Goal: Task Accomplishment & Management: Manage account settings

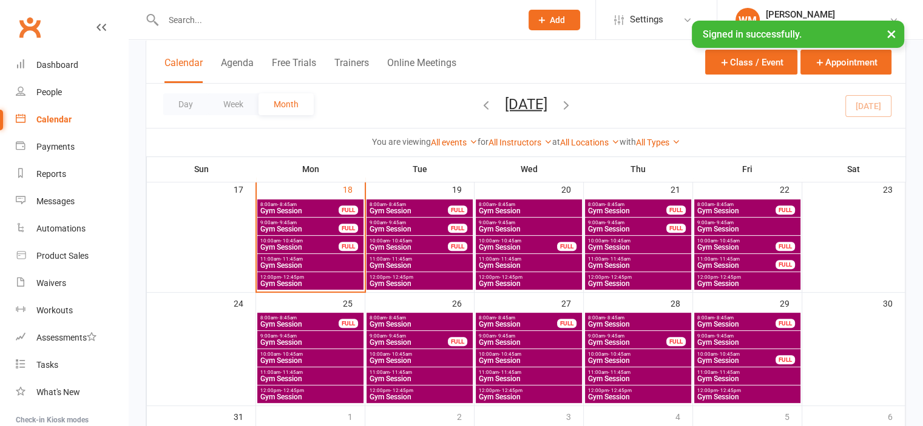
scroll to position [425, 0]
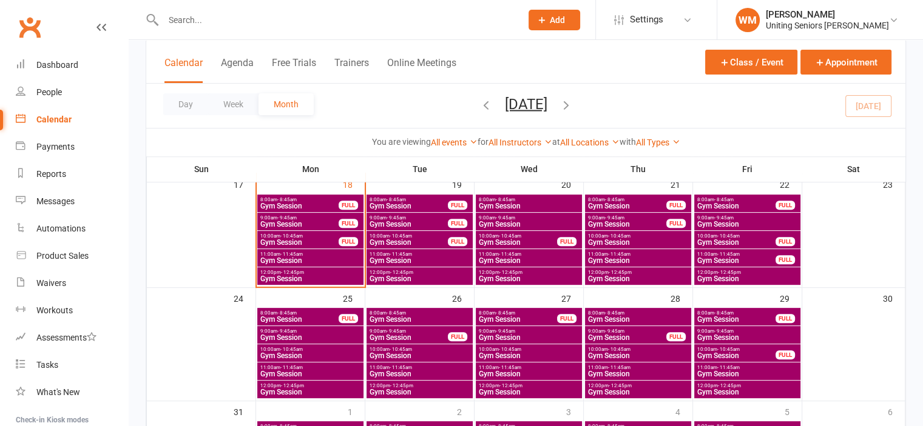
click at [308, 201] on span "8:00am - 8:45am" at bounding box center [299, 199] width 79 height 5
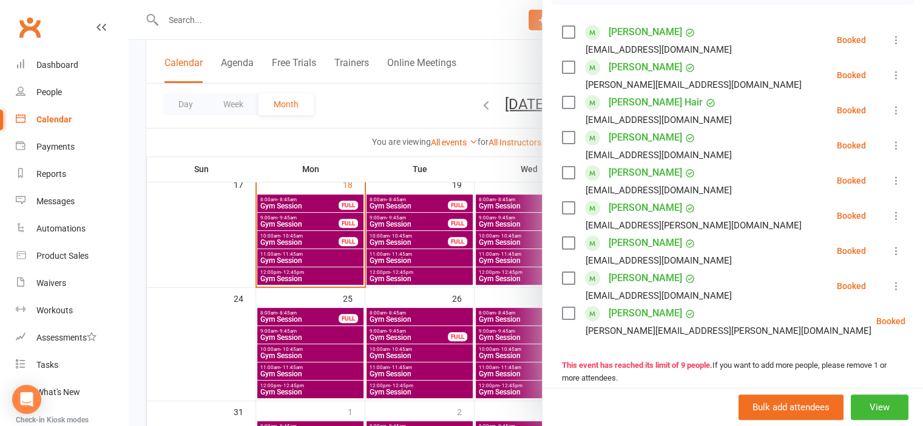
scroll to position [182, 0]
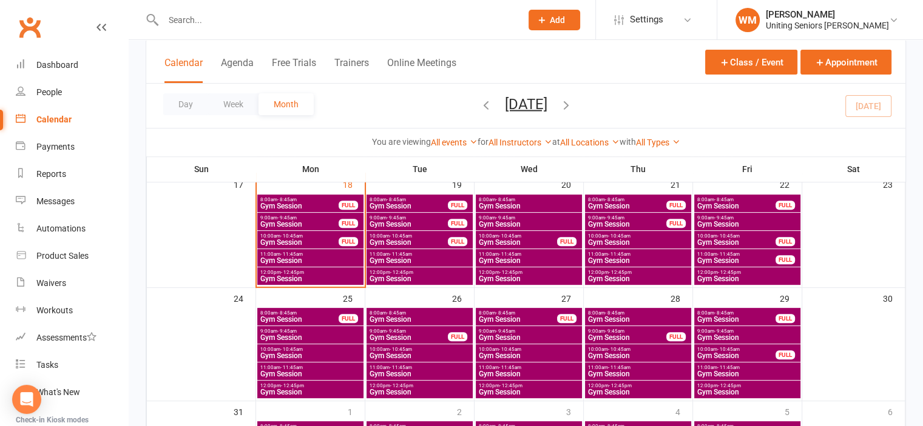
click at [292, 25] on input "text" at bounding box center [336, 20] width 353 height 17
click at [318, 199] on span "8:00am - 8:45am" at bounding box center [299, 199] width 79 height 5
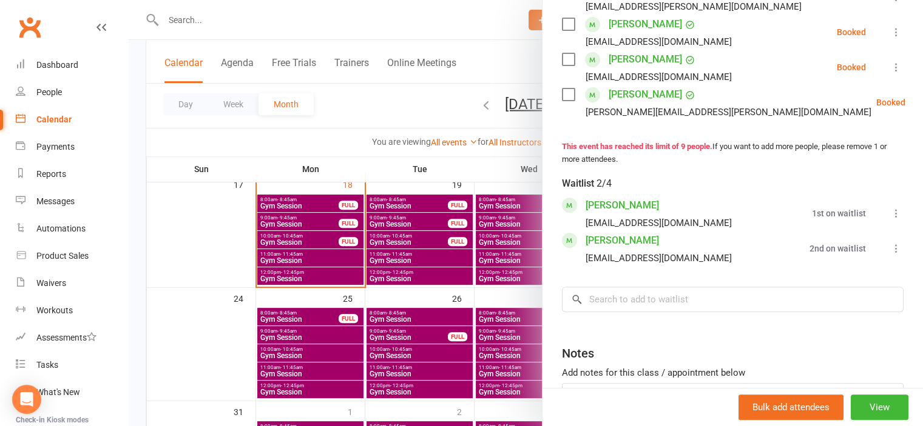
scroll to position [425, 0]
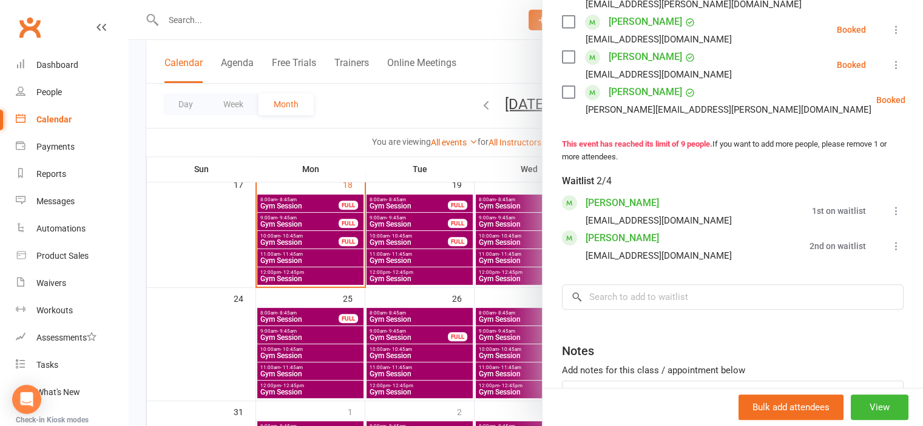
click at [201, 263] on div at bounding box center [526, 213] width 794 height 426
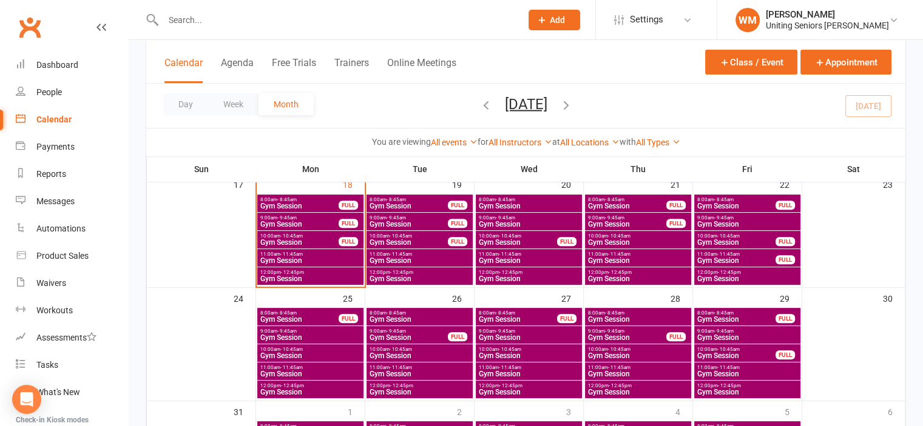
click at [280, 216] on span "- 9:45am" at bounding box center [286, 217] width 19 height 5
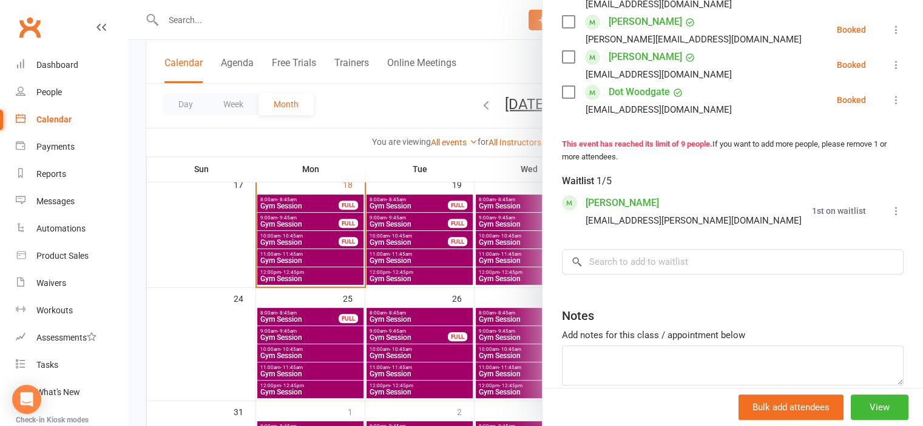
click at [232, 244] on div at bounding box center [526, 213] width 794 height 426
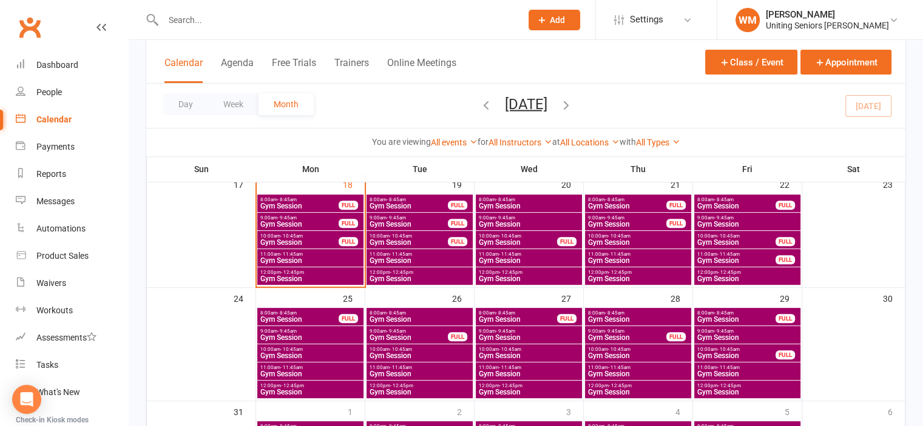
click at [280, 237] on span "- 10:45am" at bounding box center [291, 236] width 22 height 5
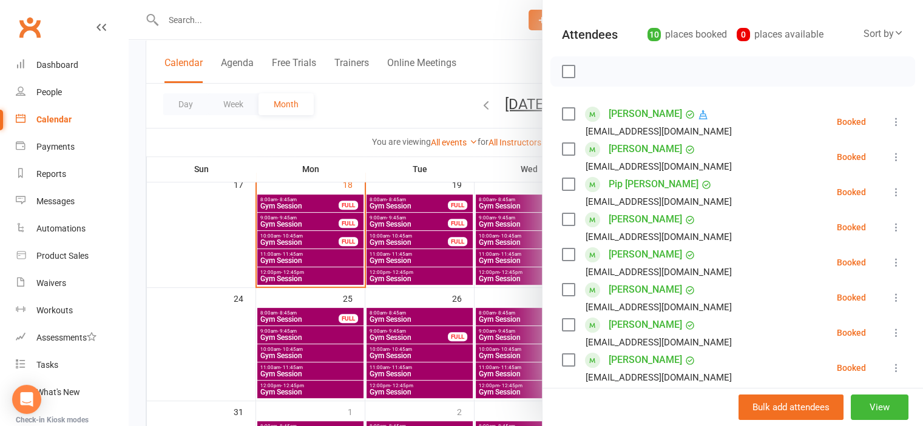
scroll to position [243, 0]
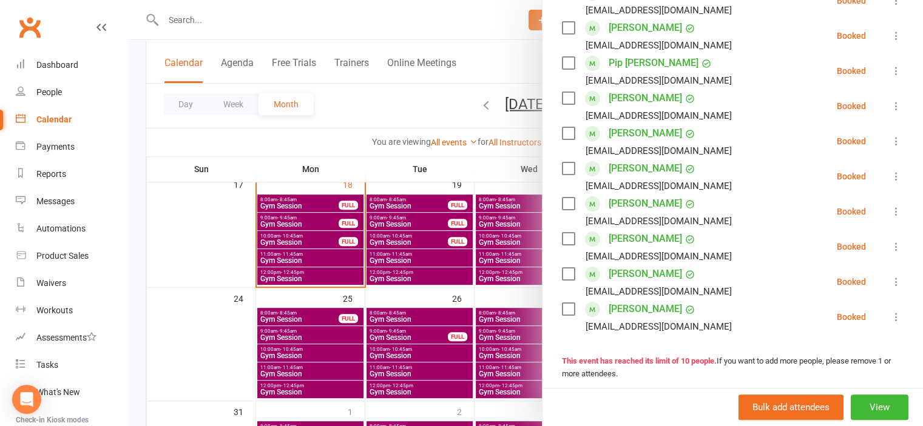
click at [218, 7] on div at bounding box center [526, 213] width 794 height 426
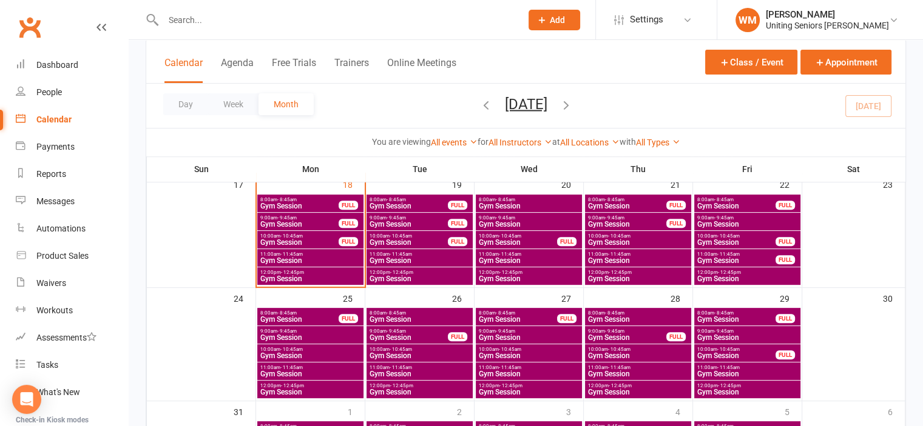
click at [206, 21] on input "text" at bounding box center [336, 20] width 353 height 17
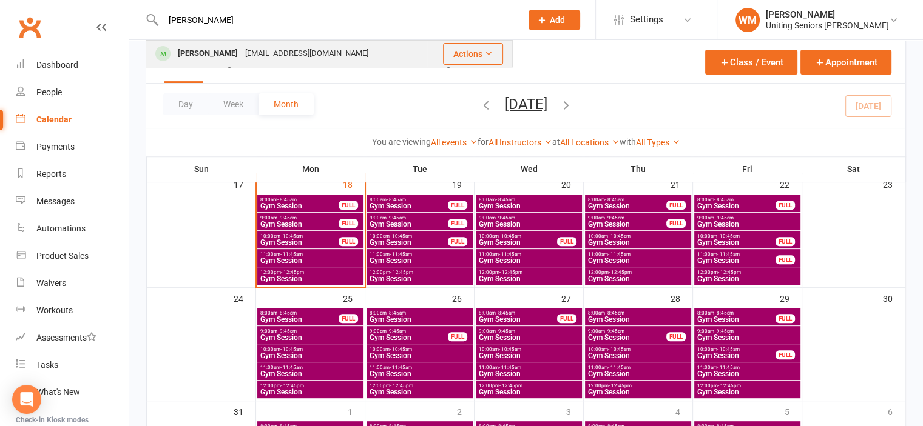
type input "sutt"
click at [241, 55] on div "rodsutton1@gmail.com" at bounding box center [306, 54] width 130 height 18
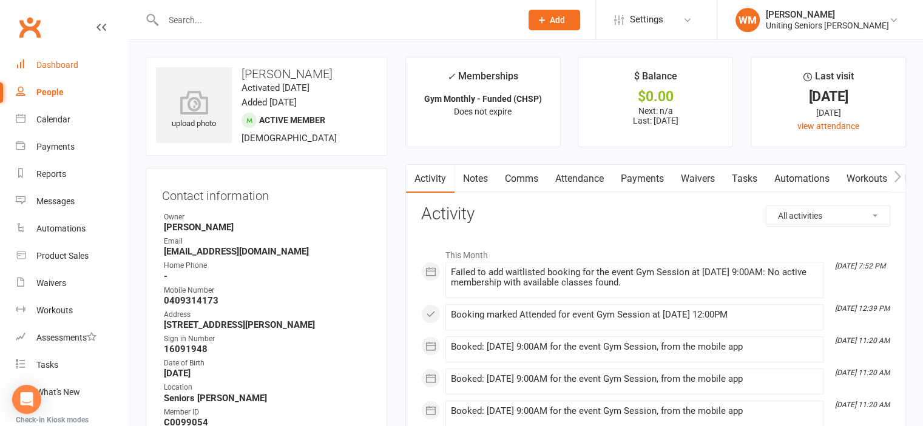
click at [70, 62] on div "Dashboard" at bounding box center [57, 65] width 42 height 10
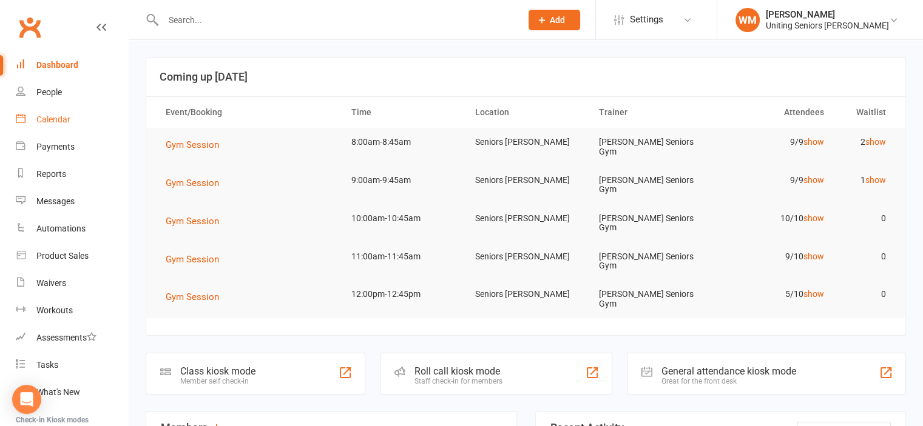
click at [44, 116] on div "Calendar" at bounding box center [53, 120] width 34 height 10
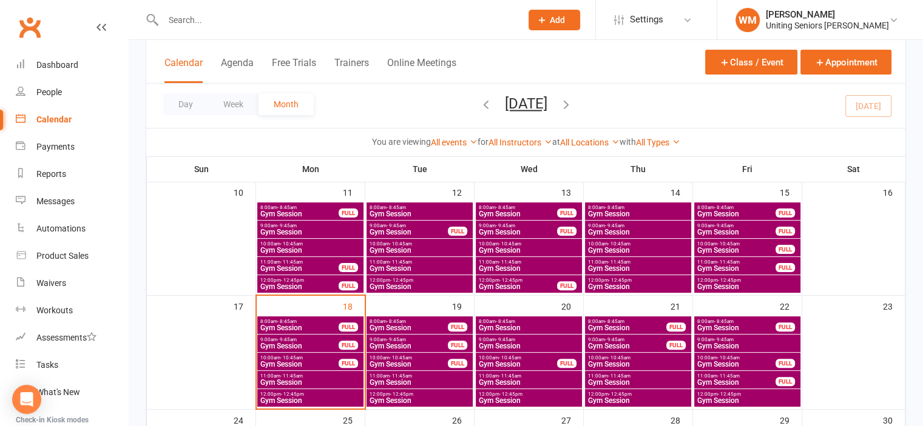
scroll to position [364, 0]
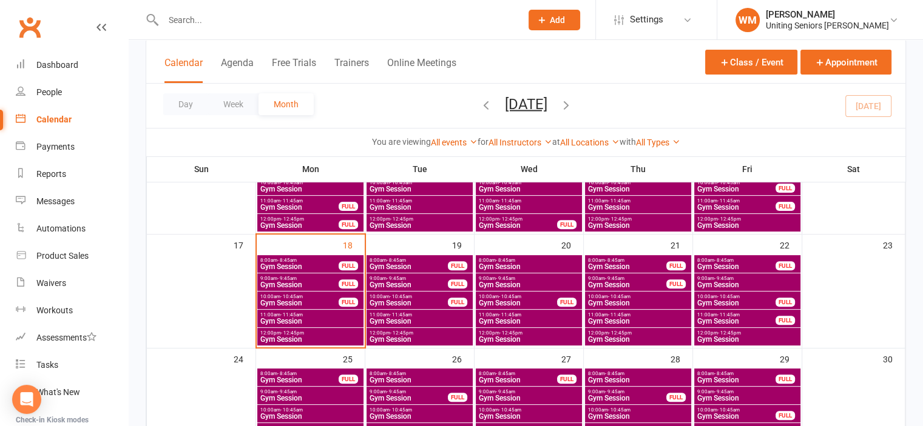
click at [232, 20] on input "text" at bounding box center [336, 20] width 353 height 17
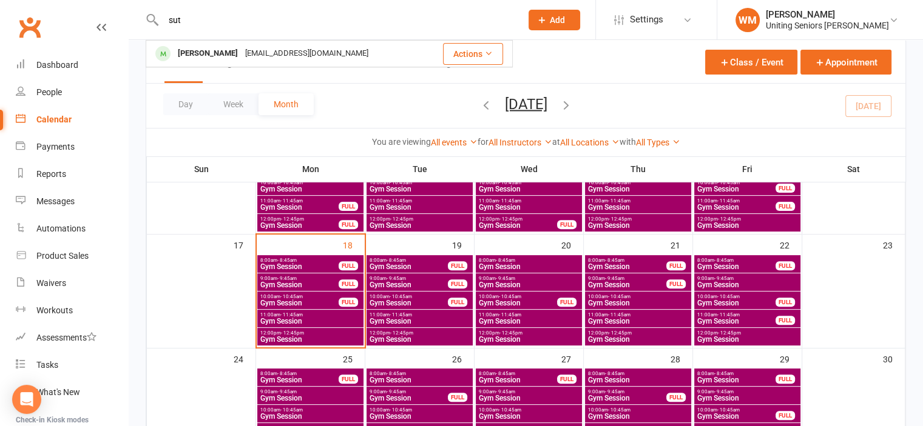
type input "sut"
click at [241, 53] on div "rodsutton1@gmail.com" at bounding box center [306, 54] width 130 height 18
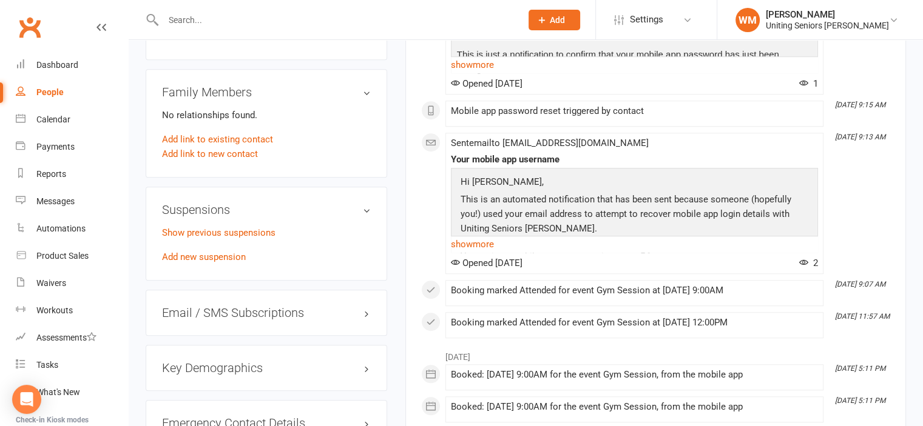
scroll to position [910, 0]
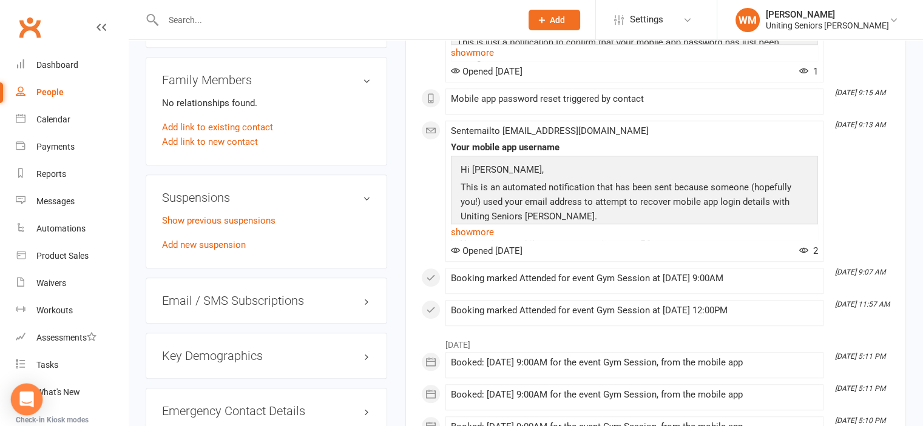
click at [32, 389] on div "Open Intercom Messenger" at bounding box center [27, 400] width 32 height 32
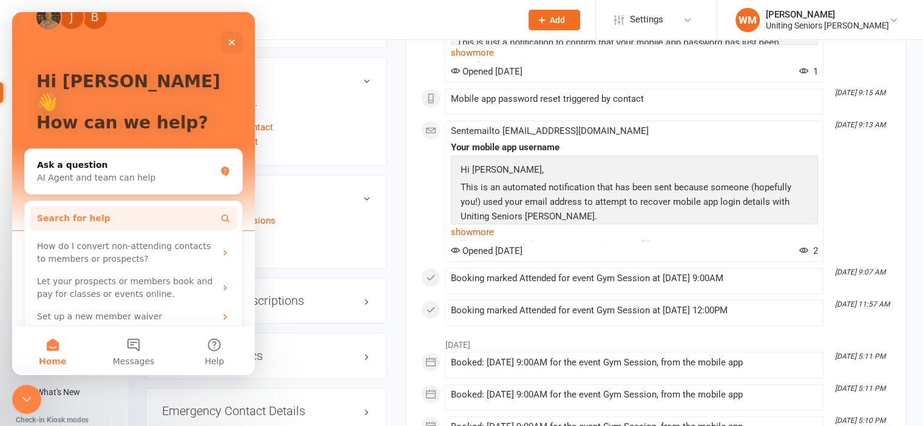
scroll to position [41, 0]
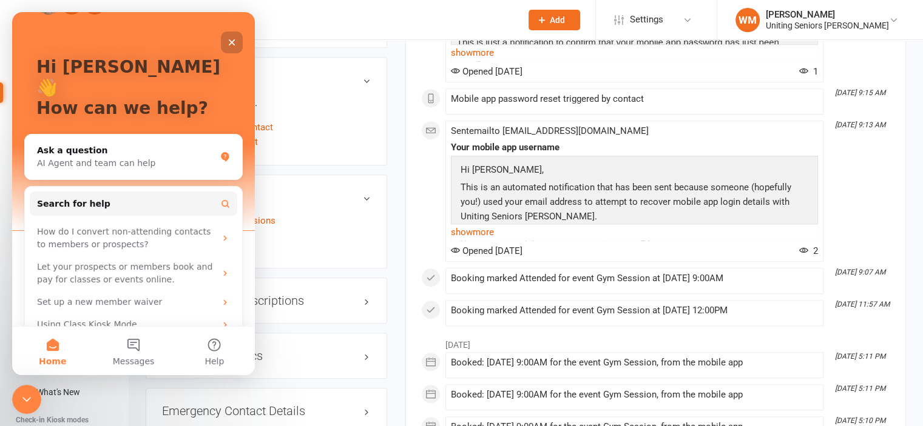
click at [228, 41] on icon "Close" at bounding box center [232, 43] width 10 height 10
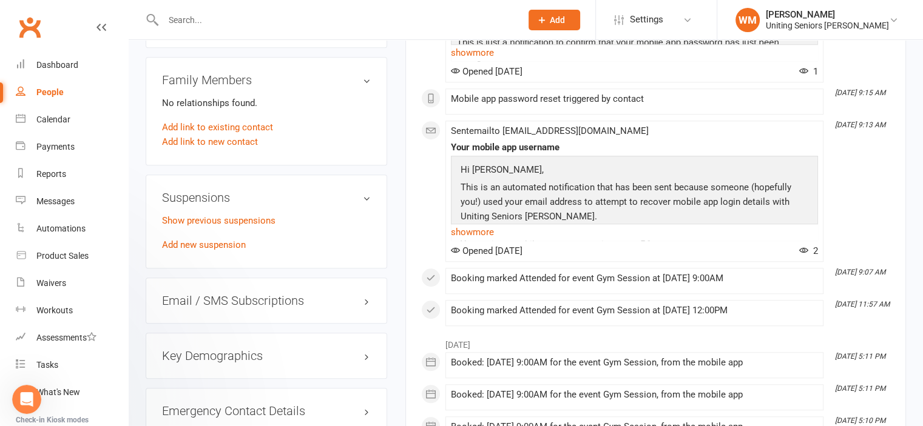
scroll to position [0, 0]
click at [41, 116] on div "Calendar" at bounding box center [53, 120] width 34 height 10
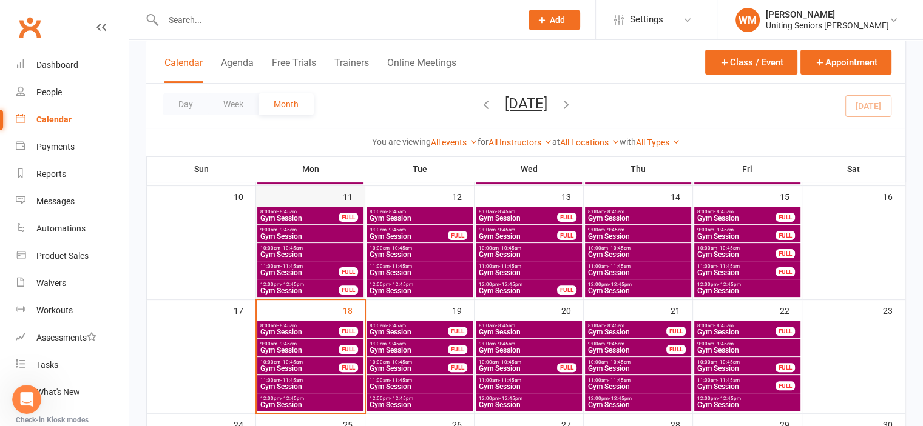
scroll to position [303, 0]
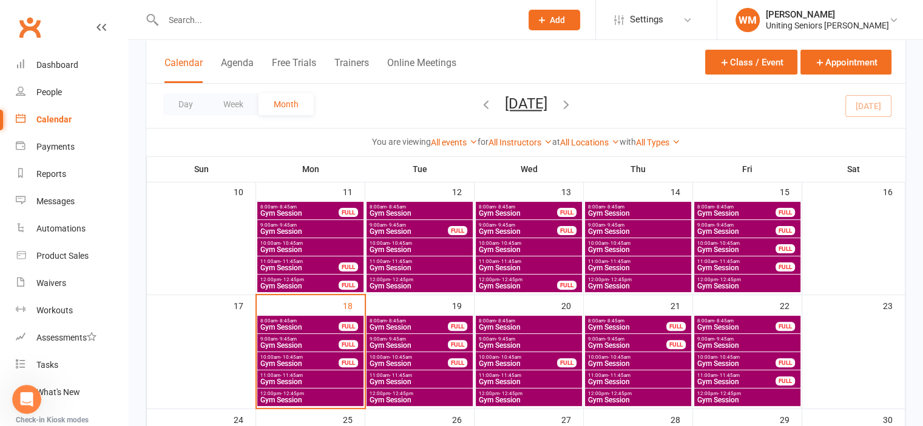
click at [314, 327] on span "Gym Session" at bounding box center [299, 327] width 79 height 7
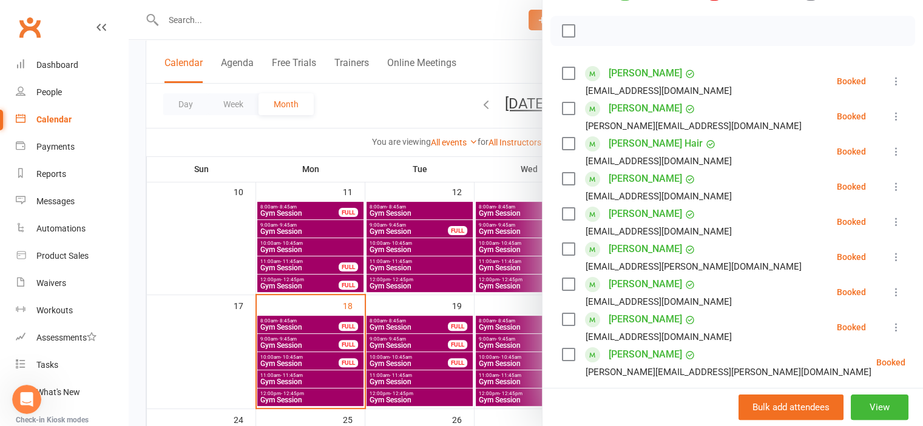
scroll to position [182, 0]
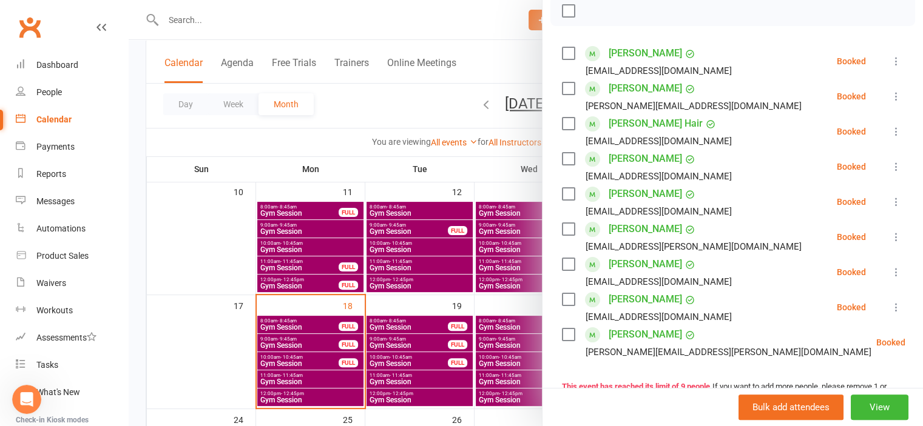
click at [271, 342] on div at bounding box center [526, 213] width 794 height 426
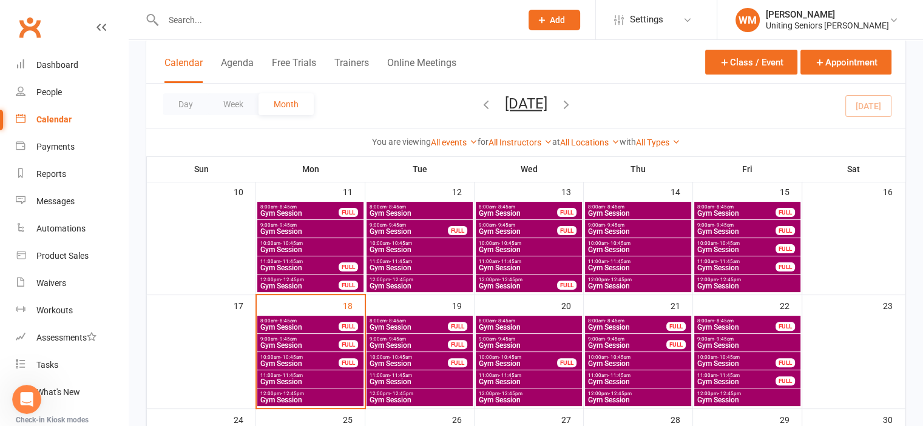
click at [269, 342] on span "Gym Session" at bounding box center [299, 345] width 79 height 7
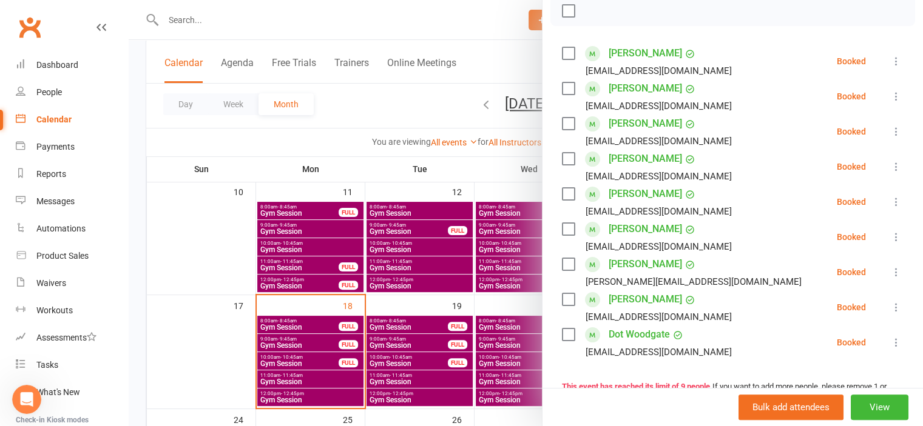
click at [628, 98] on link "Bob Fenton" at bounding box center [644, 88] width 73 height 19
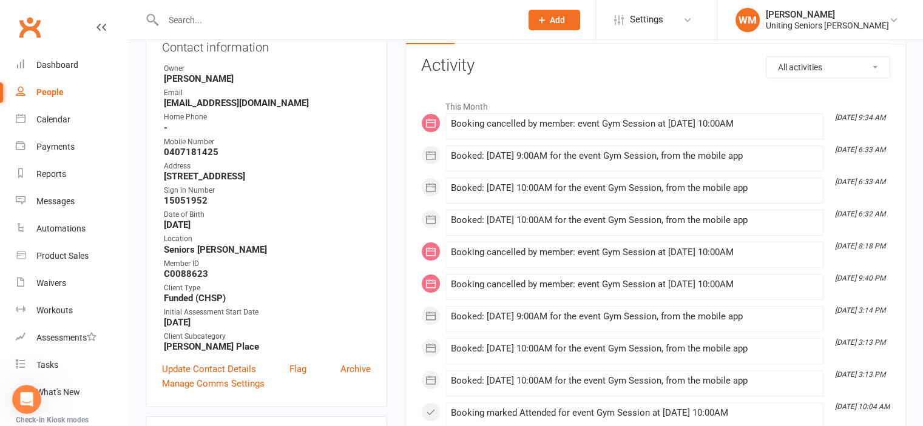
scroll to position [182, 0]
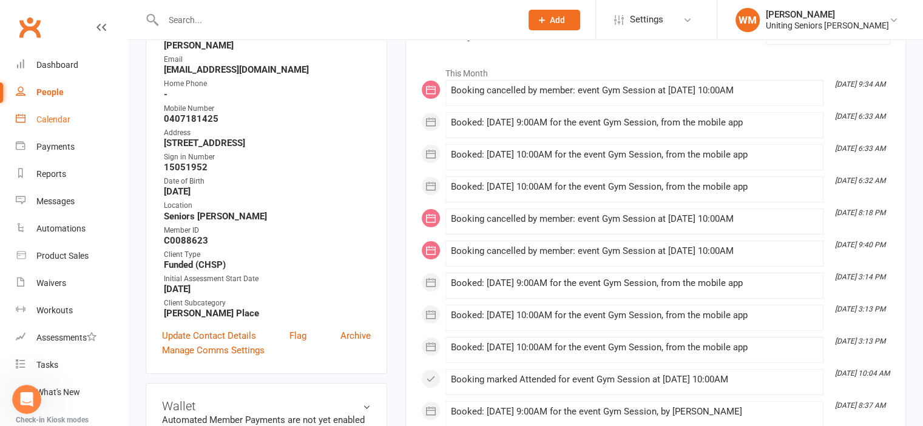
click at [38, 131] on link "Calendar" at bounding box center [72, 119] width 112 height 27
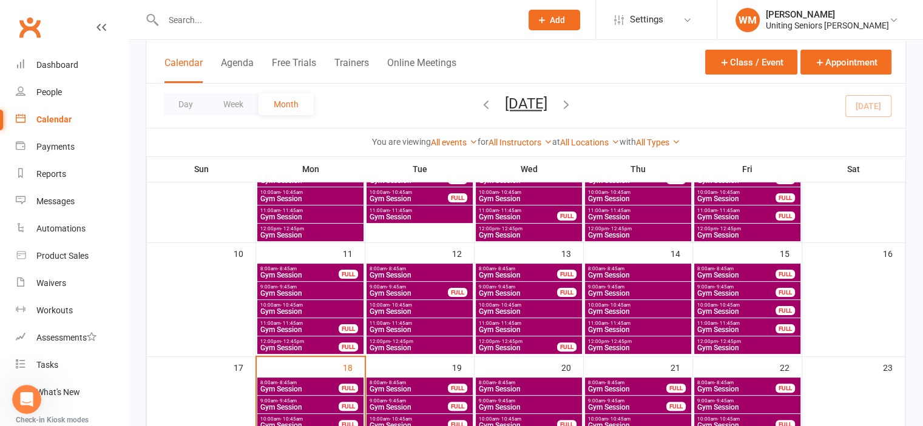
scroll to position [364, 0]
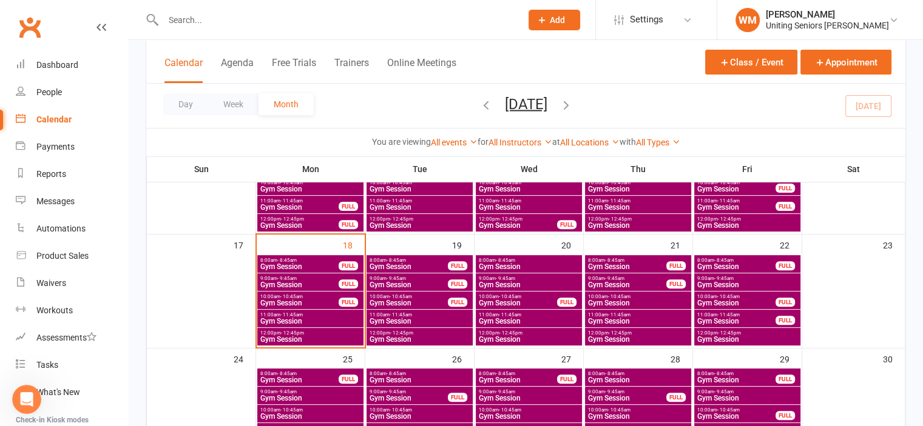
click at [320, 305] on span "Gym Session" at bounding box center [299, 303] width 79 height 7
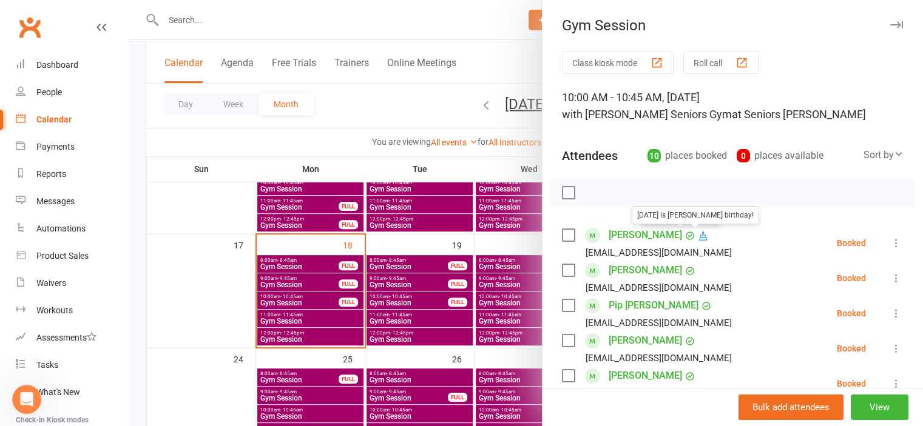
click at [633, 235] on link "Marea Dorman" at bounding box center [644, 235] width 73 height 19
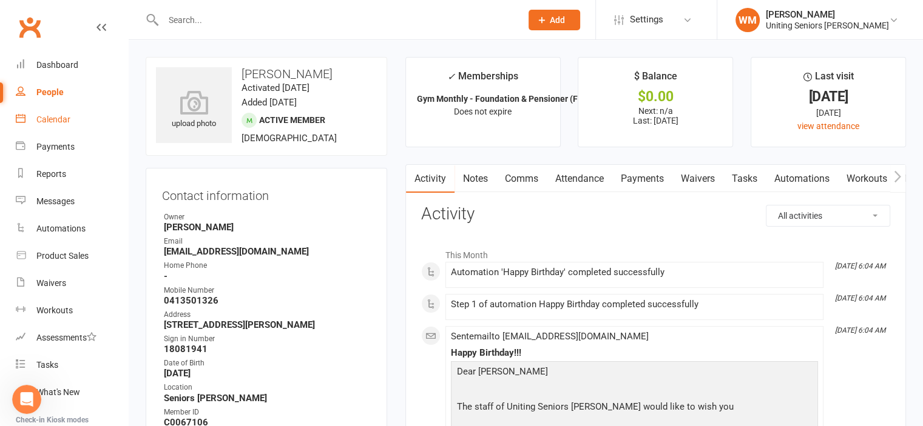
click at [44, 113] on link "Calendar" at bounding box center [72, 119] width 112 height 27
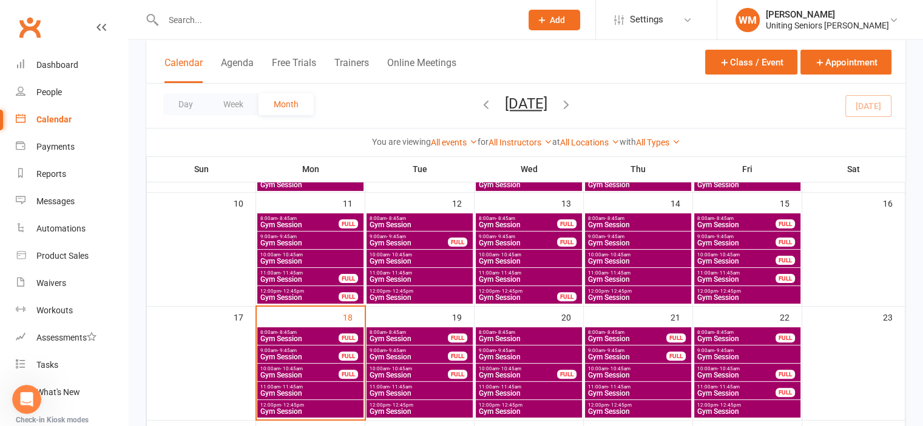
scroll to position [364, 0]
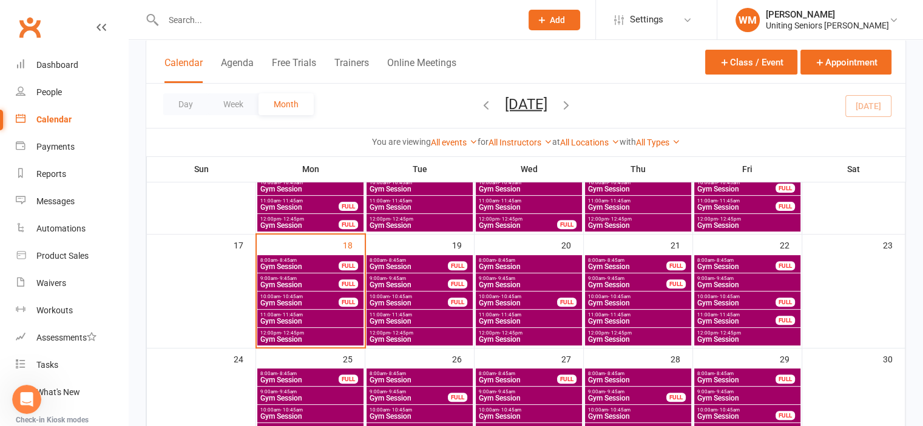
click at [301, 300] on span "Gym Session" at bounding box center [299, 303] width 79 height 7
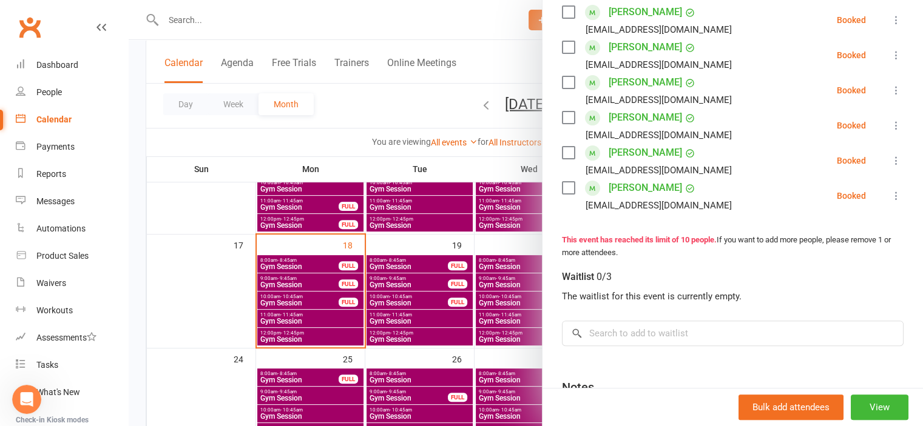
click at [229, 300] on div at bounding box center [526, 213] width 794 height 426
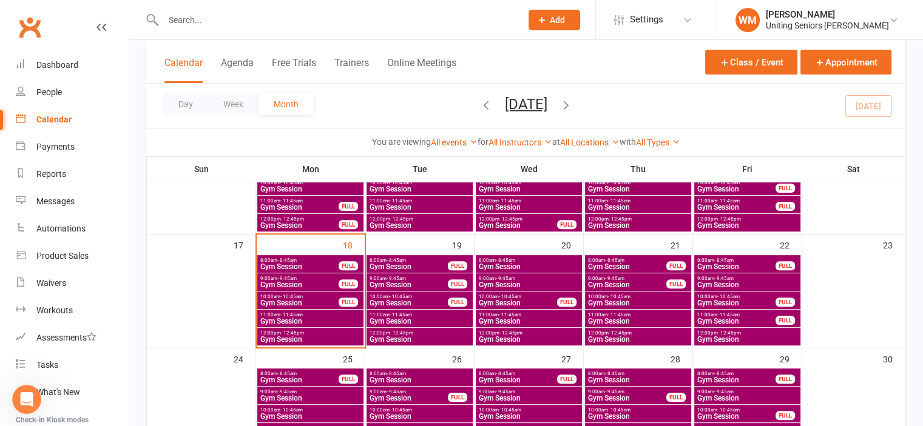
click at [270, 322] on span "Gym Session" at bounding box center [310, 321] width 101 height 7
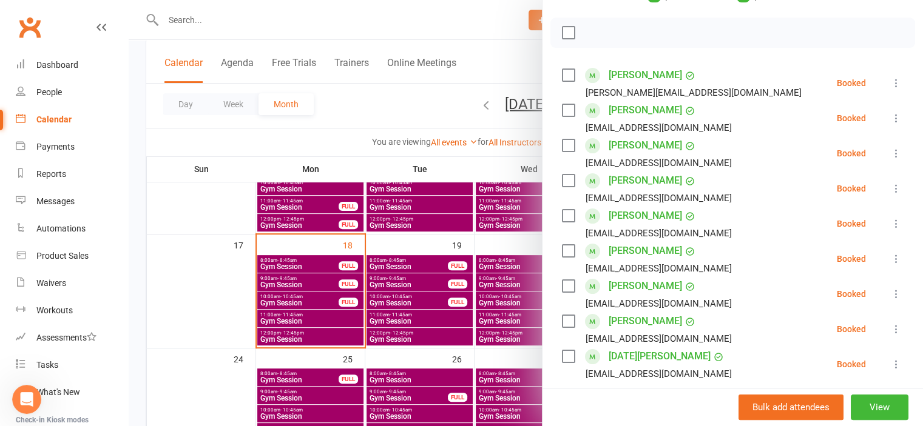
scroll to position [182, 0]
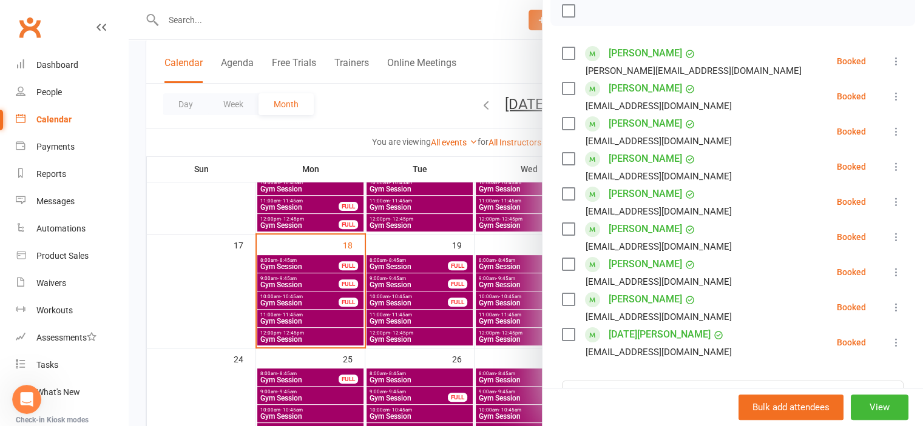
click at [240, 308] on div at bounding box center [526, 213] width 794 height 426
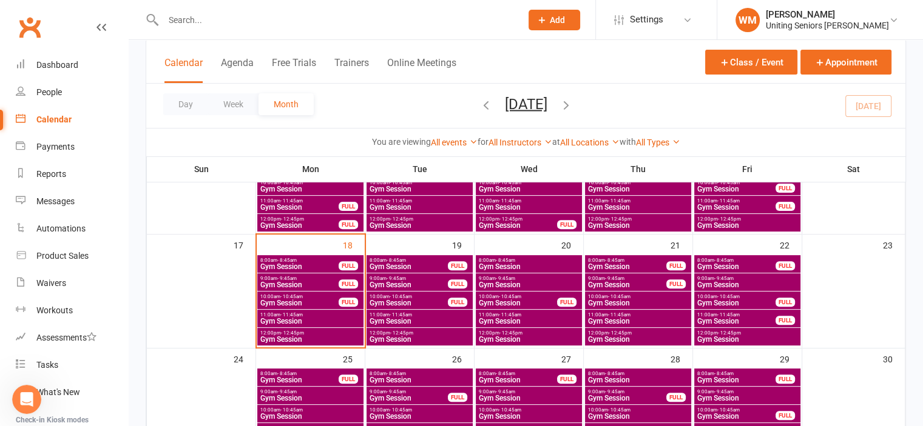
click at [274, 339] on span "Gym Session" at bounding box center [310, 339] width 101 height 7
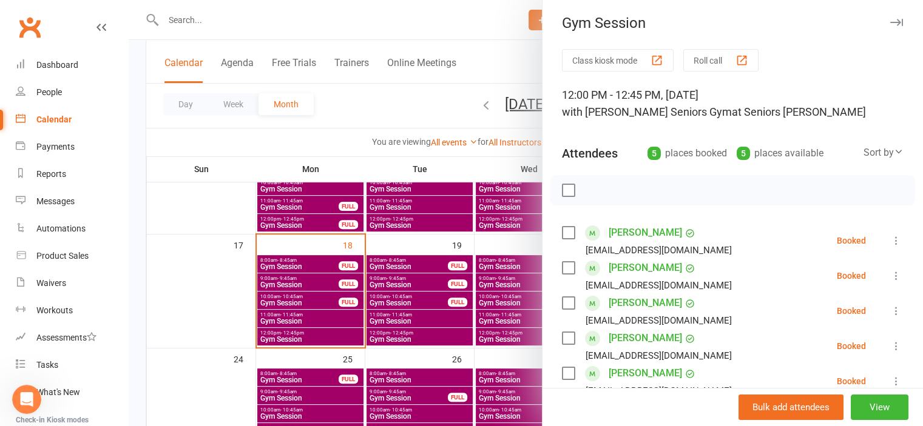
scroll to position [61, 0]
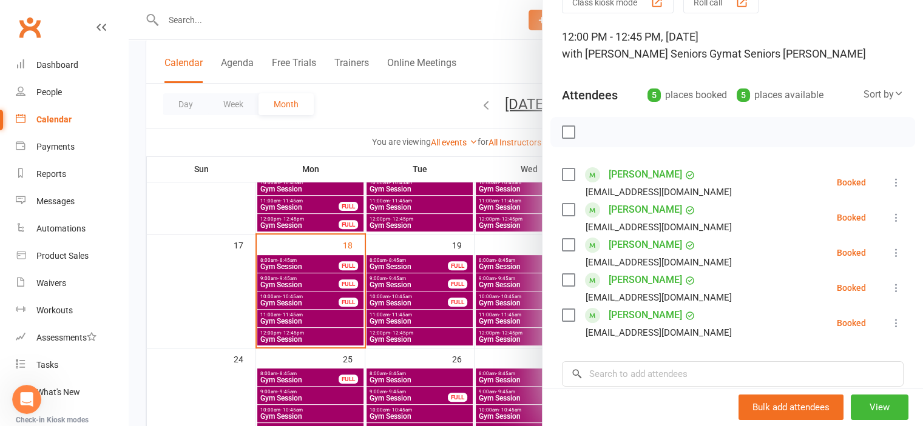
click at [211, 295] on div at bounding box center [526, 213] width 794 height 426
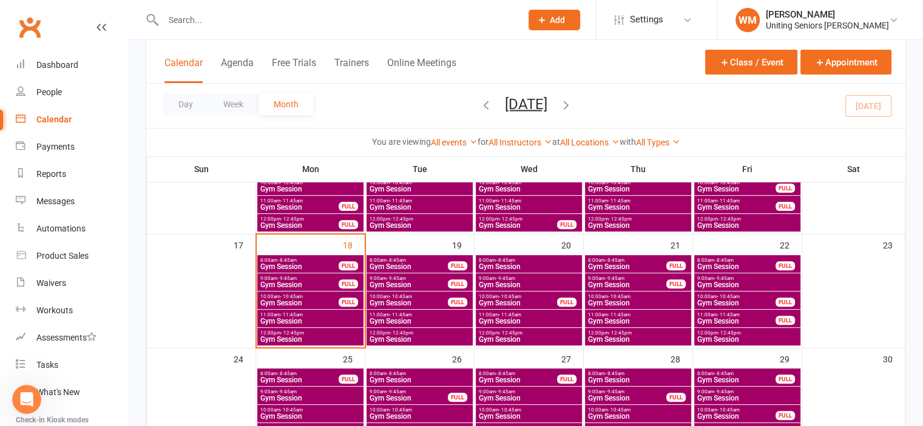
click at [263, 300] on span "Gym Session" at bounding box center [299, 303] width 79 height 7
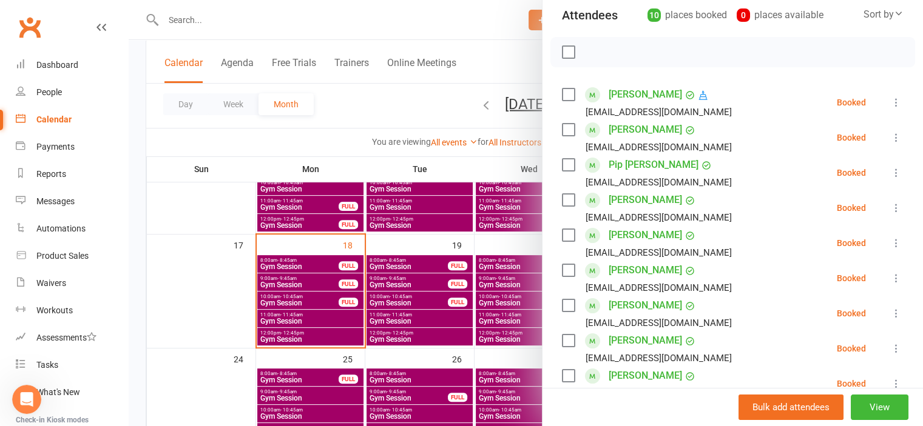
scroll to position [121, 0]
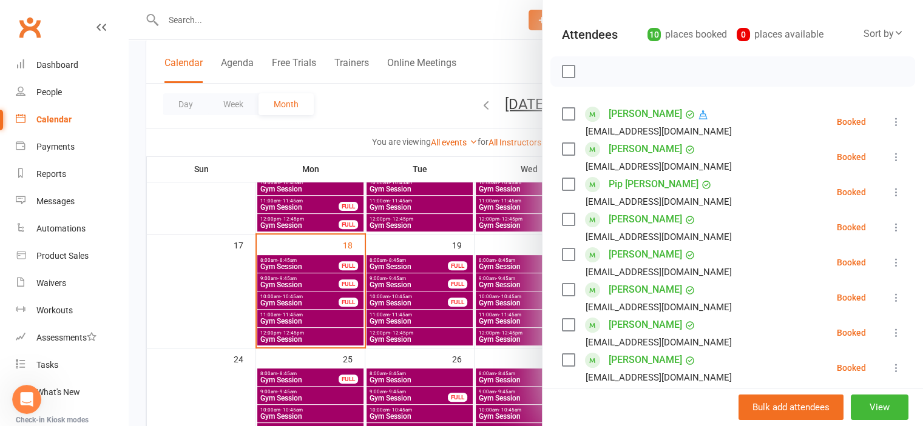
click at [195, 318] on div at bounding box center [526, 213] width 794 height 426
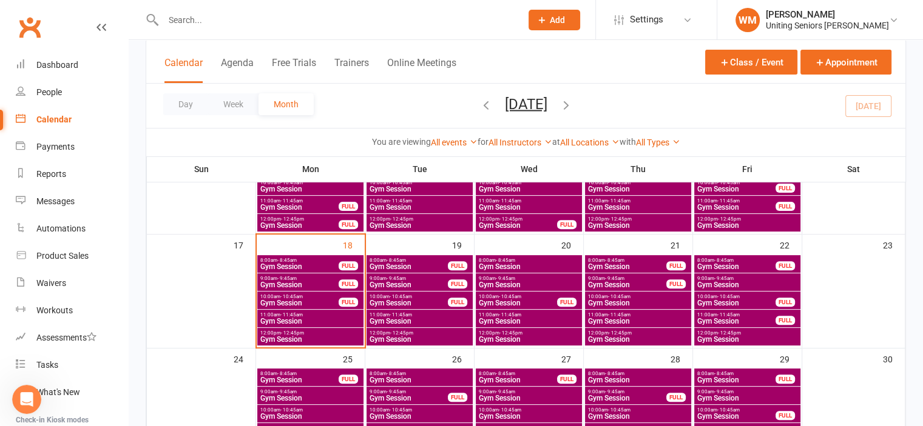
click at [266, 300] on span "Gym Session" at bounding box center [299, 303] width 79 height 7
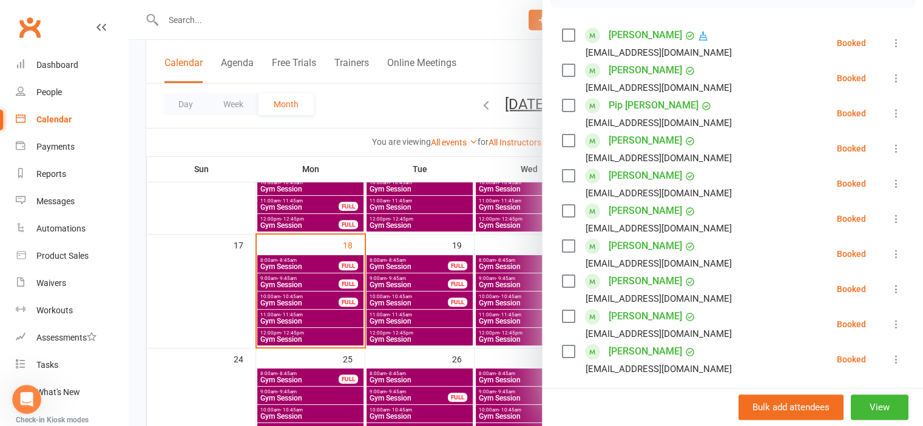
scroll to position [182, 0]
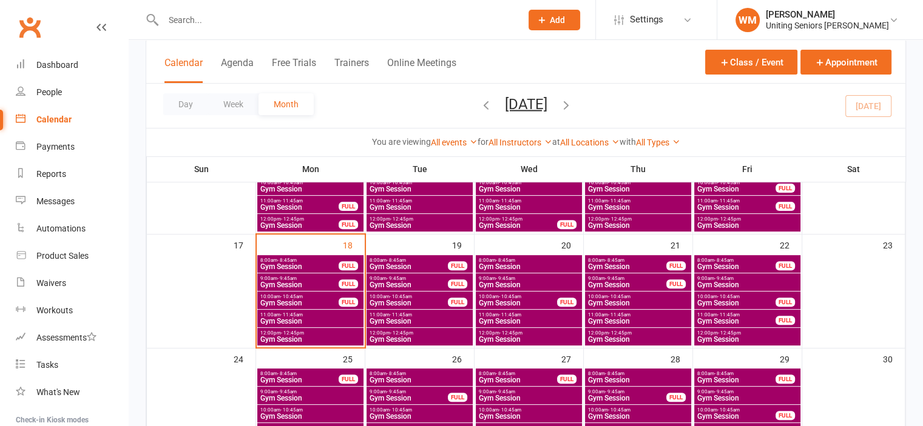
scroll to position [387, 0]
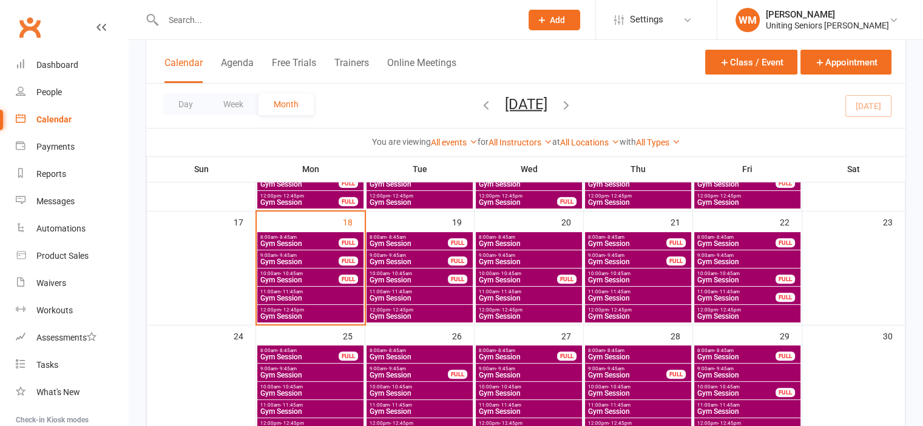
click at [308, 277] on span "Gym Session" at bounding box center [299, 280] width 79 height 7
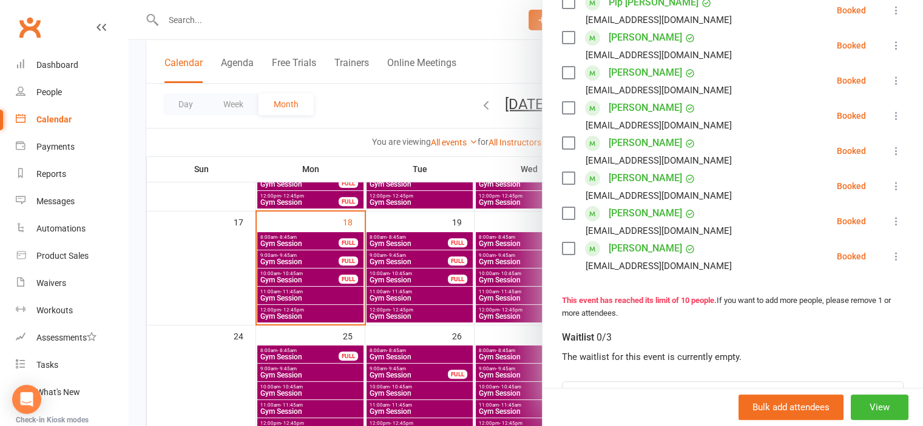
scroll to position [364, 0]
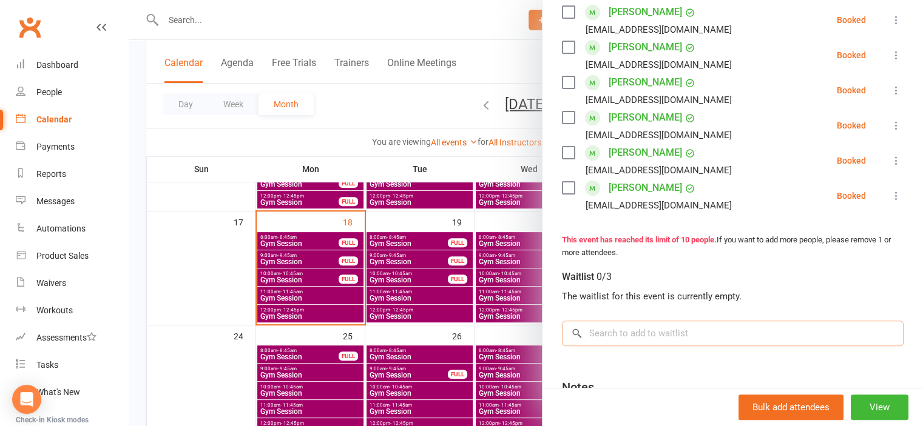
click at [616, 329] on input "search" at bounding box center [733, 333] width 342 height 25
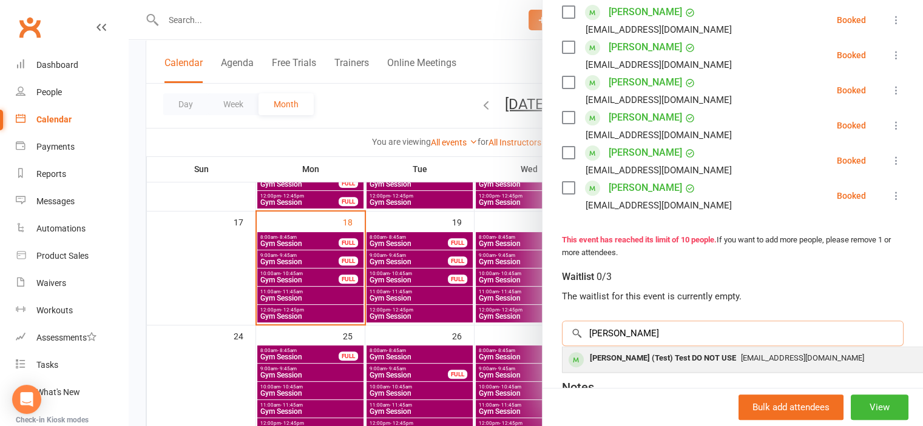
type input "wes"
click at [620, 359] on div "Wes (Test) Test DO NOT USE" at bounding box center [663, 359] width 156 height 18
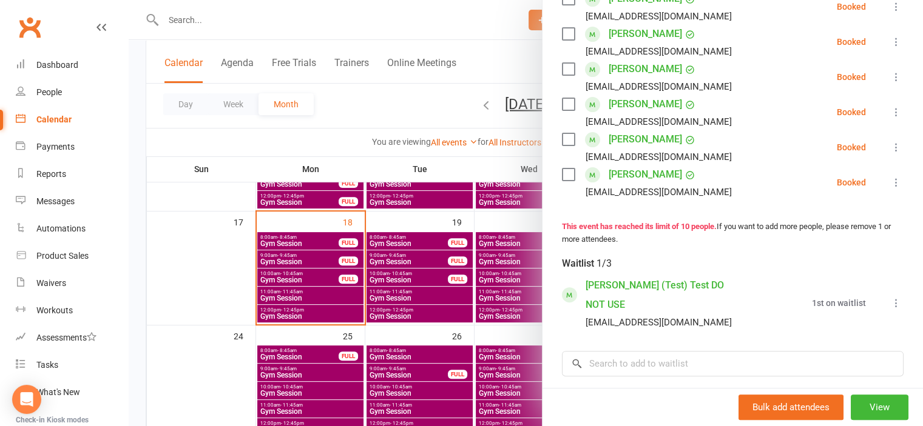
scroll to position [379, 0]
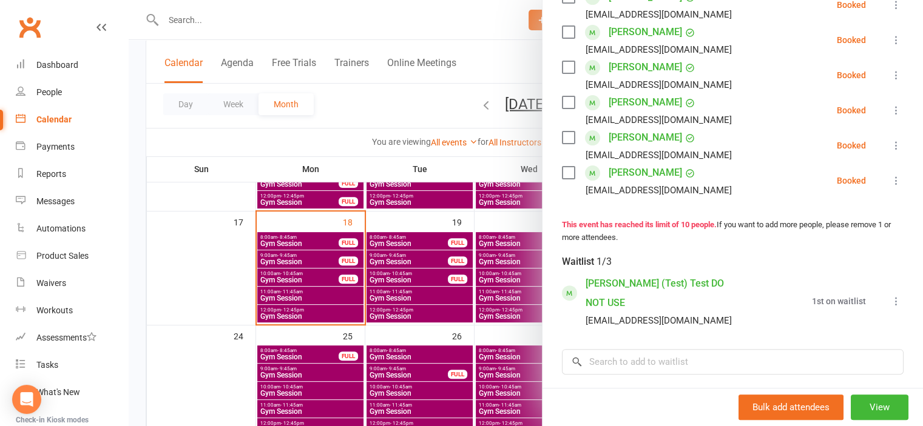
click at [194, 293] on div at bounding box center [526, 213] width 794 height 426
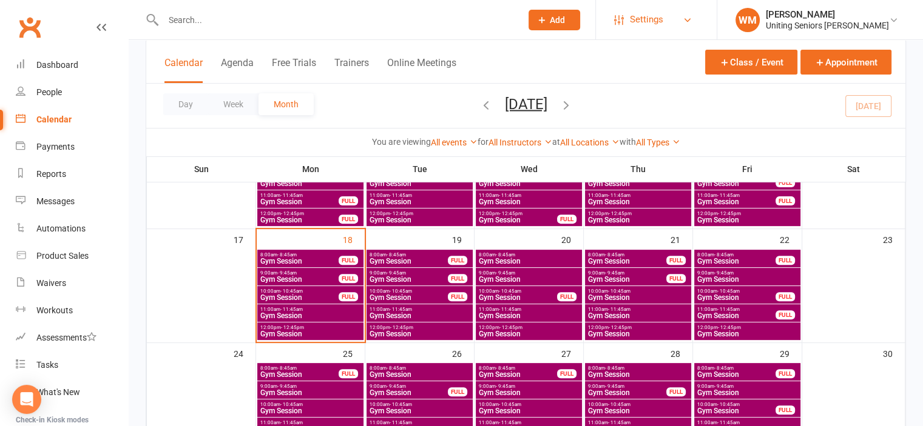
scroll to position [365, 0]
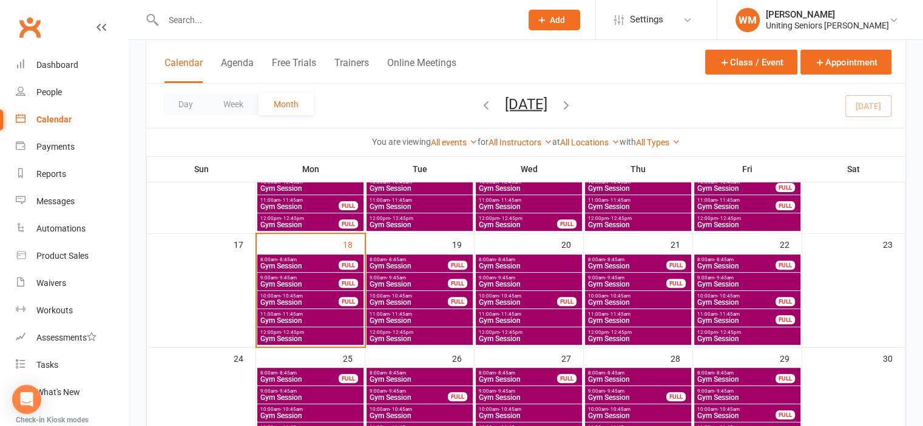
click at [206, 16] on input "text" at bounding box center [336, 20] width 353 height 17
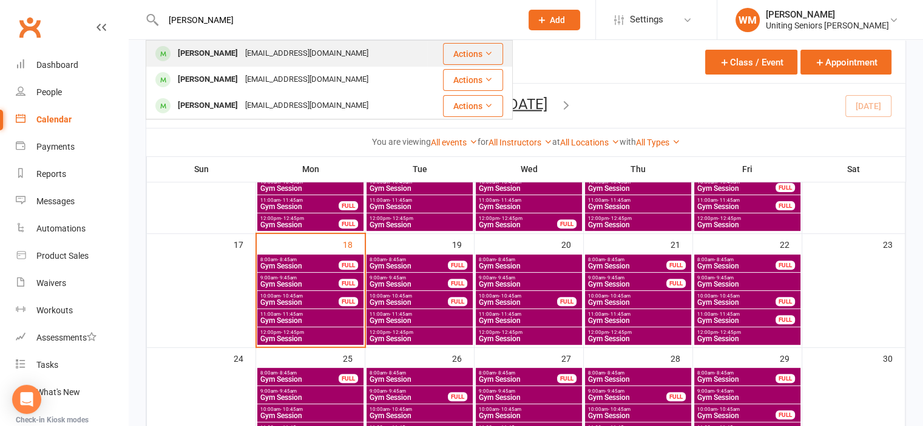
type input "beth hudson"
click at [206, 55] on div "[PERSON_NAME]" at bounding box center [207, 54] width 67 height 18
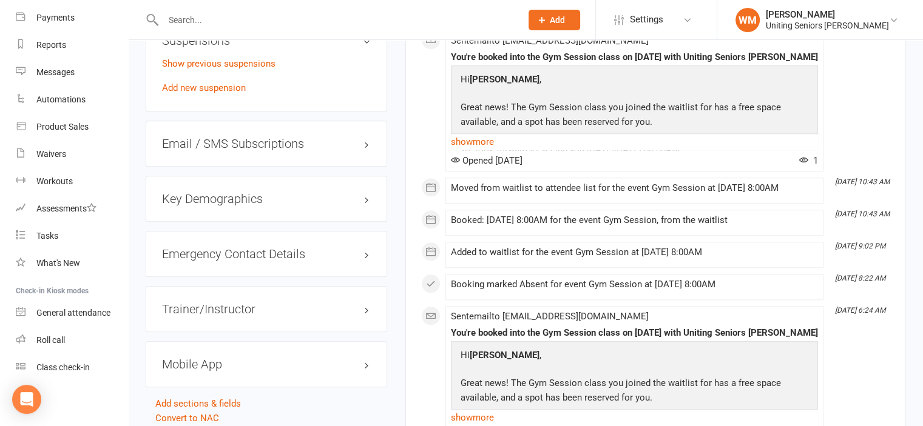
scroll to position [1153, 0]
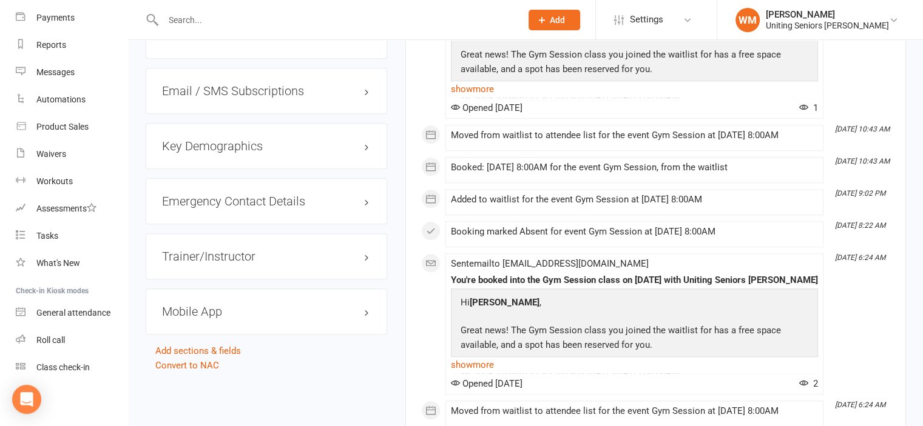
click at [233, 305] on h3 "Mobile App" at bounding box center [266, 311] width 209 height 13
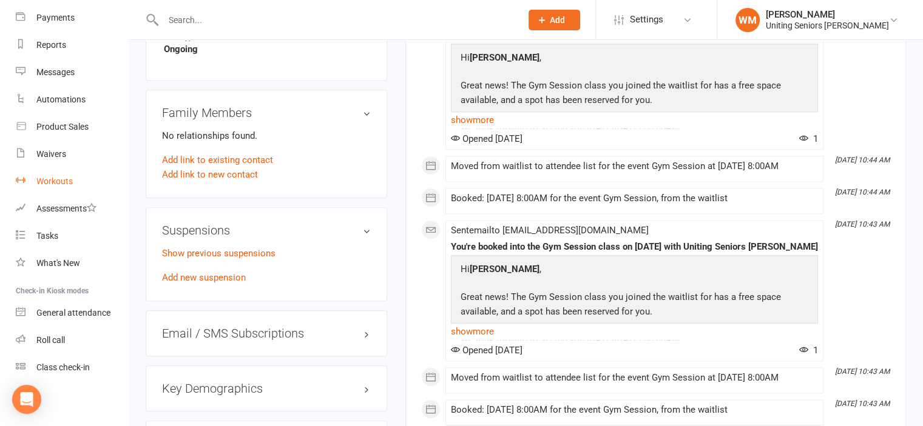
scroll to position [0, 0]
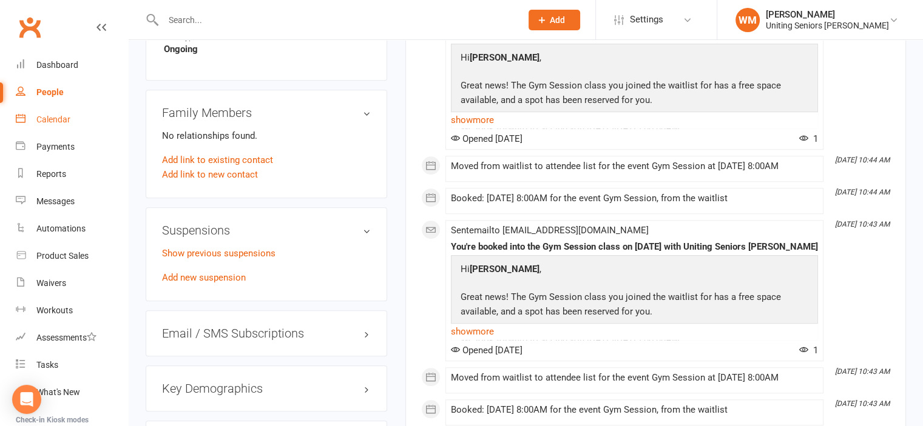
click at [56, 113] on link "Calendar" at bounding box center [72, 119] width 112 height 27
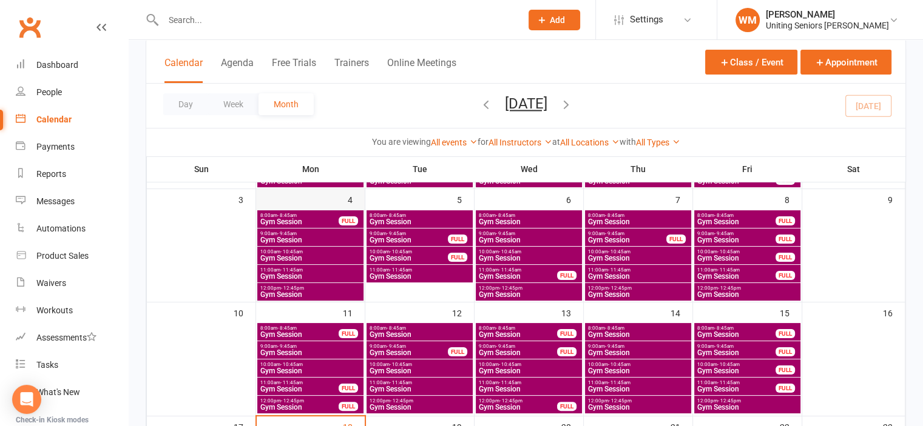
scroll to position [303, 0]
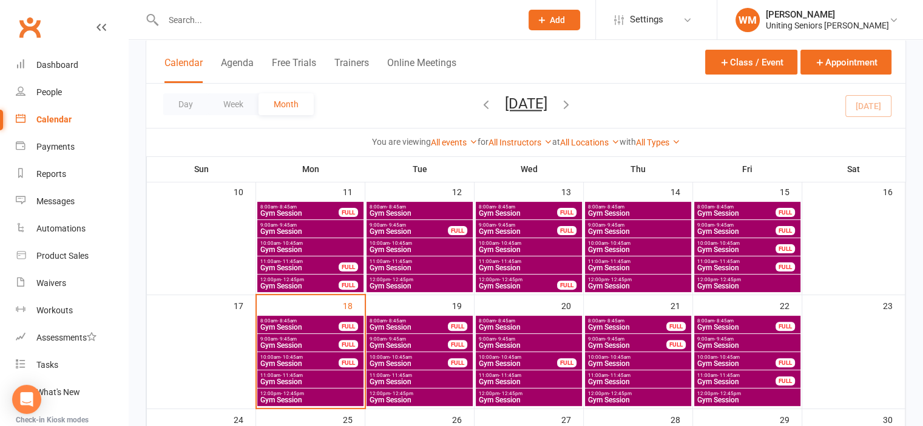
click at [296, 326] on span "Gym Session" at bounding box center [299, 327] width 79 height 7
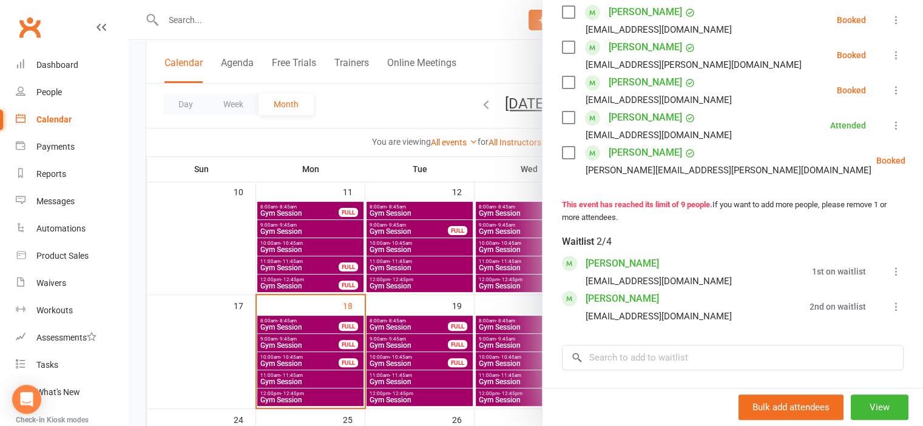
scroll to position [425, 0]
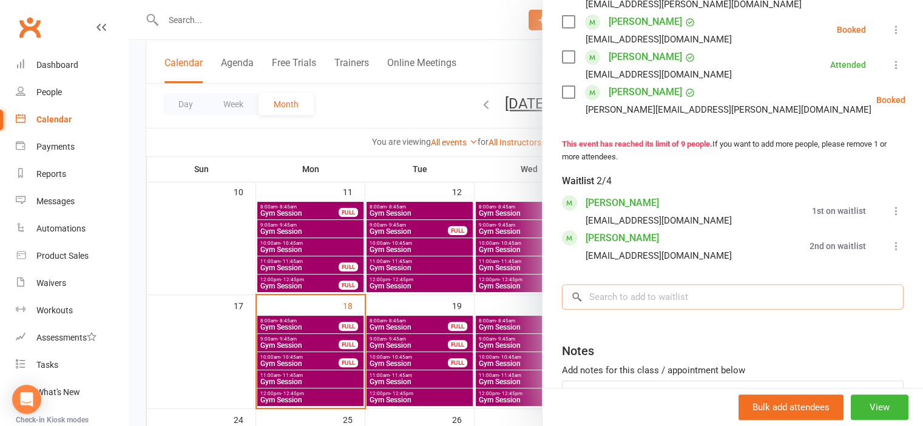
click at [626, 308] on input "search" at bounding box center [733, 296] width 342 height 25
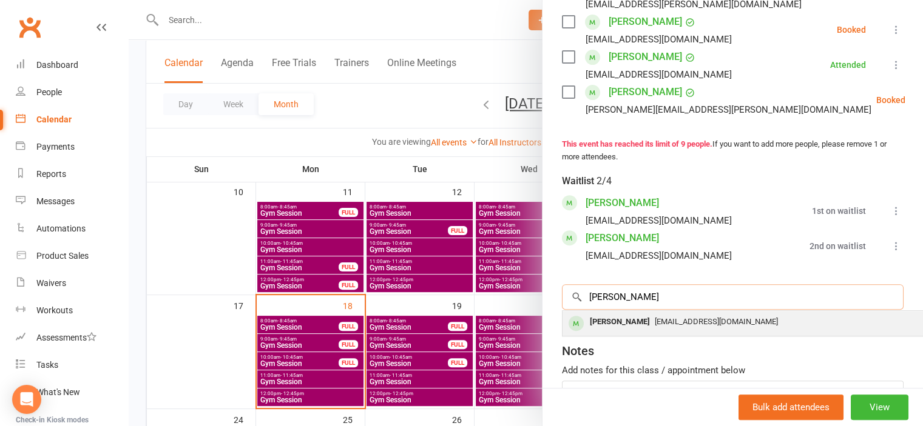
type input "hudson"
click at [646, 331] on div "[PERSON_NAME]" at bounding box center [620, 323] width 70 height 18
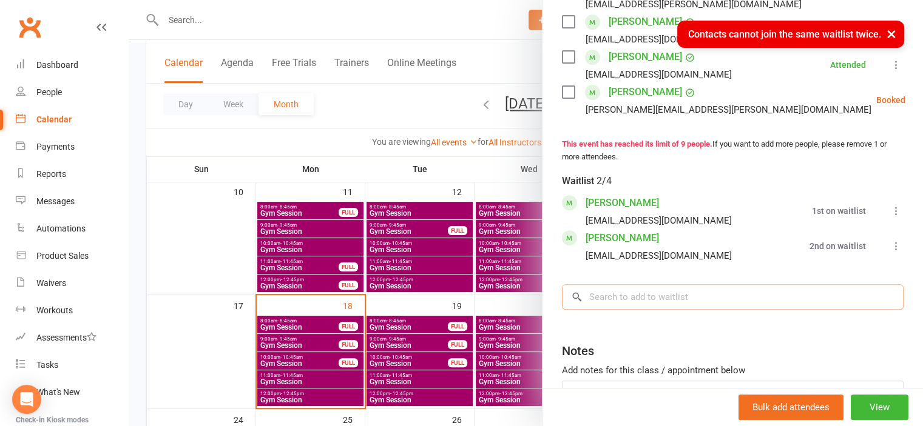
click at [647, 304] on input "search" at bounding box center [733, 296] width 342 height 25
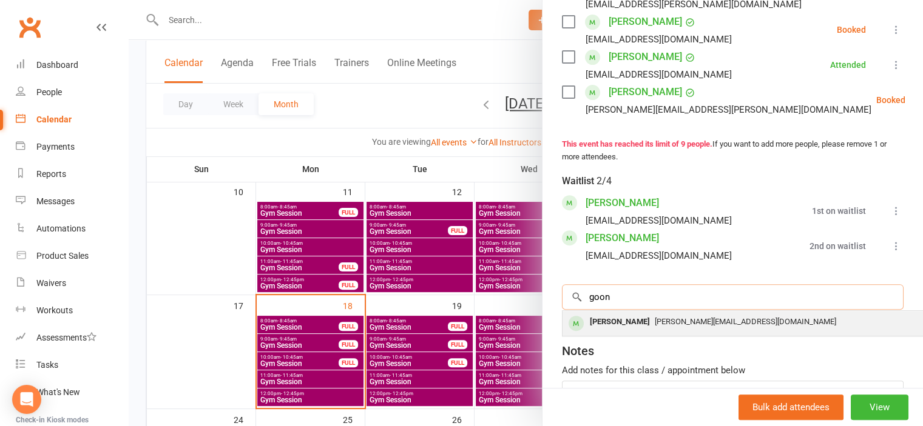
type input "goon"
click at [609, 331] on div "[PERSON_NAME]" at bounding box center [620, 323] width 70 height 18
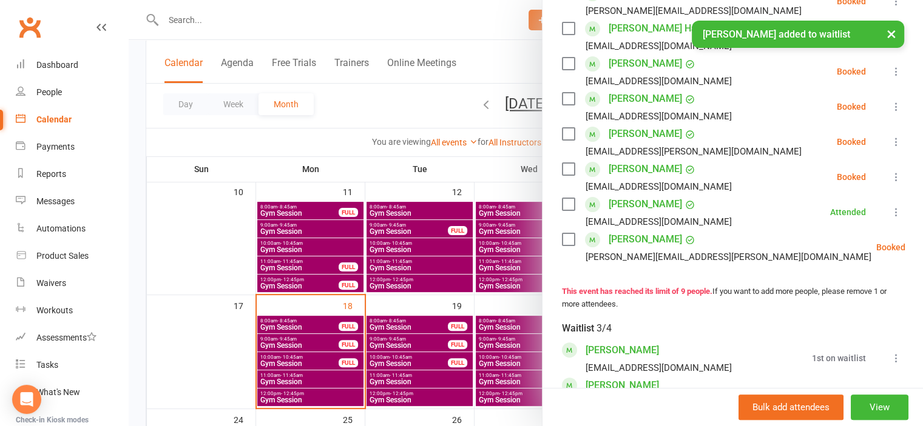
scroll to position [485, 0]
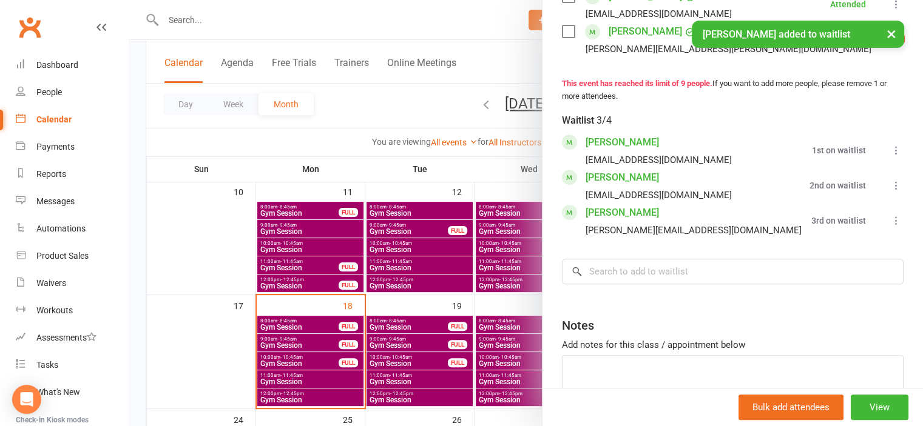
click at [890, 227] on icon at bounding box center [896, 221] width 12 height 12
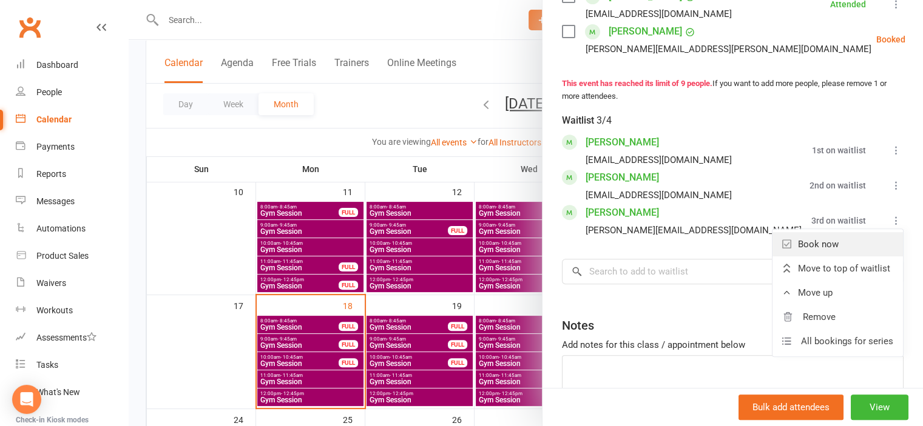
click at [845, 252] on link "Book now" at bounding box center [837, 244] width 130 height 24
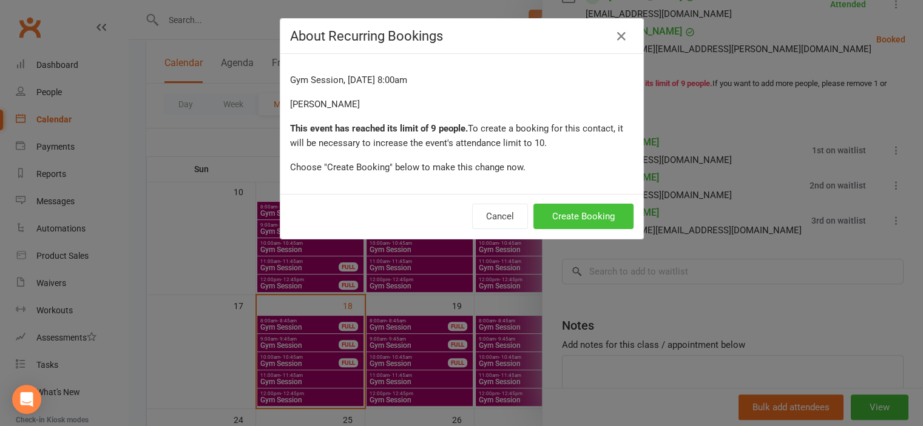
click at [576, 211] on button "Create Booking" at bounding box center [583, 216] width 100 height 25
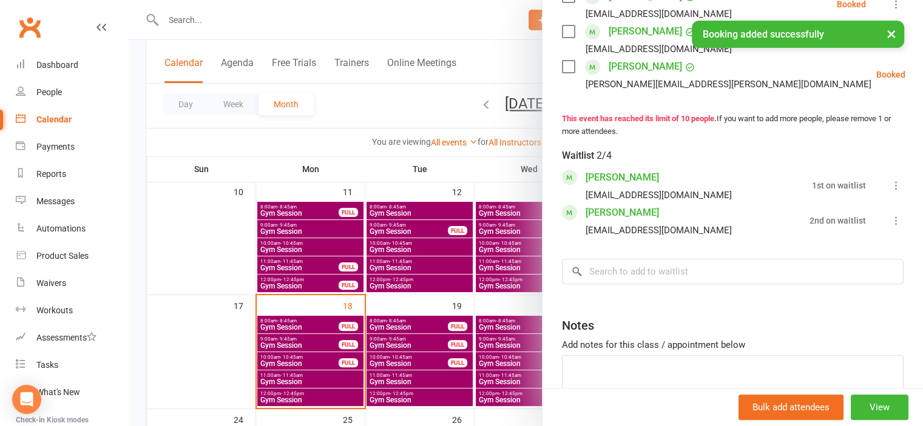
scroll to position [520, 0]
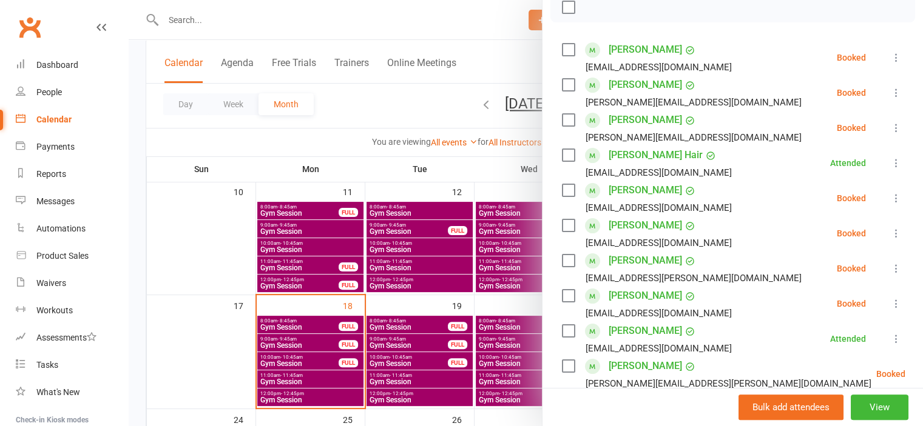
scroll to position [121, 0]
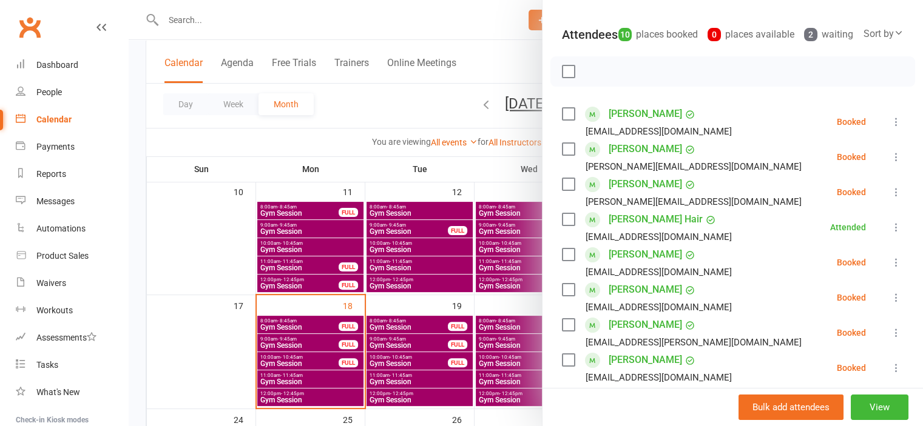
click at [562, 155] on label at bounding box center [568, 149] width 12 height 12
click at [562, 190] on label at bounding box center [568, 184] width 12 height 12
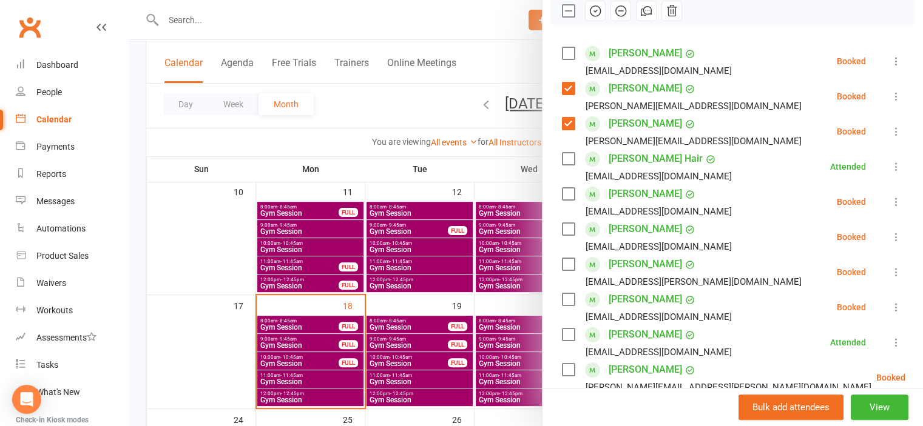
scroll to position [243, 0]
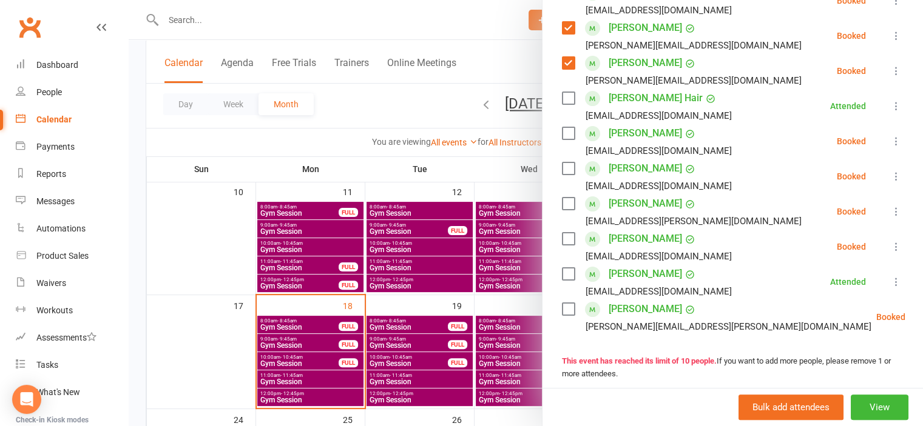
click at [562, 175] on label at bounding box center [568, 169] width 12 height 12
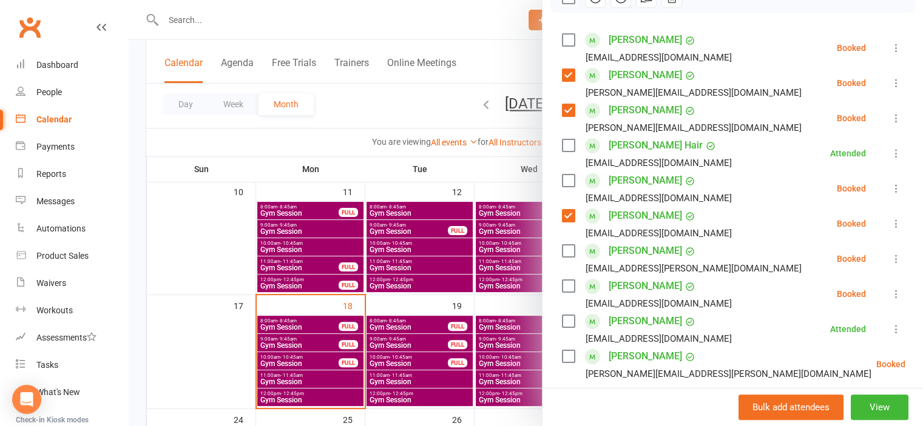
scroll to position [121, 0]
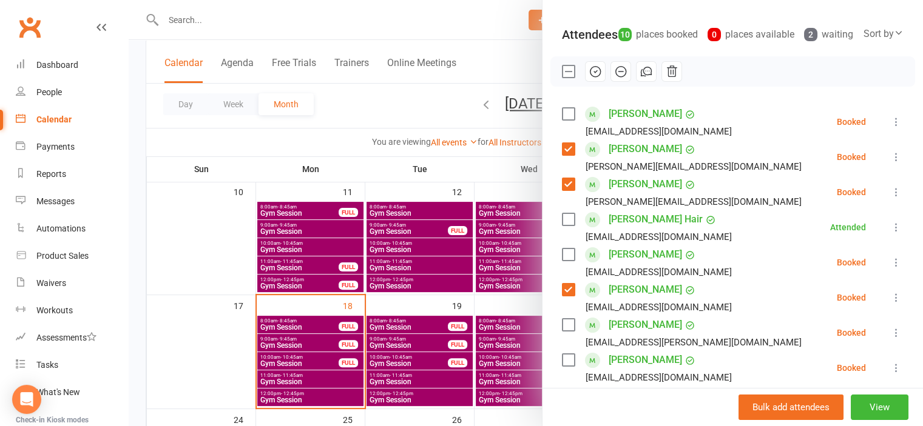
click at [590, 78] on icon "button" at bounding box center [594, 71] width 13 height 13
click at [211, 233] on div at bounding box center [526, 213] width 794 height 426
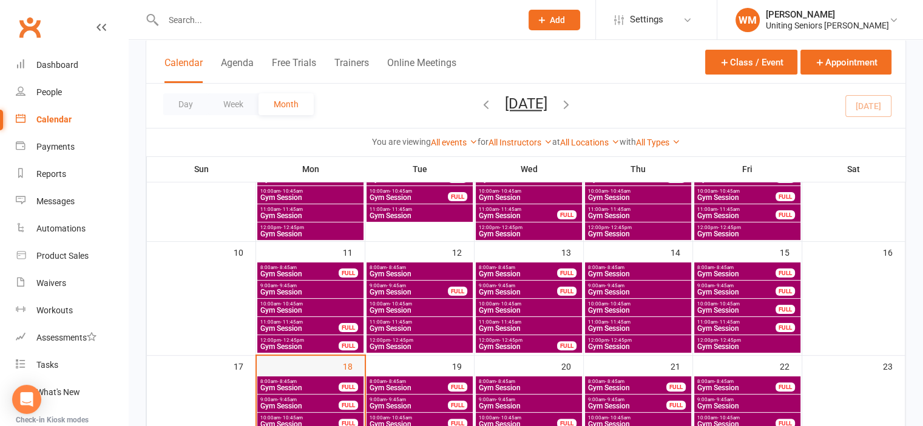
scroll to position [303, 0]
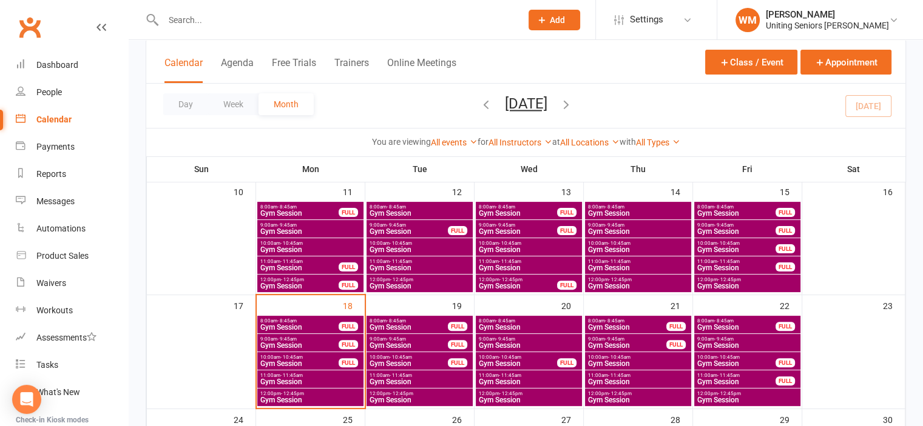
click at [279, 327] on span "Gym Session" at bounding box center [299, 327] width 79 height 7
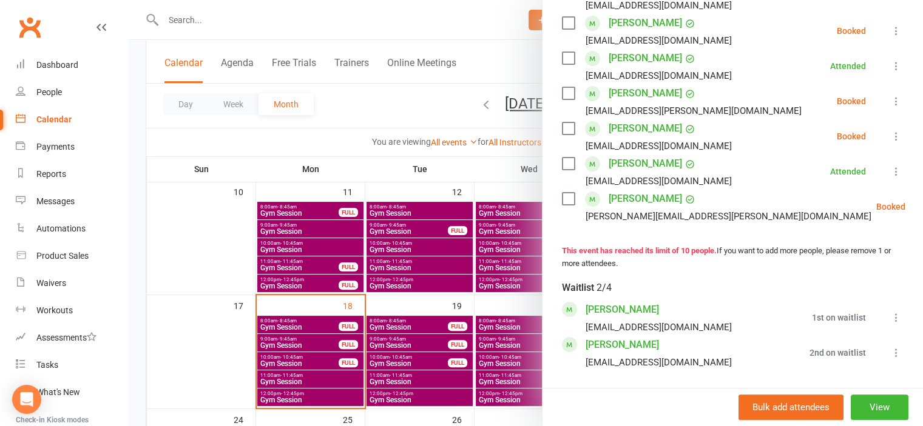
scroll to position [364, 0]
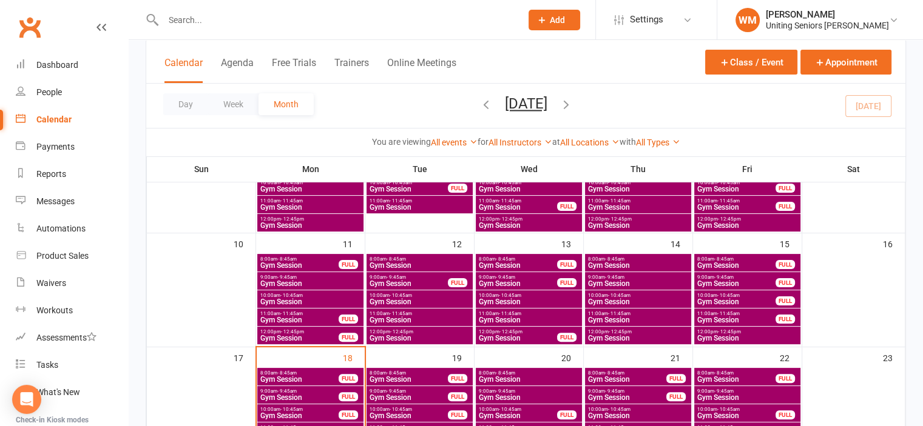
scroll to position [303, 0]
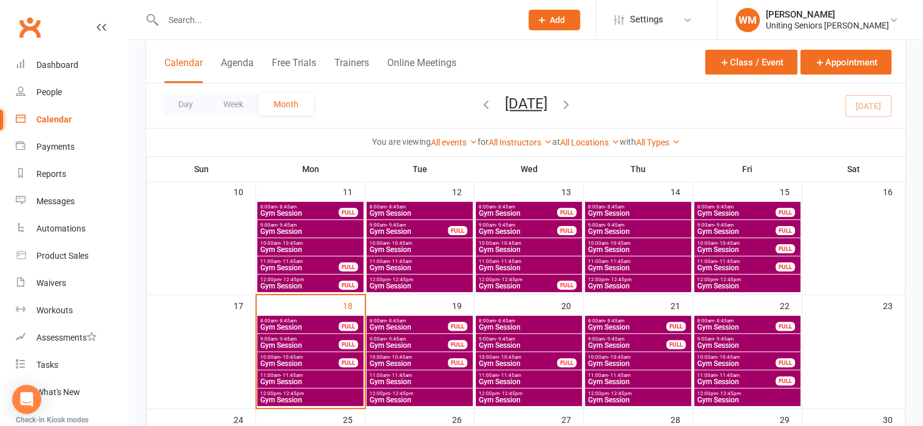
click at [314, 330] on span "Gym Session" at bounding box center [299, 327] width 79 height 7
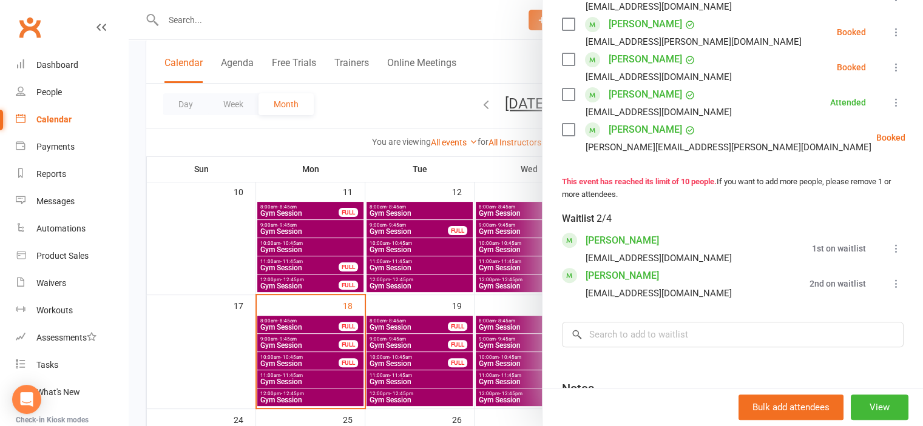
scroll to position [425, 0]
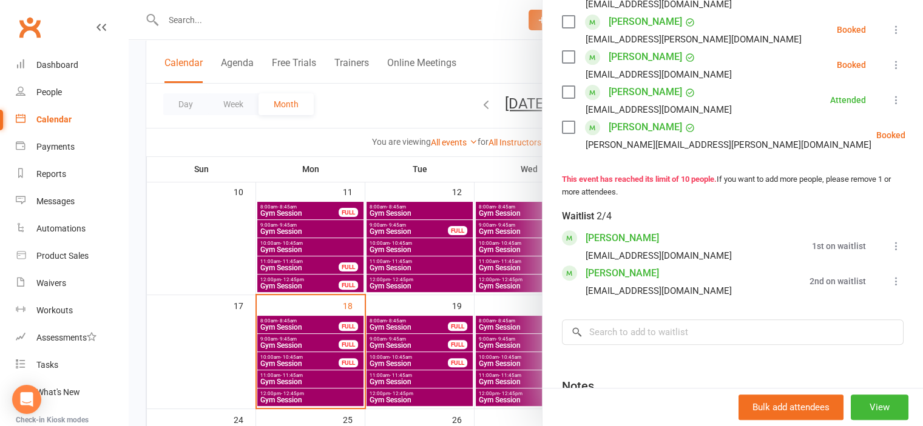
click at [637, 248] on link "[PERSON_NAME]" at bounding box center [621, 238] width 73 height 19
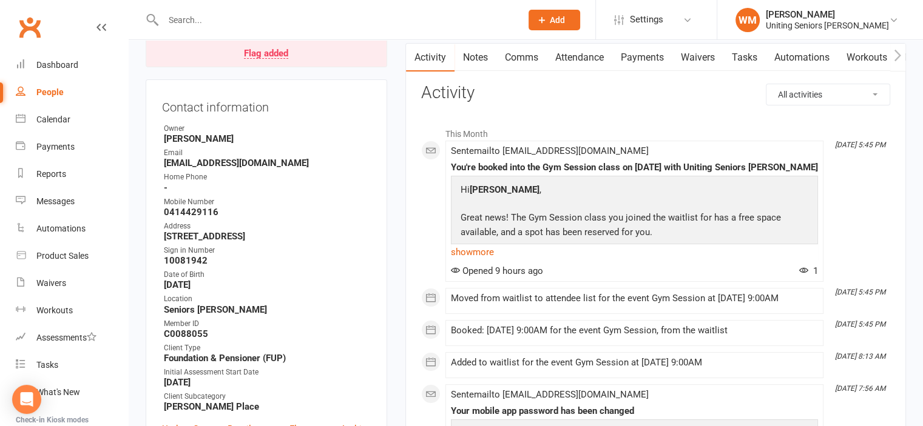
scroll to position [182, 0]
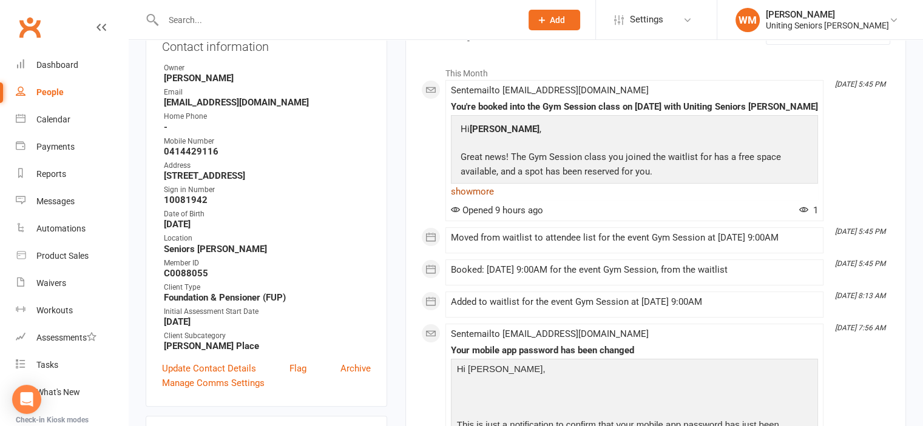
click at [484, 200] on link "show more" at bounding box center [634, 191] width 367 height 17
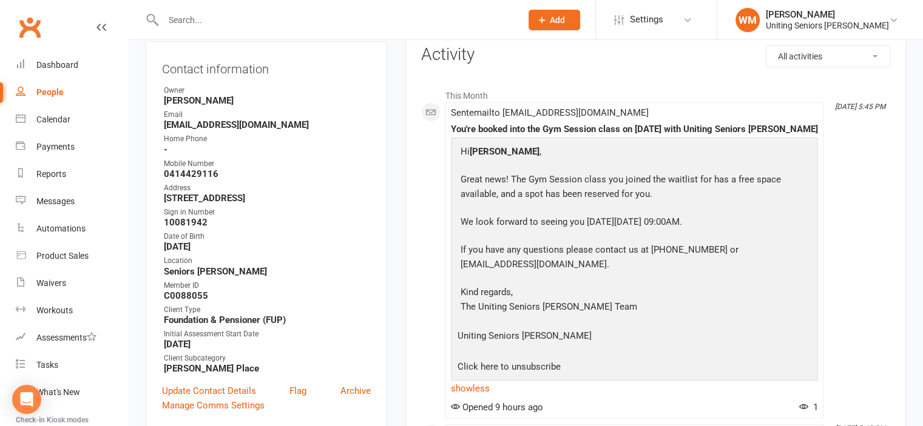
scroll to position [121, 0]
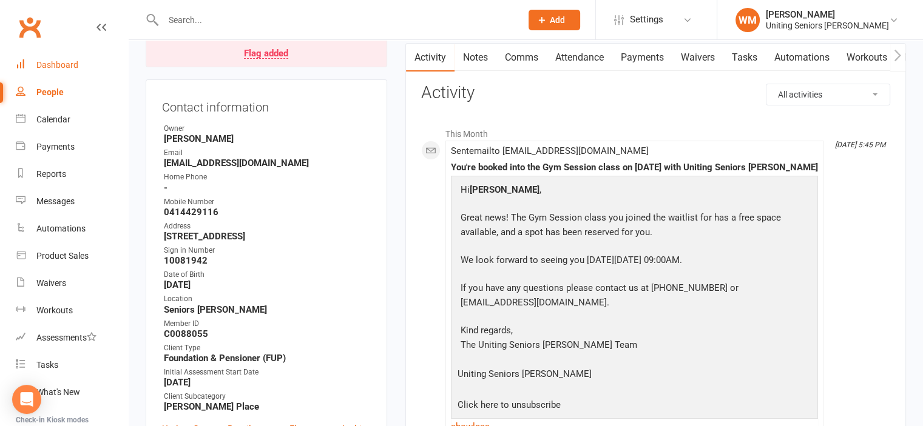
click at [38, 62] on div "Dashboard" at bounding box center [57, 65] width 42 height 10
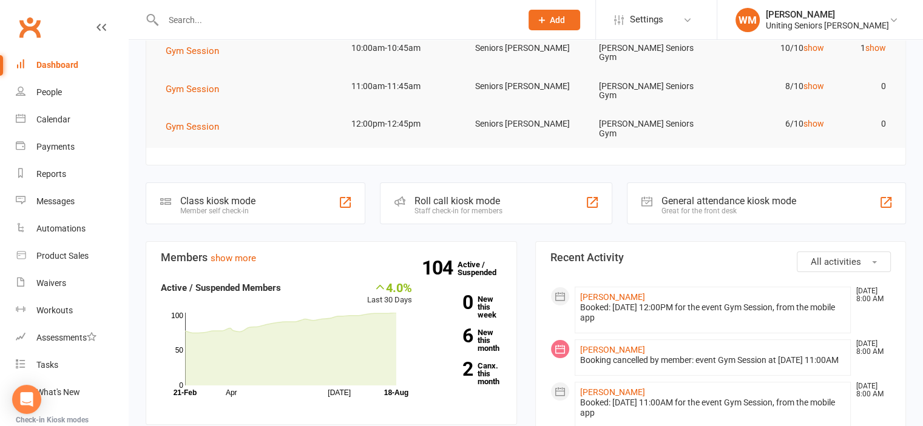
scroll to position [243, 0]
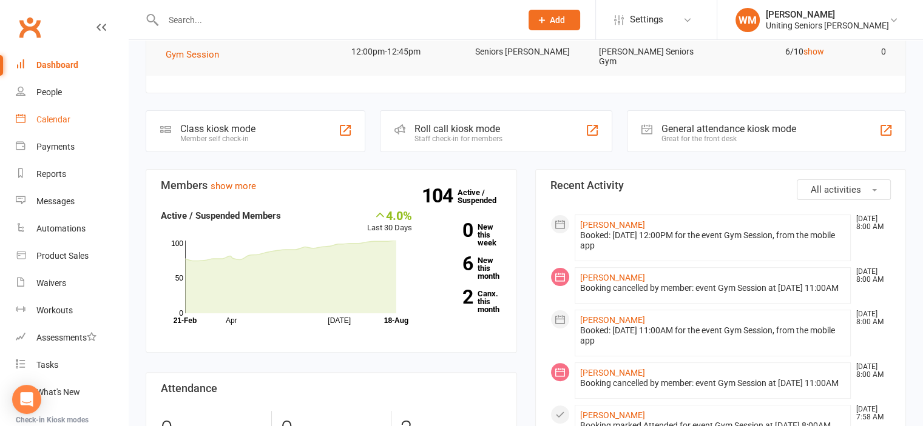
click at [38, 116] on div "Calendar" at bounding box center [53, 120] width 34 height 10
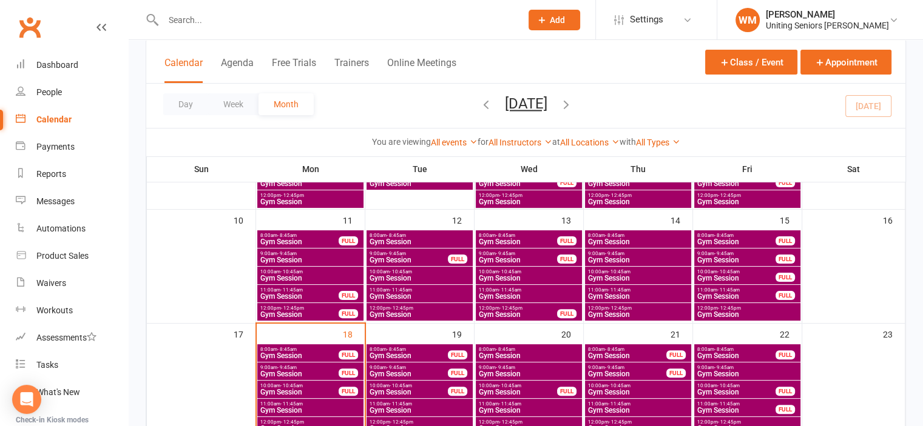
scroll to position [303, 0]
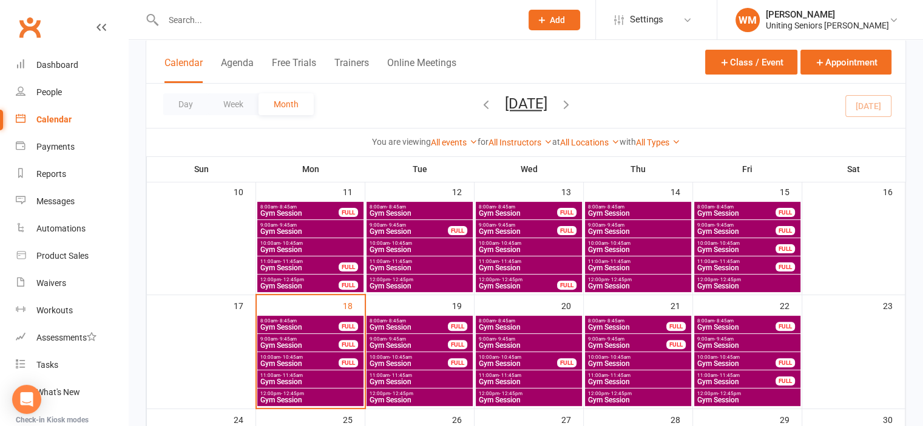
click at [305, 324] on span "Gym Session" at bounding box center [299, 327] width 79 height 7
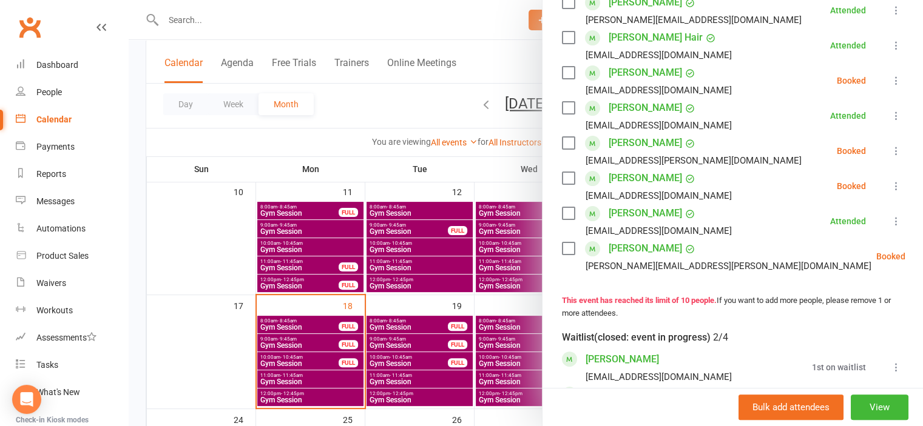
click at [565, 255] on label at bounding box center [568, 249] width 12 height 12
click at [565, 79] on label at bounding box center [568, 73] width 12 height 12
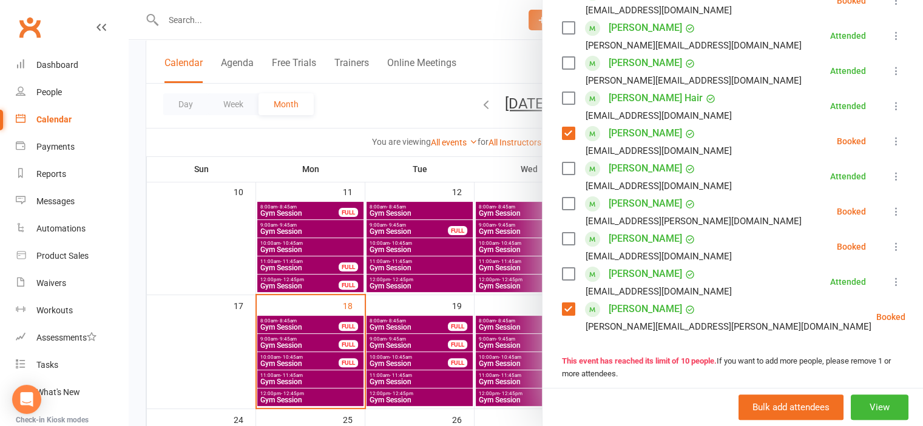
scroll to position [182, 0]
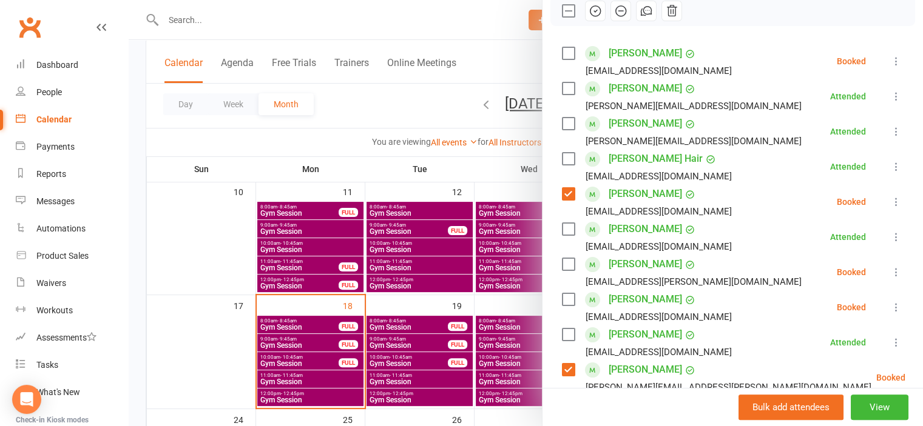
click at [588, 18] on icon "button" at bounding box center [594, 10] width 13 height 13
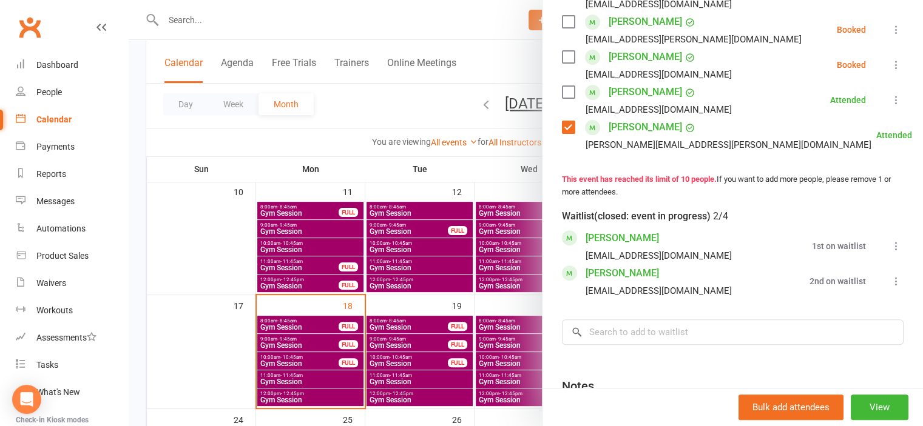
click at [619, 248] on link "Elizabeth Hudson" at bounding box center [621, 238] width 73 height 19
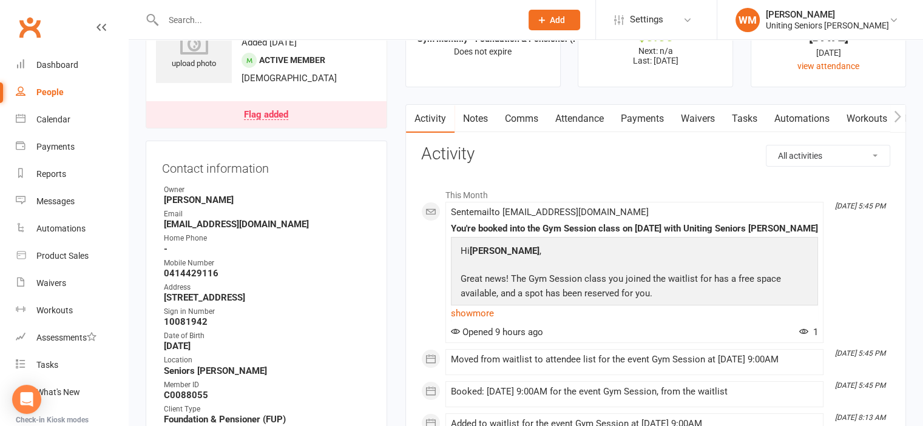
scroll to position [61, 0]
click at [485, 317] on link "show more" at bounding box center [634, 313] width 367 height 17
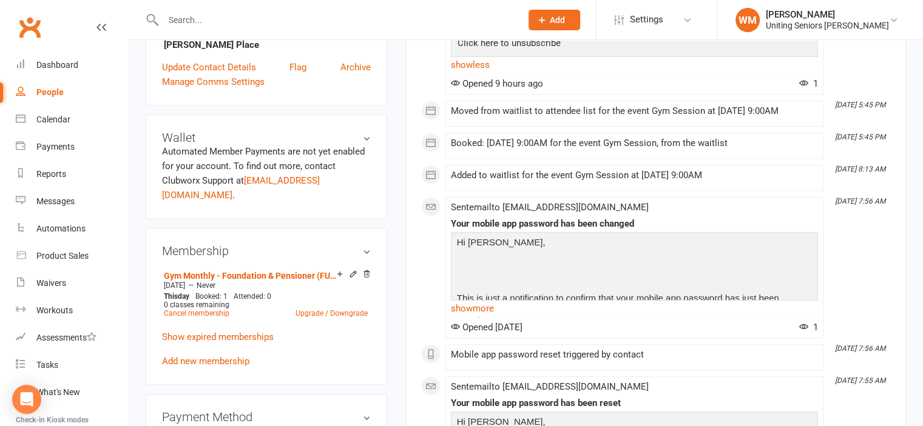
scroll to position [485, 0]
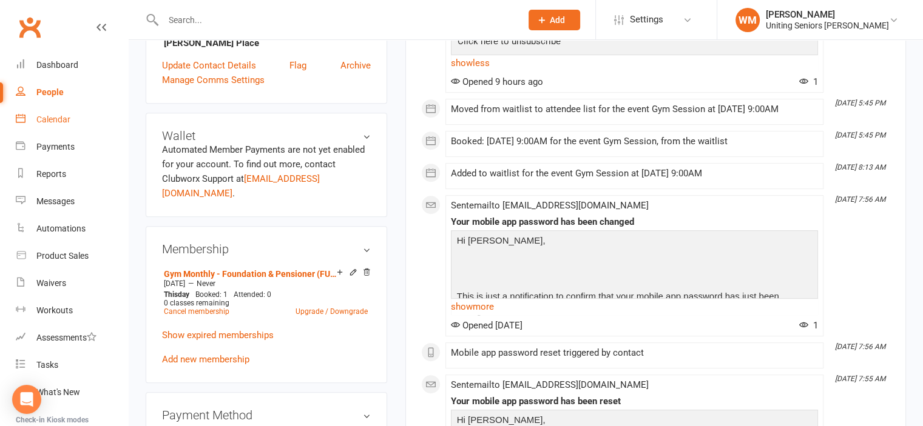
click at [66, 111] on link "Calendar" at bounding box center [72, 119] width 112 height 27
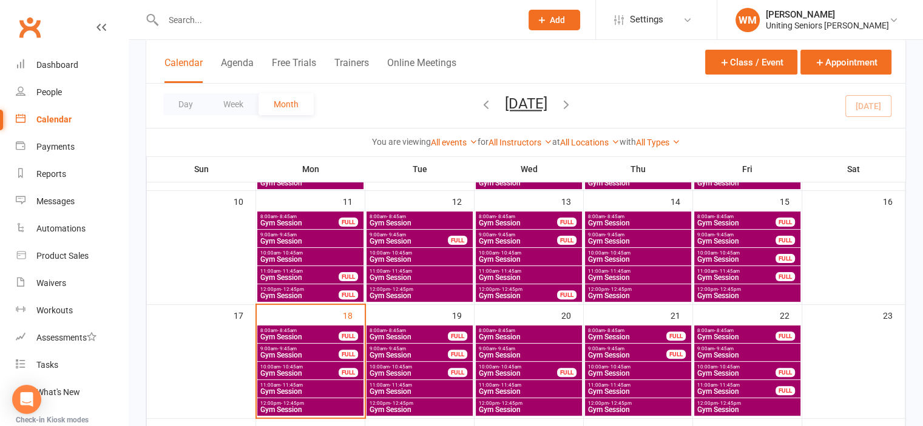
scroll to position [364, 0]
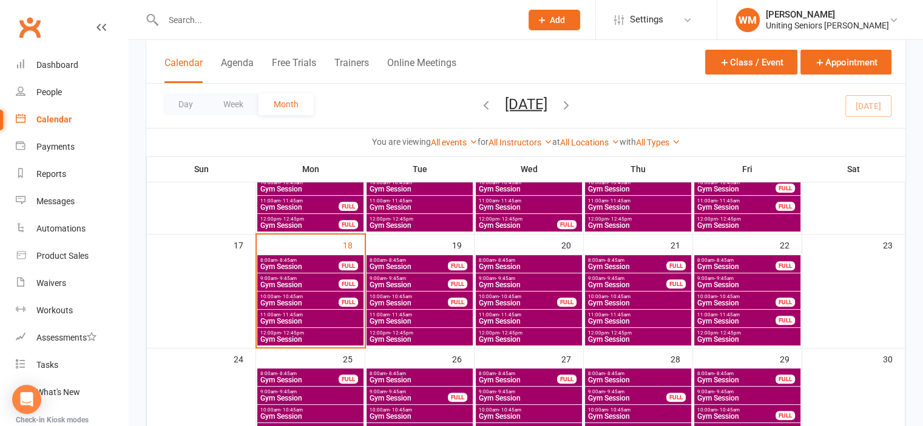
click at [306, 259] on span "8:00am - 8:45am" at bounding box center [299, 260] width 79 height 5
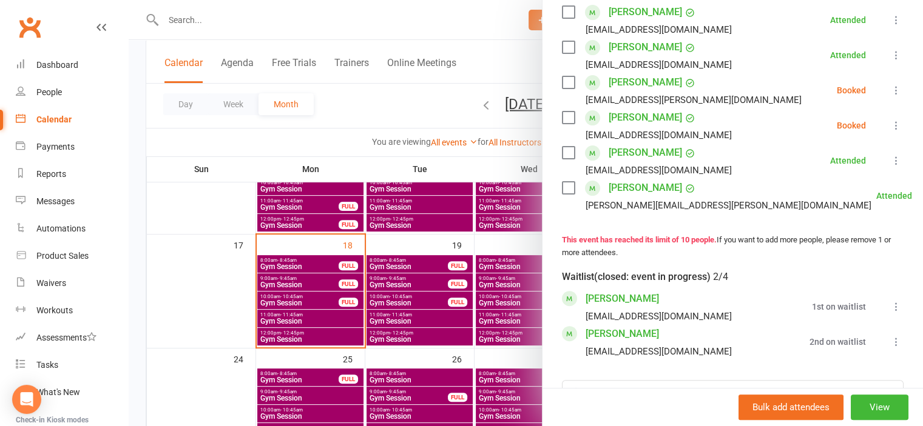
scroll to position [303, 0]
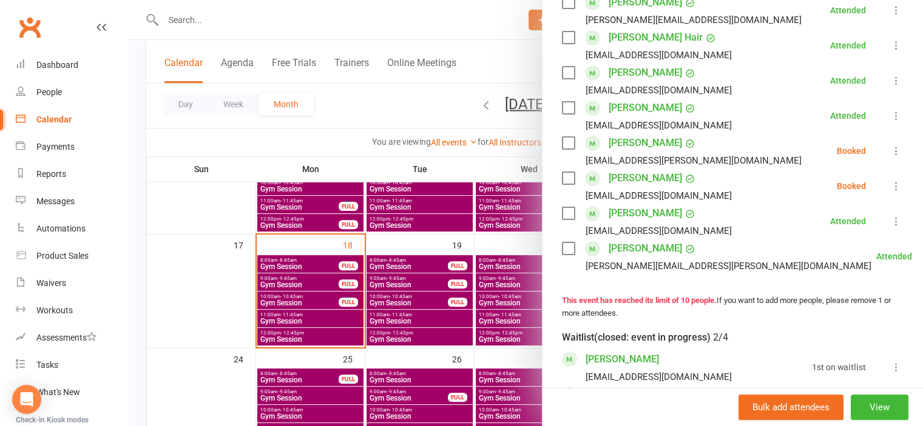
click at [213, 292] on div at bounding box center [526, 213] width 794 height 426
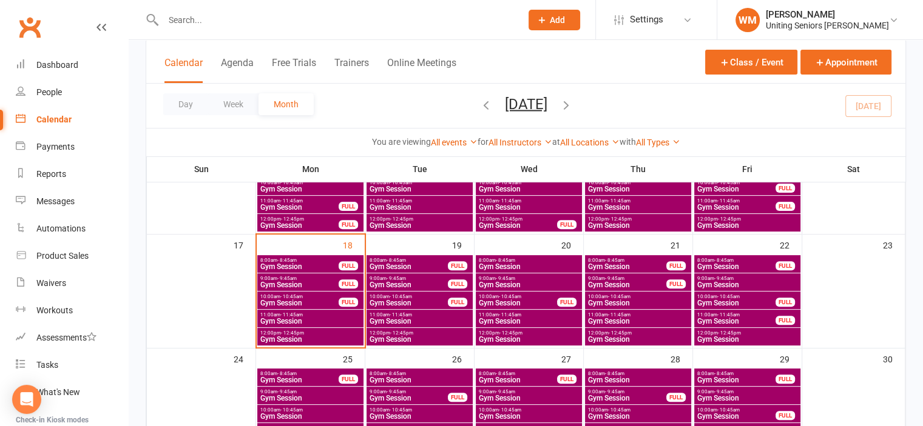
click at [297, 264] on span "Gym Session" at bounding box center [299, 266] width 79 height 7
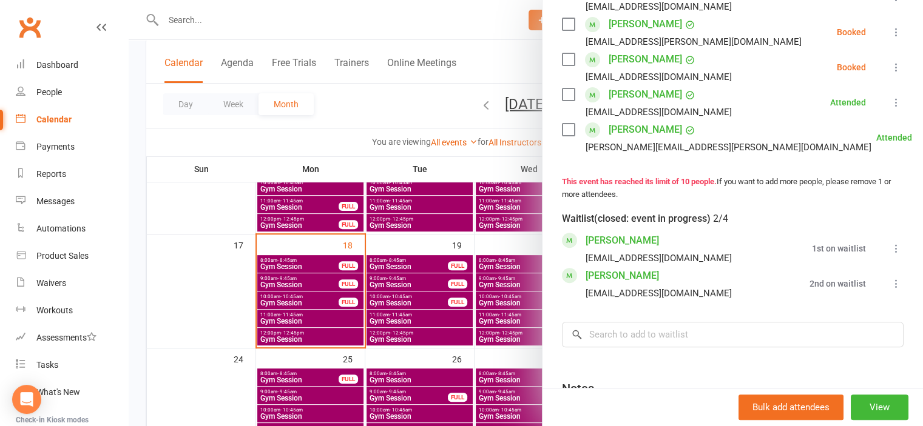
scroll to position [425, 0]
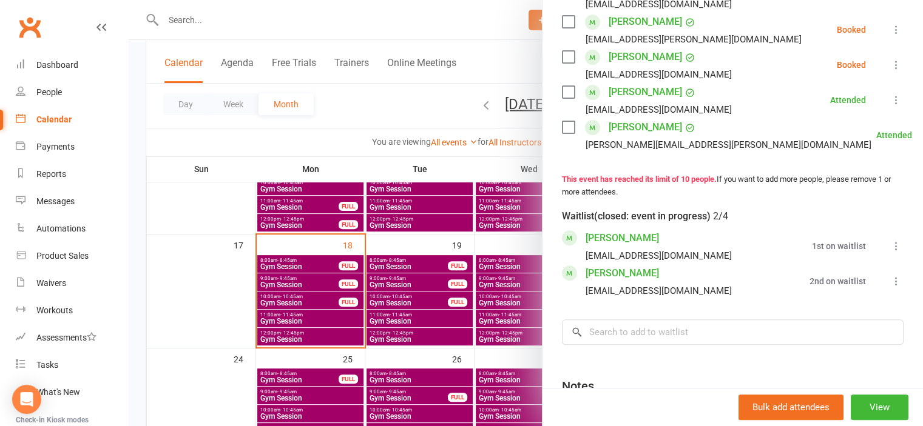
click at [214, 326] on div at bounding box center [526, 213] width 794 height 426
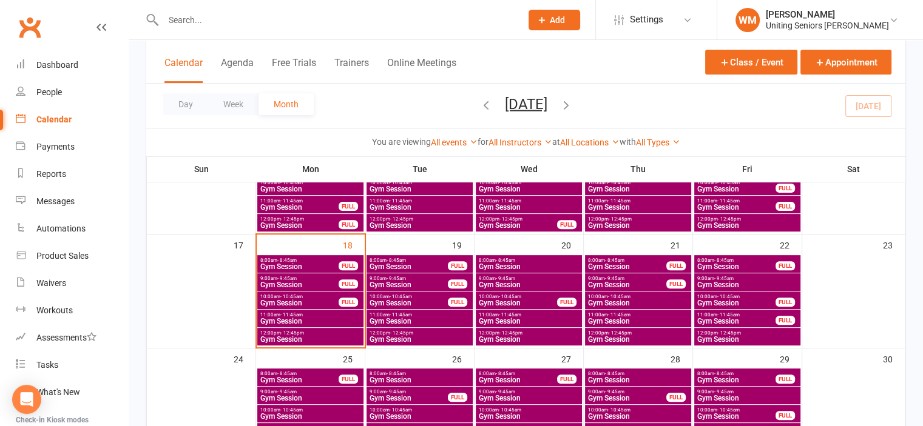
click at [277, 336] on span "Gym Session" at bounding box center [310, 339] width 101 height 7
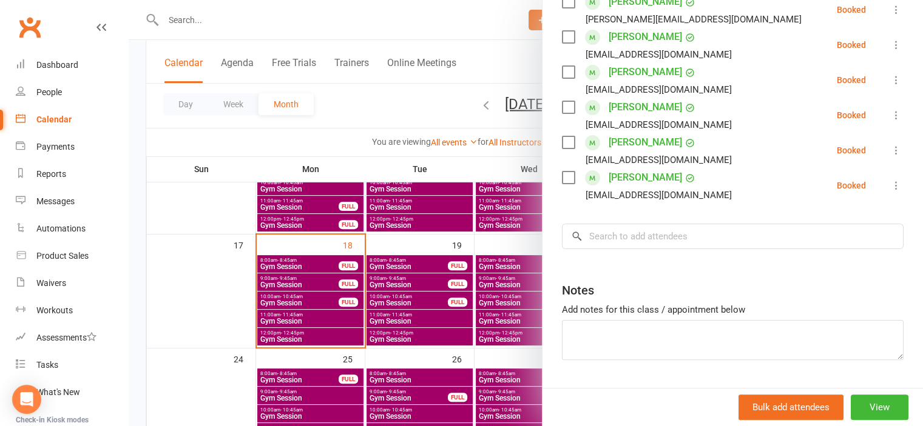
scroll to position [243, 0]
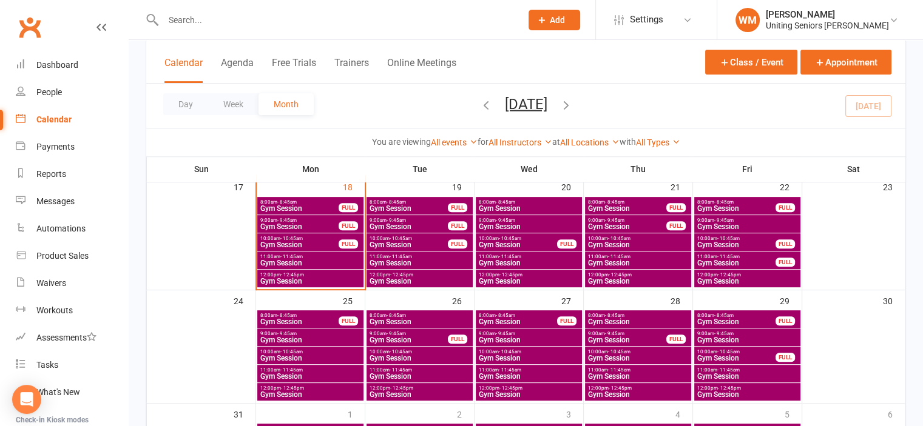
scroll to position [425, 0]
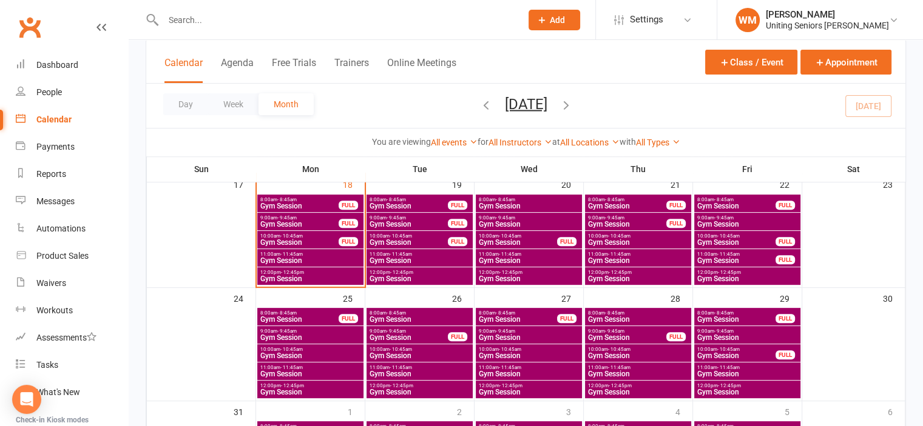
click at [303, 200] on span "8:00am - 8:45am" at bounding box center [299, 199] width 79 height 5
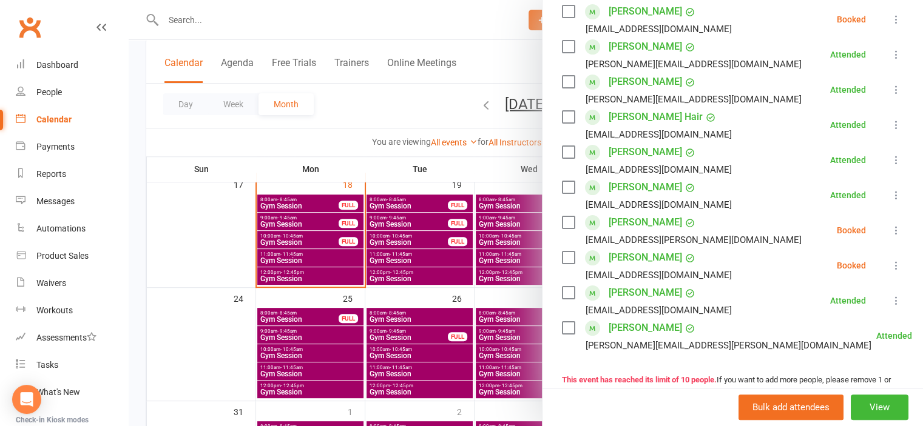
scroll to position [243, 0]
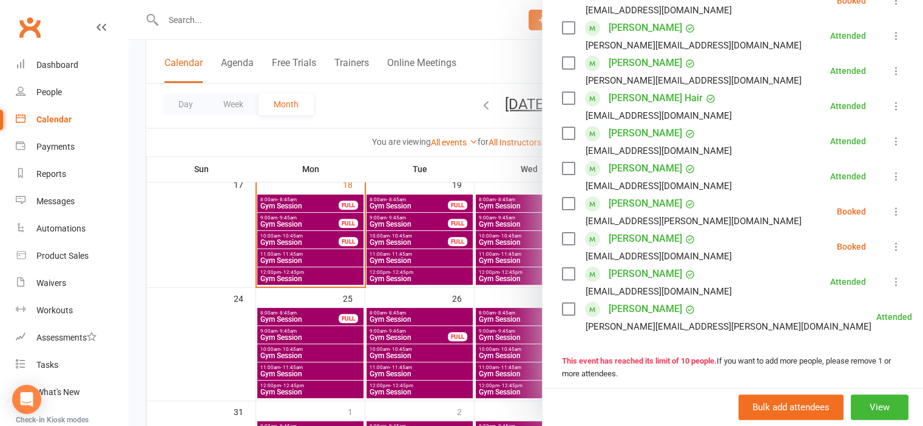
click at [564, 210] on label at bounding box center [568, 204] width 12 height 12
click at [563, 245] on label at bounding box center [568, 239] width 12 height 12
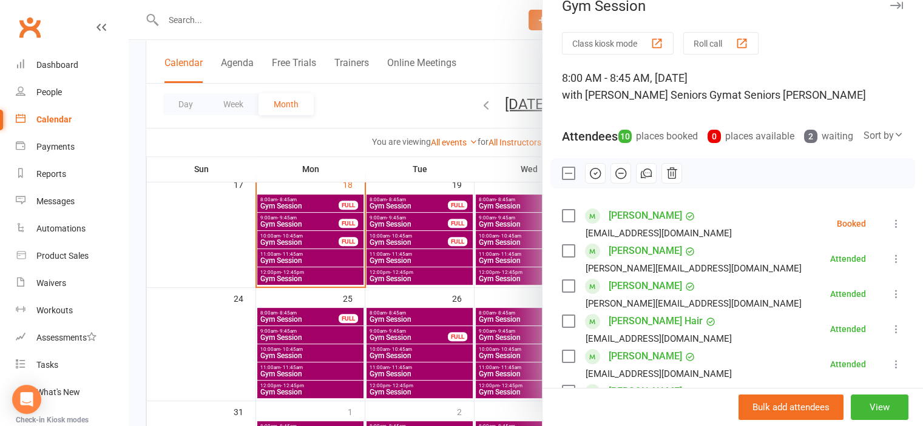
scroll to position [0, 0]
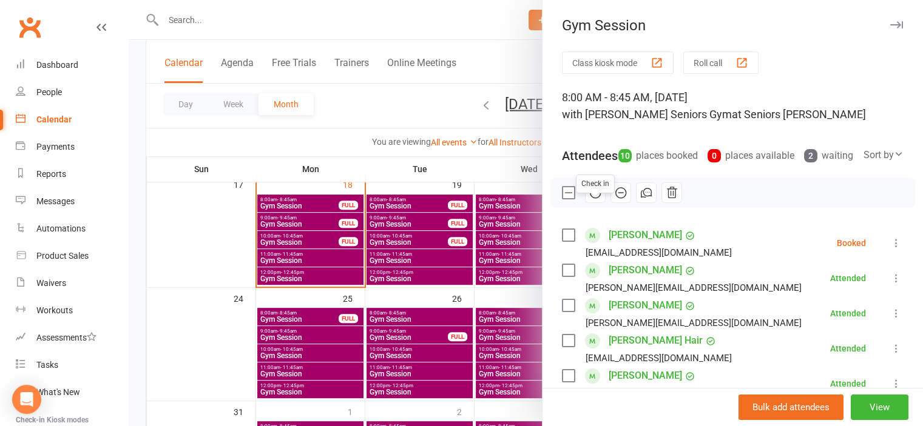
click at [588, 200] on icon "button" at bounding box center [594, 192] width 13 height 13
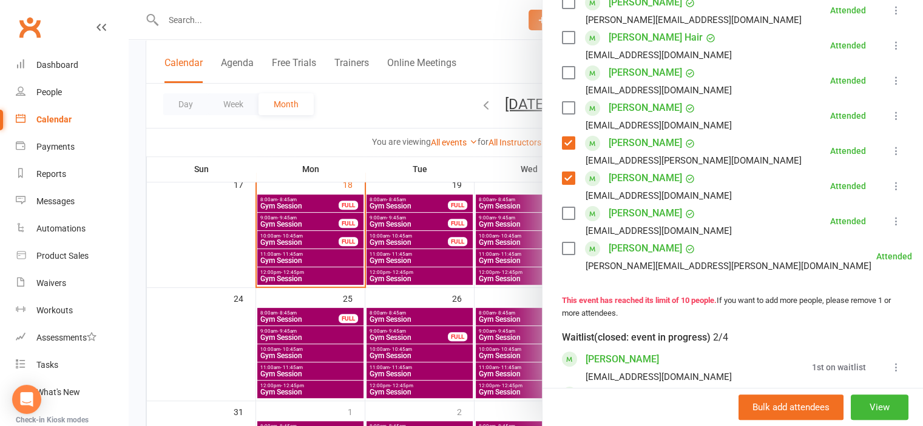
scroll to position [425, 0]
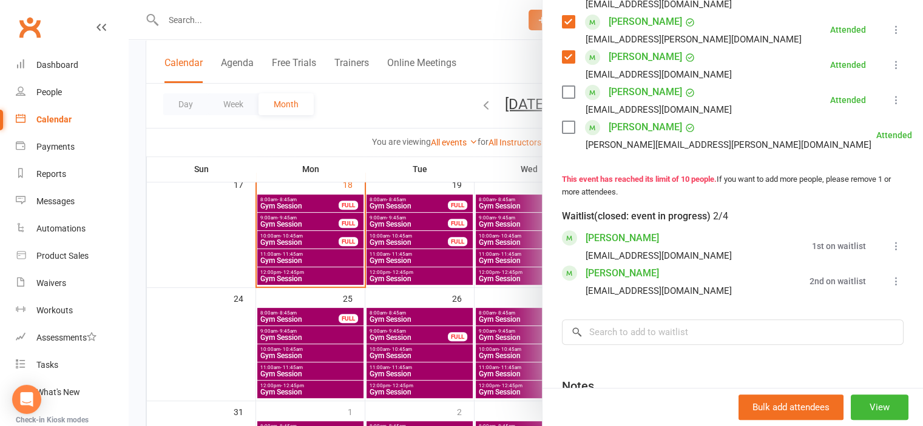
click at [890, 252] on icon at bounding box center [896, 246] width 12 height 12
click at [264, 226] on div at bounding box center [526, 213] width 794 height 426
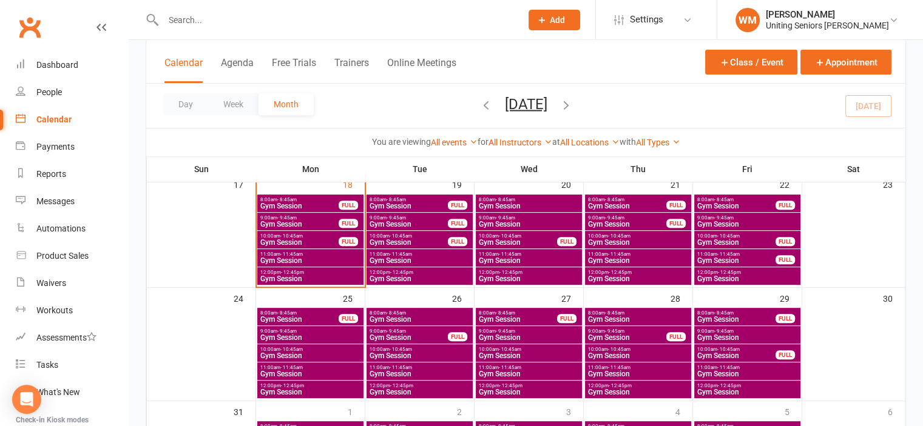
click at [270, 223] on span "Gym Session" at bounding box center [299, 224] width 79 height 7
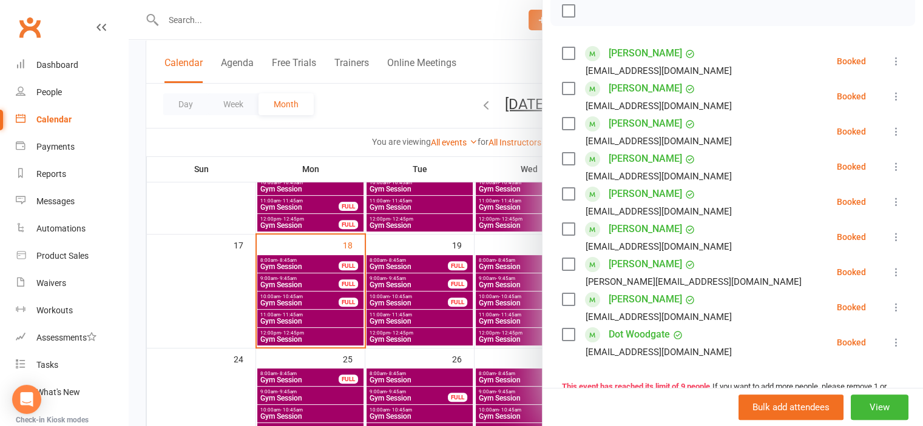
scroll to position [182, 0]
click at [890, 138] on icon at bounding box center [896, 132] width 12 height 12
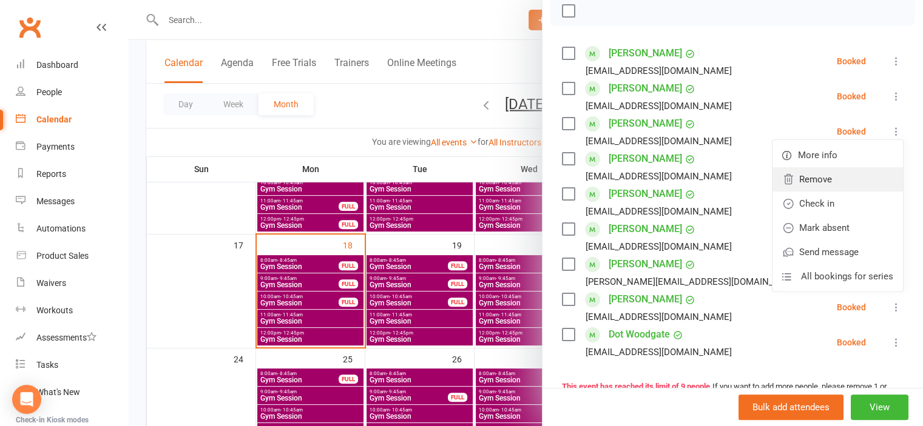
click at [837, 183] on link "Remove" at bounding box center [837, 179] width 130 height 24
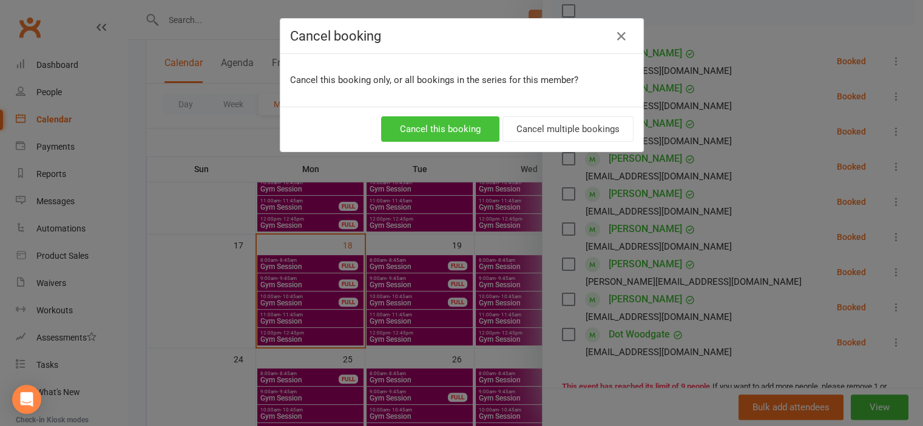
click at [431, 116] on button "Cancel this booking" at bounding box center [440, 128] width 118 height 25
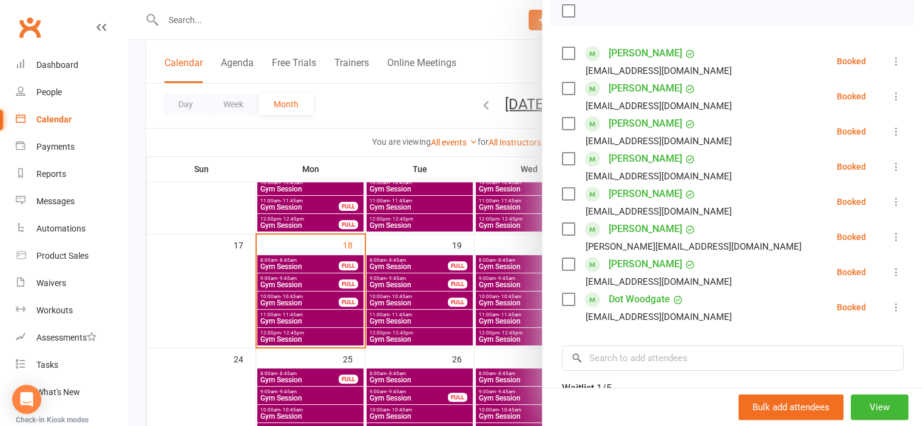
click at [170, 317] on div at bounding box center [526, 213] width 794 height 426
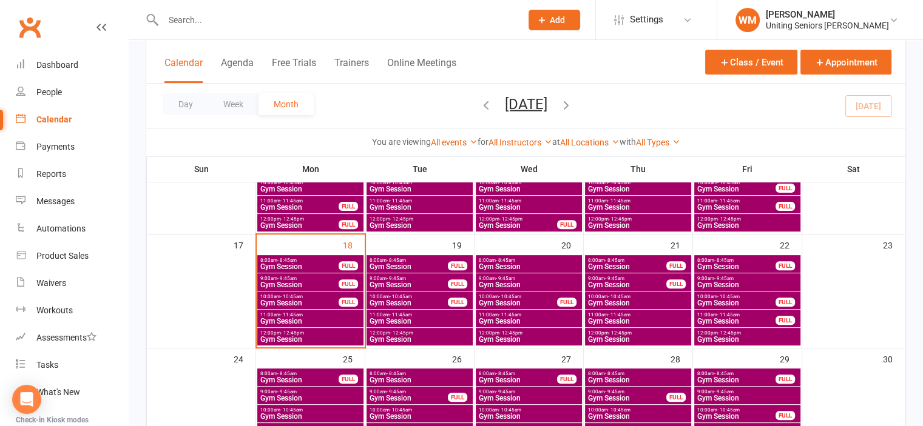
click at [267, 301] on span "Gym Session" at bounding box center [299, 303] width 79 height 7
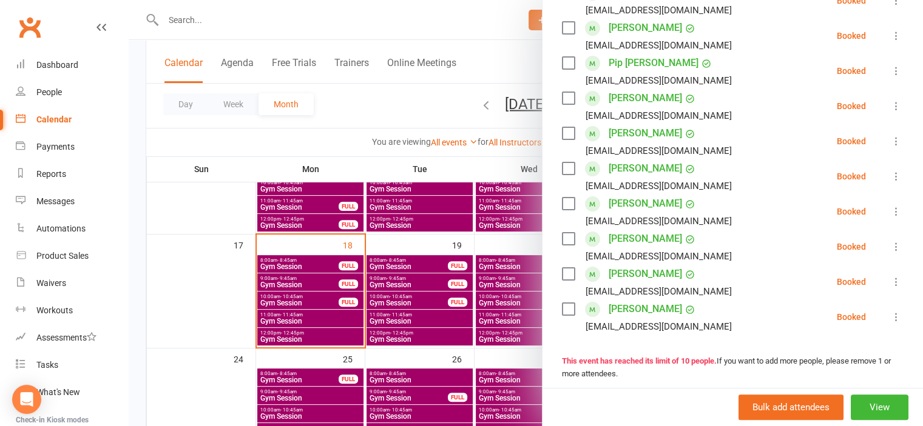
scroll to position [303, 0]
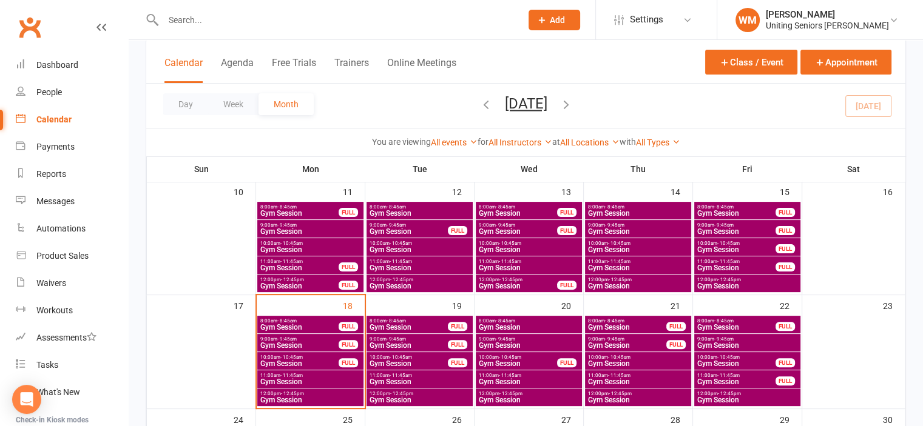
click at [272, 316] on div "8:00am - 8:45am Gym Session FULL" at bounding box center [310, 325] width 106 height 18
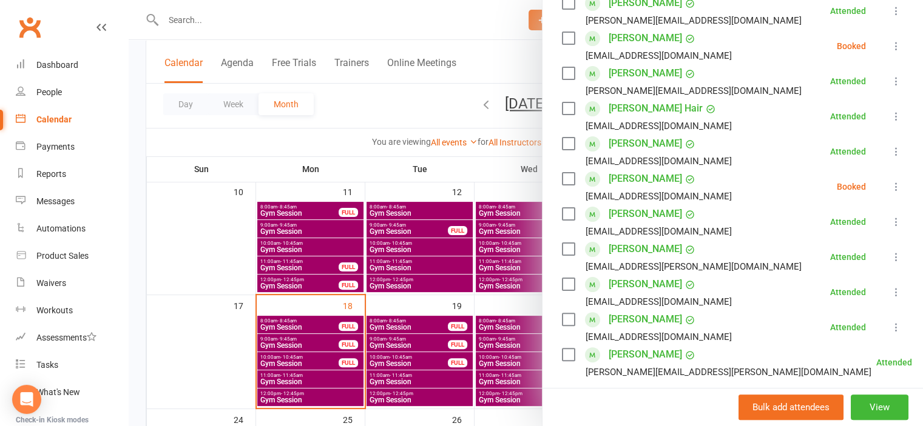
scroll to position [106, 0]
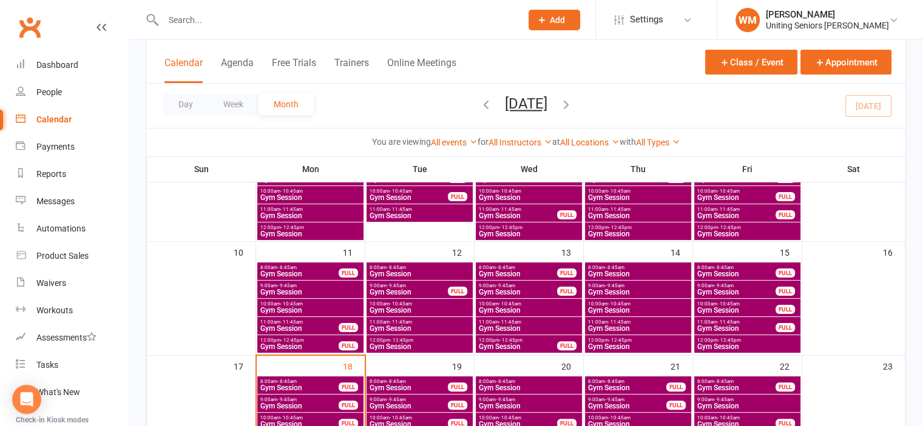
scroll to position [364, 0]
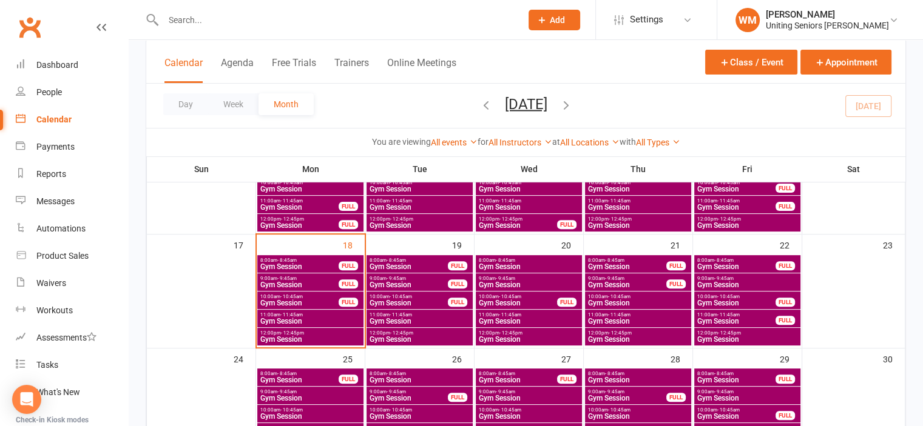
click at [283, 265] on span "Gym Session" at bounding box center [299, 266] width 79 height 7
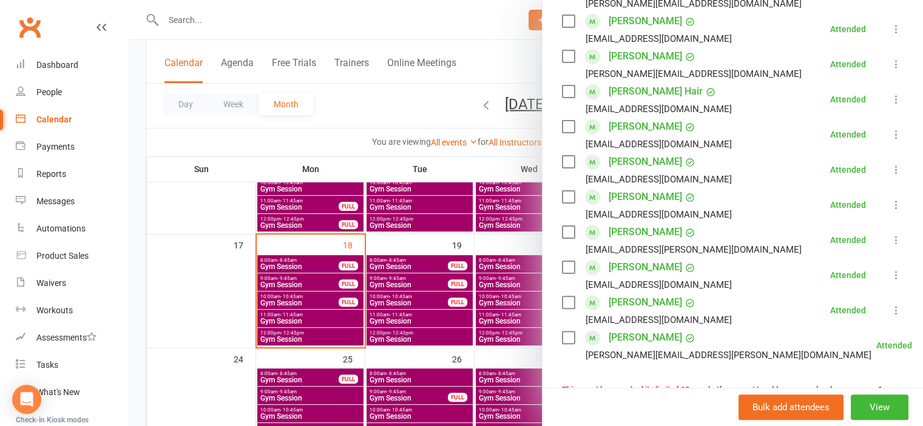
scroll to position [182, 0]
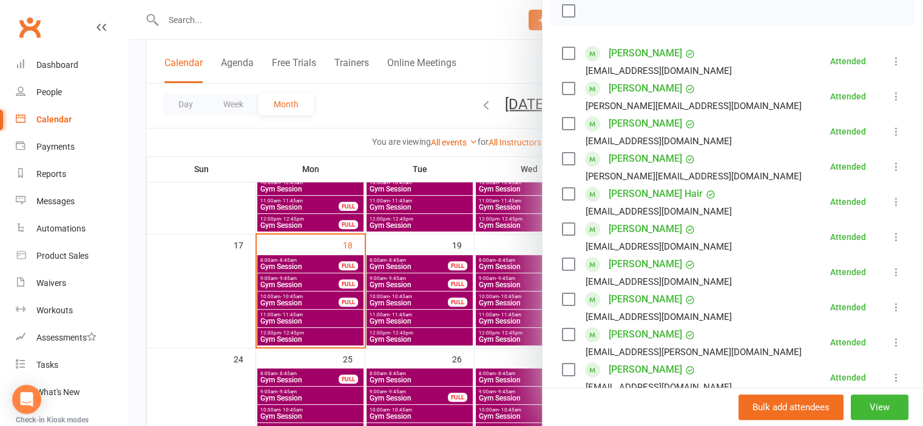
drag, startPoint x: 215, startPoint y: 306, endPoint x: 269, endPoint y: 317, distance: 55.1
click at [216, 306] on div at bounding box center [526, 213] width 794 height 426
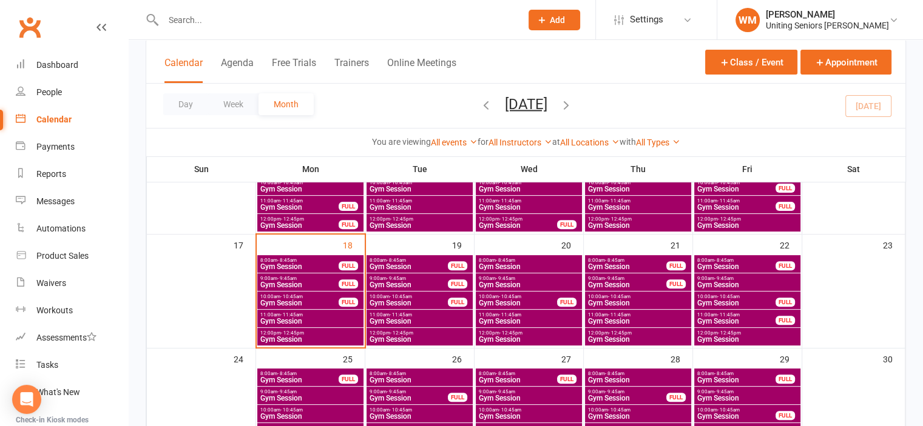
click at [278, 321] on span "Gym Session" at bounding box center [310, 321] width 101 height 7
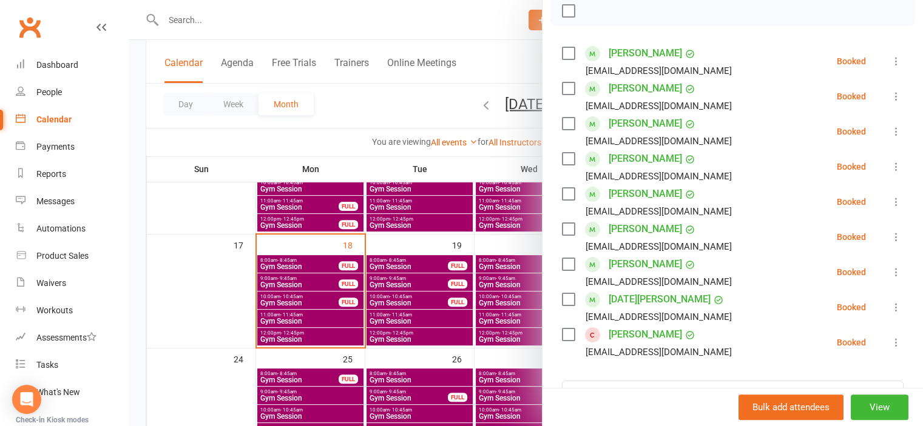
click at [241, 282] on div at bounding box center [526, 213] width 794 height 426
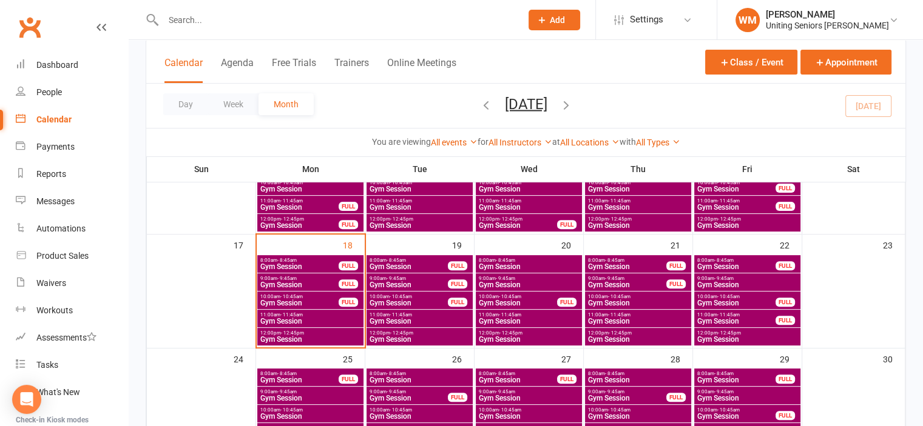
click at [281, 265] on span "Gym Session" at bounding box center [299, 266] width 79 height 7
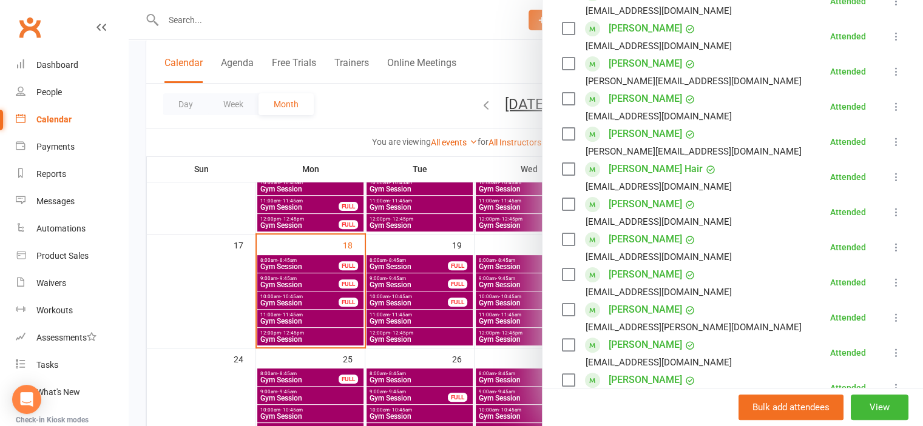
scroll to position [243, 0]
click at [638, 241] on link "Elizabeth Hudson" at bounding box center [644, 238] width 73 height 19
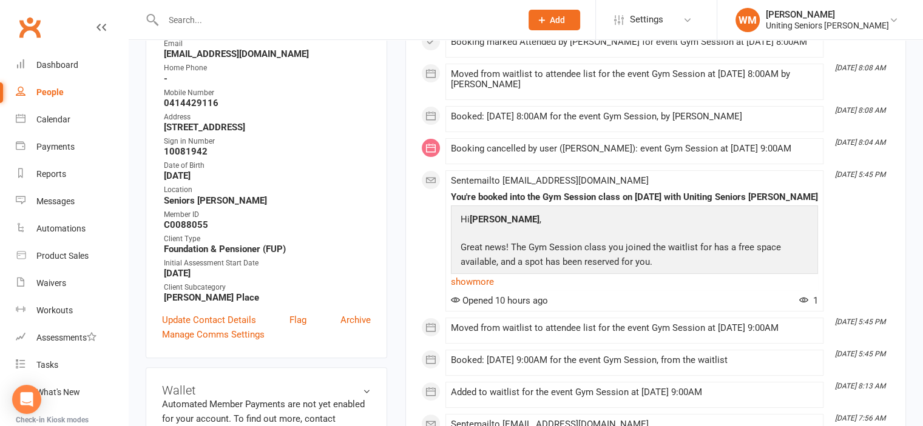
scroll to position [303, 0]
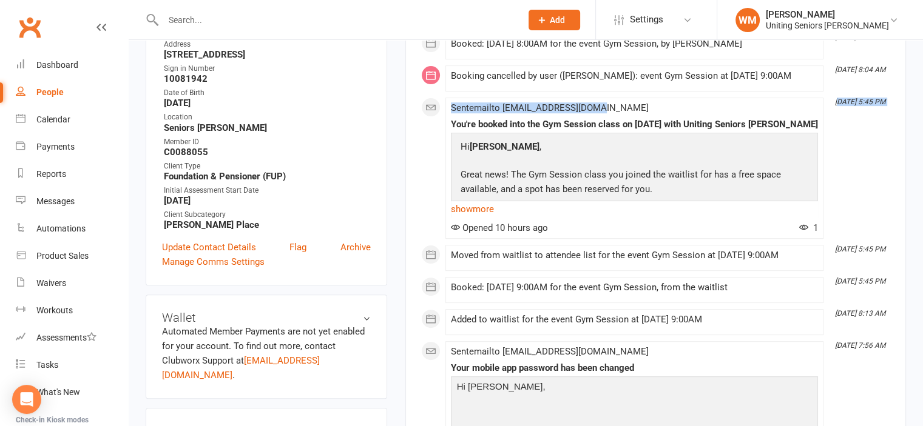
drag, startPoint x: 840, startPoint y: 113, endPoint x: 899, endPoint y: 107, distance: 59.8
click at [471, 218] on link "show more" at bounding box center [634, 209] width 367 height 17
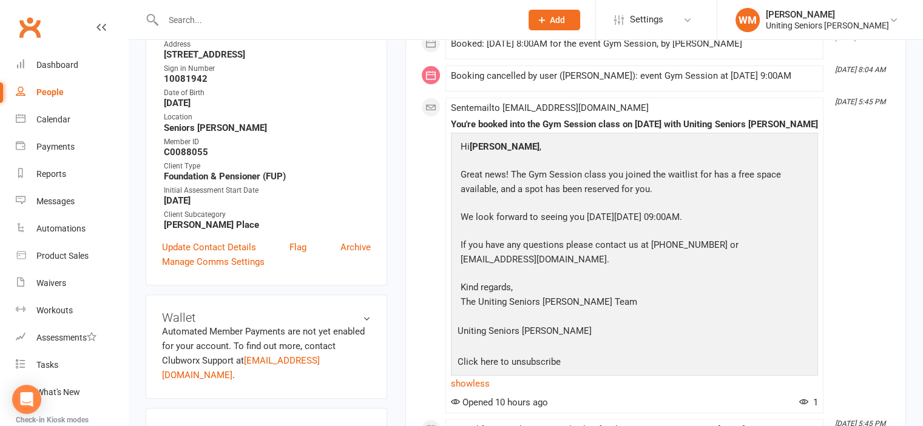
drag, startPoint x: 685, startPoint y: 235, endPoint x: 740, endPoint y: 232, distance: 54.6
click at [740, 227] on p "We look forward to seeing you on Monday, August 18 at 09:00AM." at bounding box center [634, 219] width 354 height 18
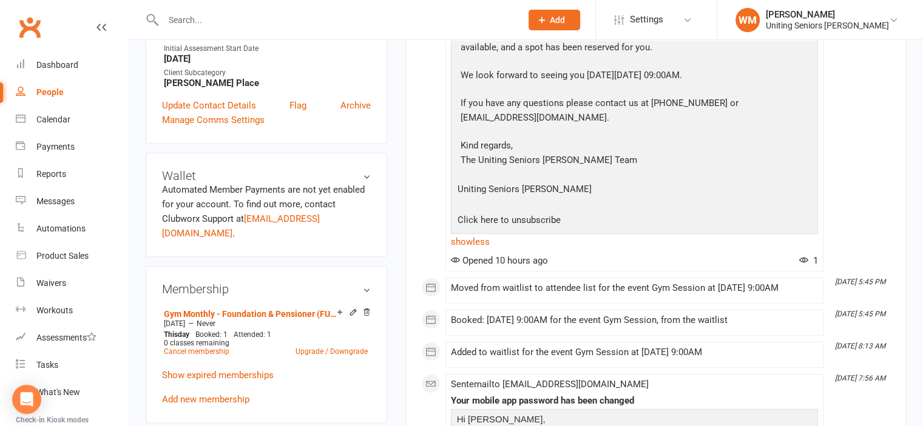
scroll to position [485, 0]
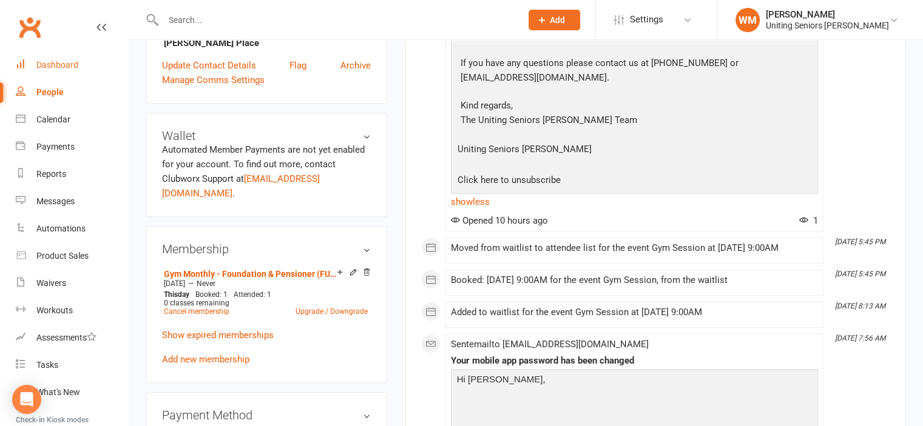
click at [55, 62] on div "Dashboard" at bounding box center [57, 65] width 42 height 10
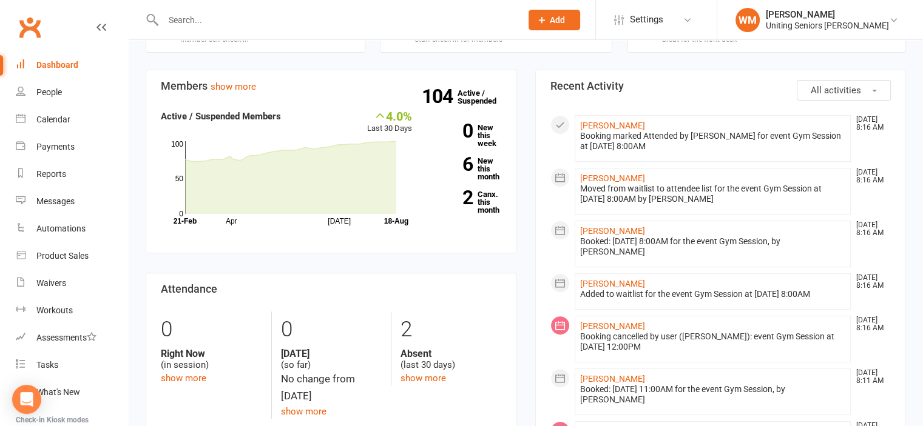
scroll to position [364, 0]
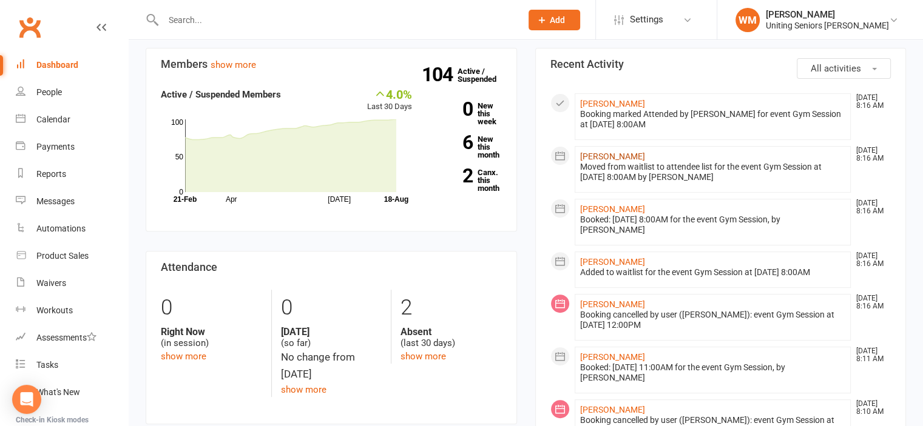
click at [600, 152] on link "[PERSON_NAME]" at bounding box center [612, 157] width 65 height 10
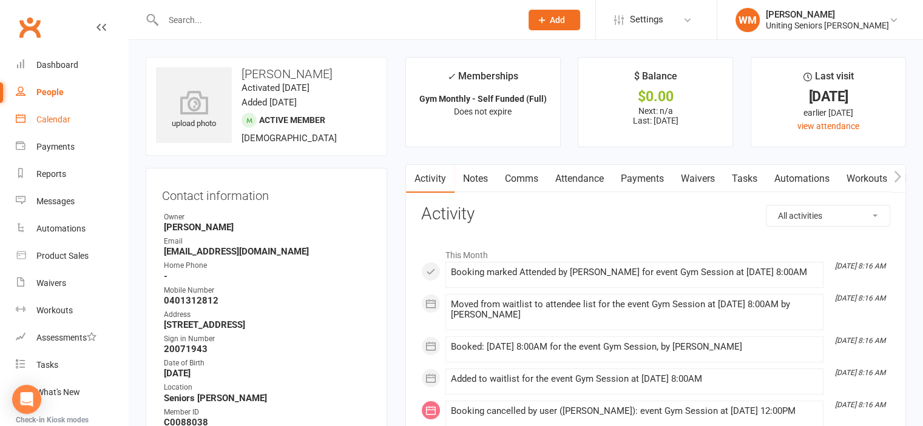
click at [49, 115] on div "Calendar" at bounding box center [53, 120] width 34 height 10
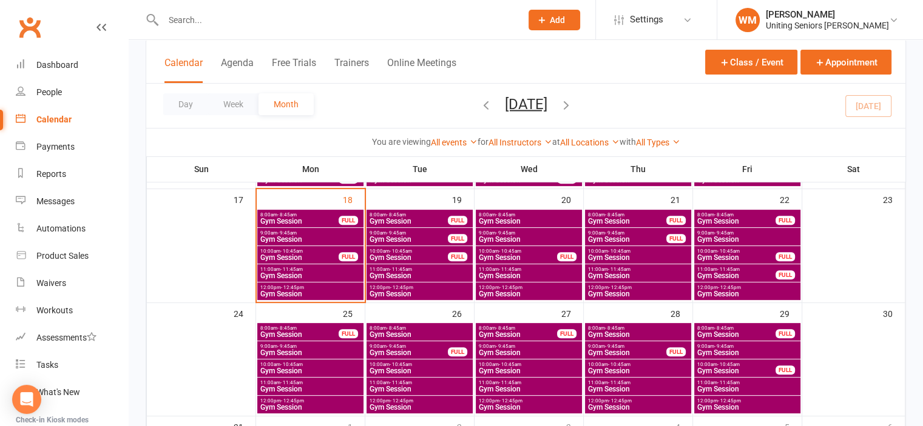
scroll to position [425, 0]
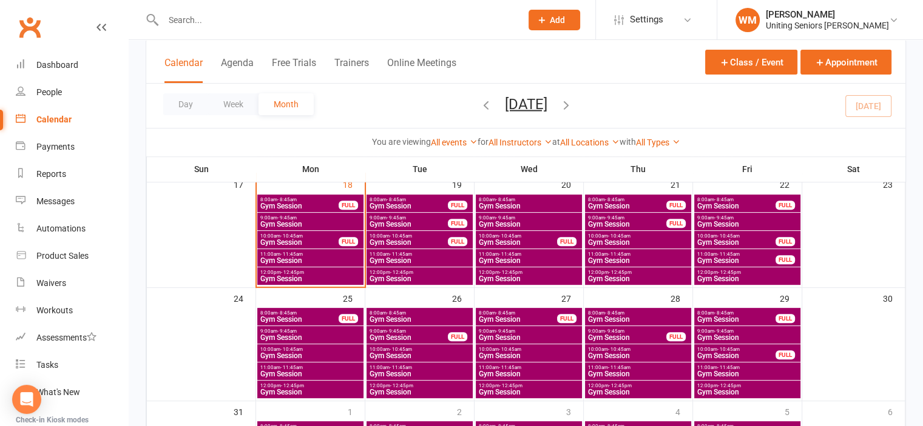
click at [287, 271] on span "- 12:45pm" at bounding box center [292, 272] width 23 height 5
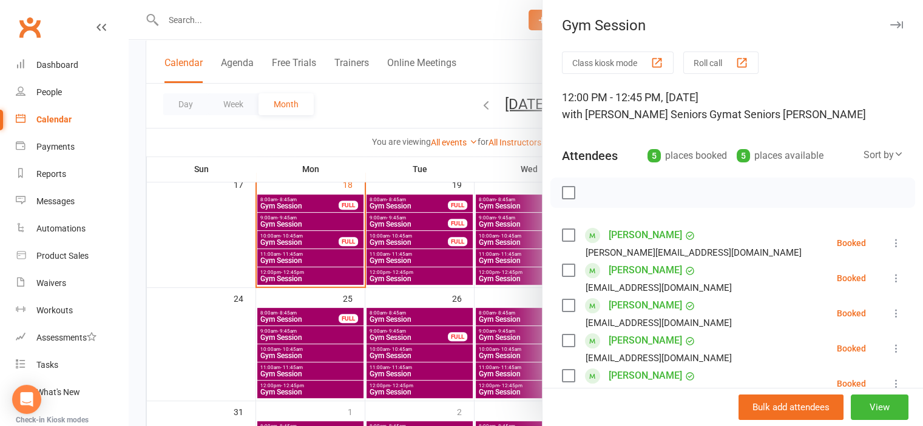
scroll to position [121, 0]
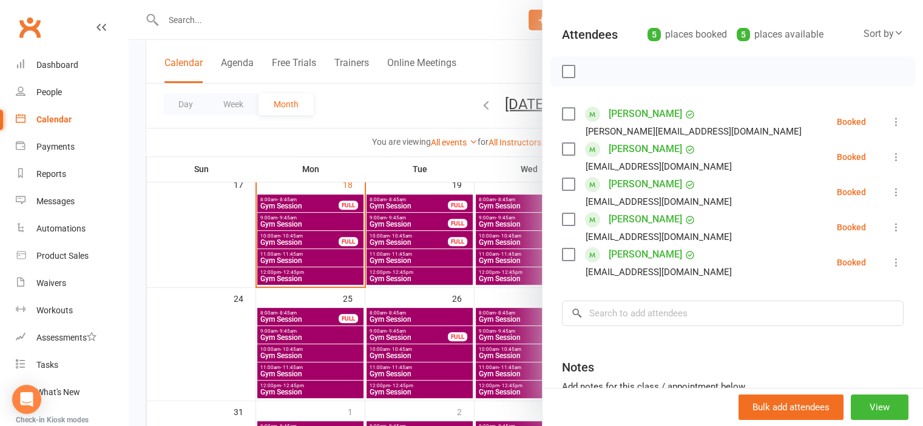
click at [217, 225] on div at bounding box center [526, 213] width 794 height 426
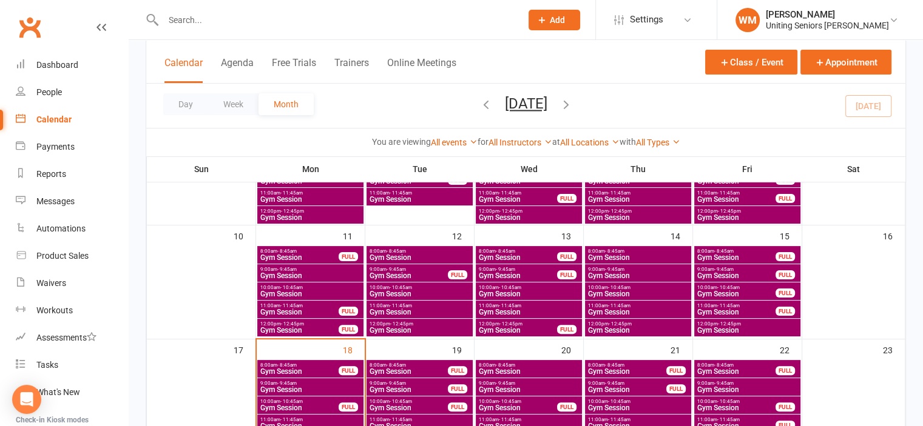
scroll to position [182, 0]
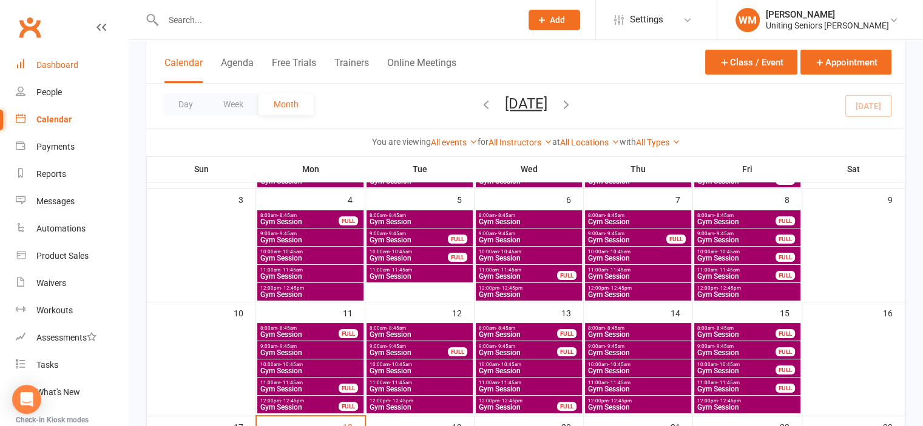
click at [34, 64] on link "Dashboard" at bounding box center [72, 65] width 112 height 27
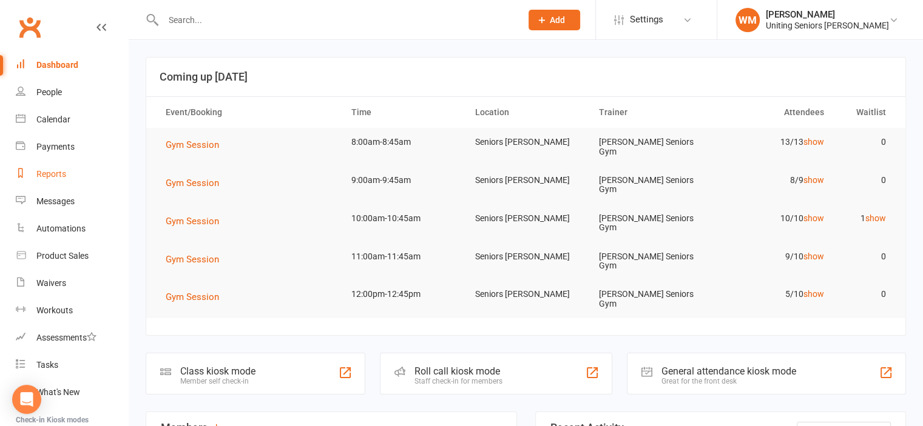
click at [45, 181] on link "Reports" at bounding box center [72, 174] width 112 height 27
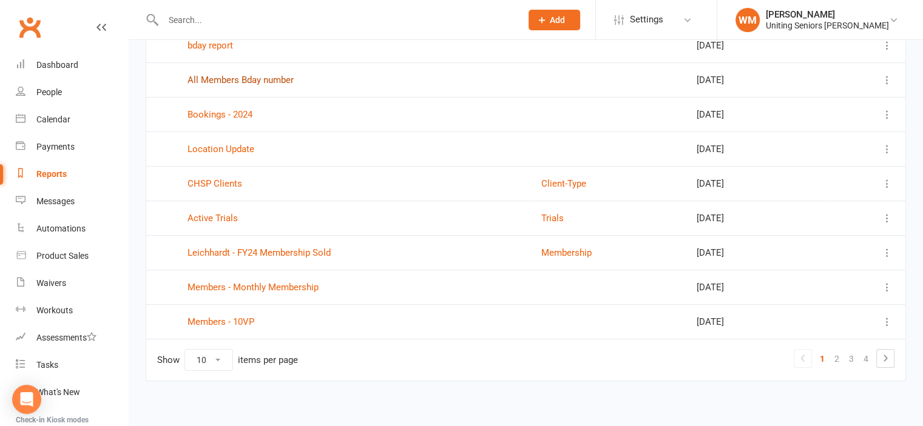
scroll to position [176, 0]
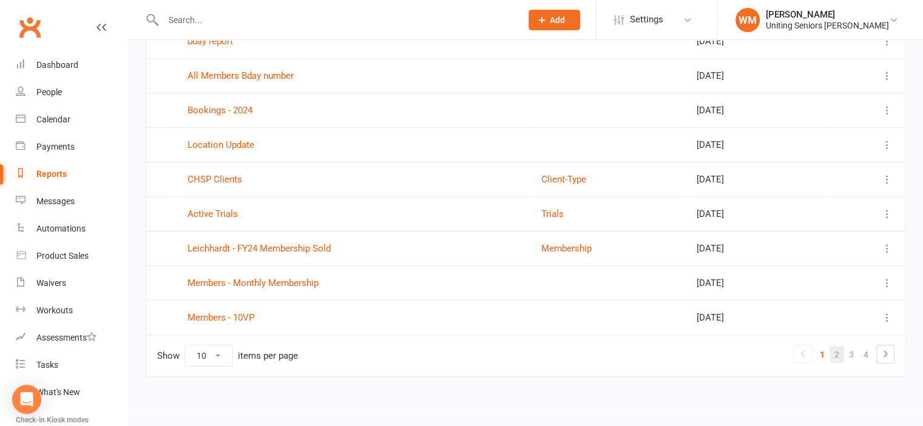
click at [841, 351] on link "2" at bounding box center [836, 354] width 15 height 17
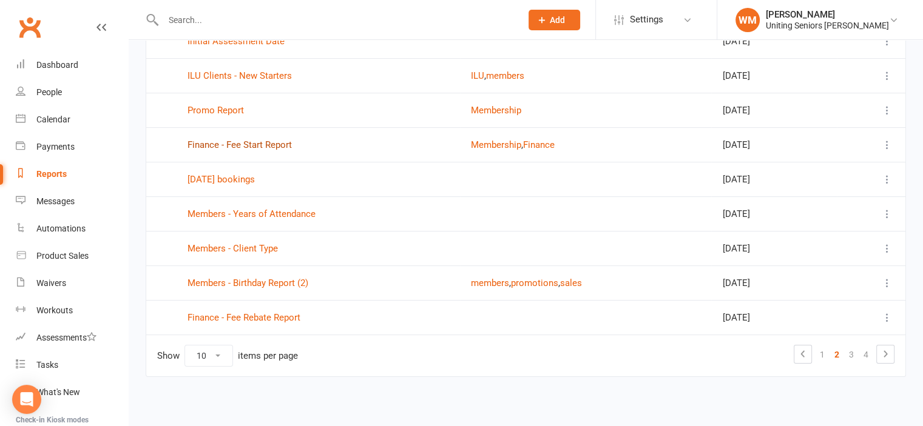
click at [249, 144] on link "Finance - Fee Start Report" at bounding box center [239, 145] width 104 height 11
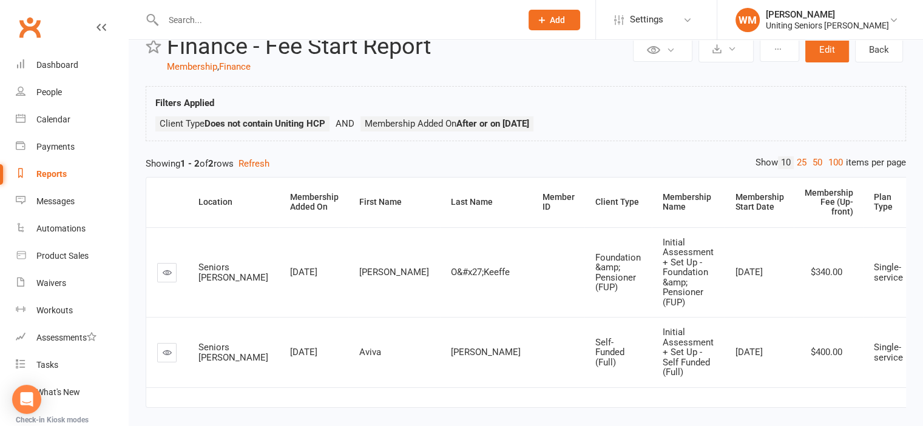
scroll to position [80, 0]
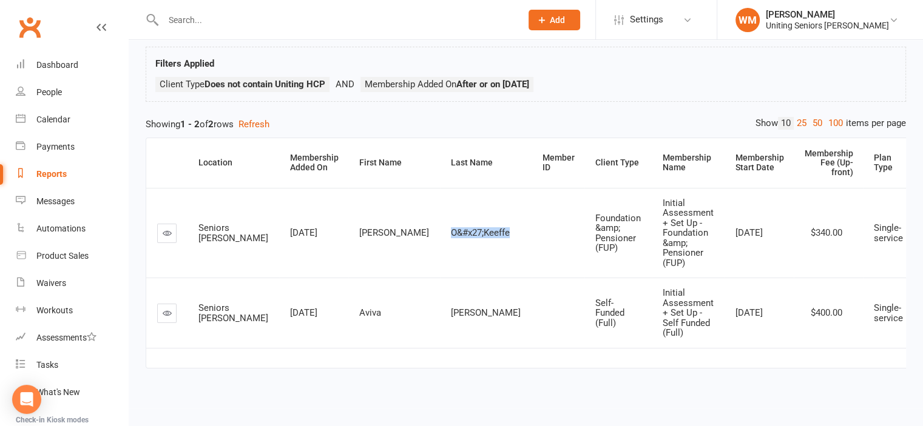
drag, startPoint x: 389, startPoint y: 224, endPoint x: 449, endPoint y: 223, distance: 60.1
click at [451, 227] on span "O&#x27;Keeffe" at bounding box center [480, 232] width 59 height 11
click at [44, 173] on div "Reports" at bounding box center [51, 174] width 30 height 10
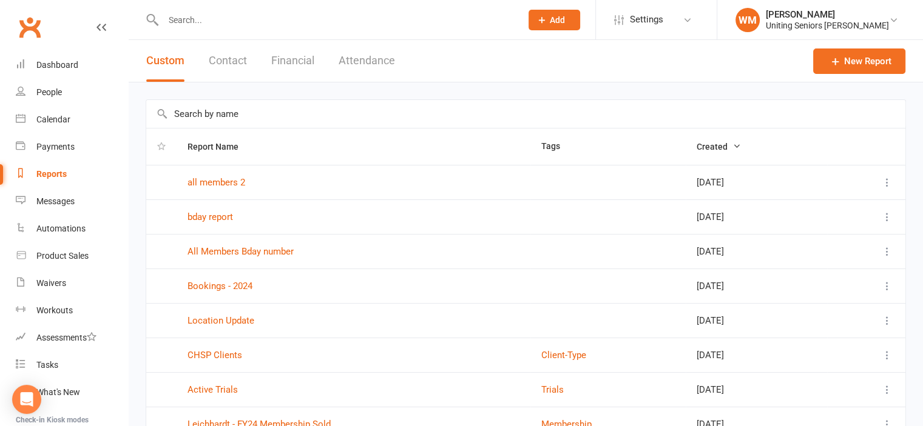
scroll to position [176, 0]
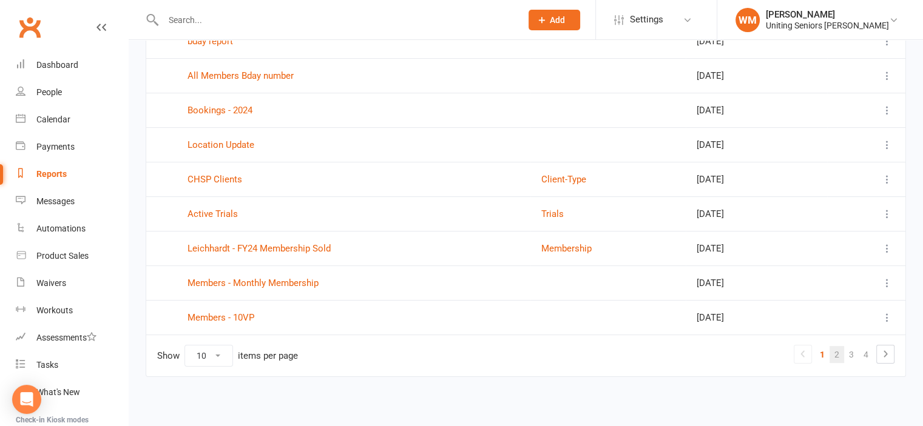
click at [832, 355] on link "2" at bounding box center [836, 354] width 15 height 17
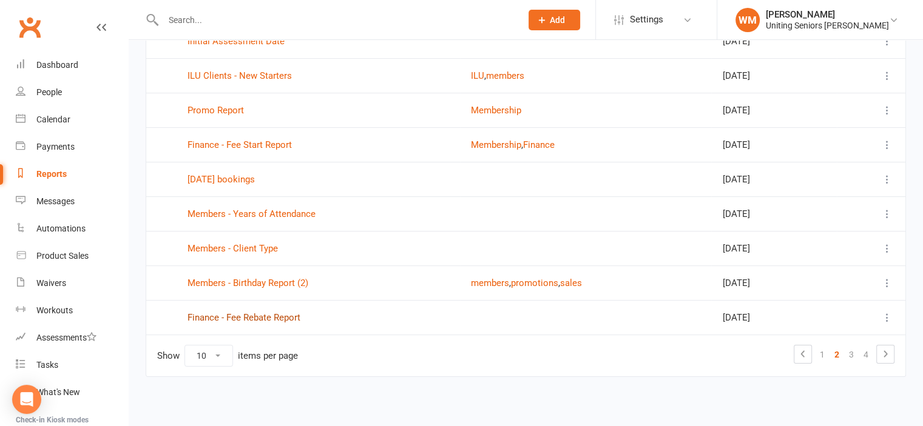
click at [279, 319] on link "Finance - Fee Rebate Report" at bounding box center [243, 317] width 113 height 11
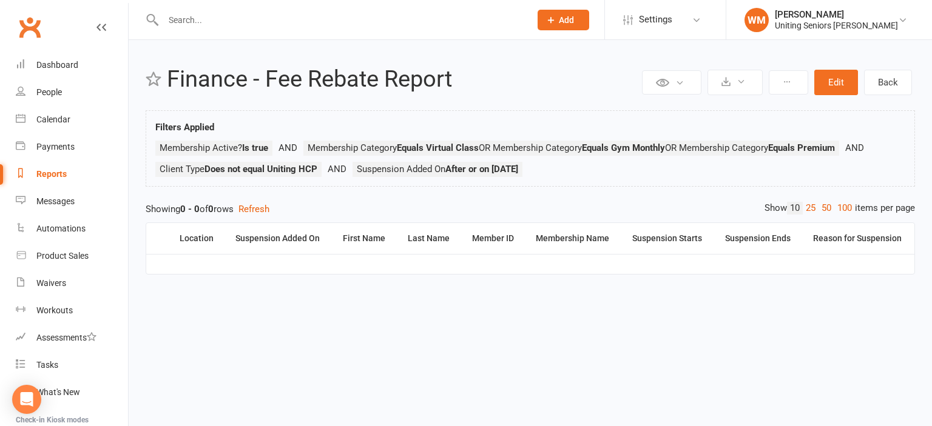
click at [61, 176] on div "Reports" at bounding box center [51, 174] width 30 height 10
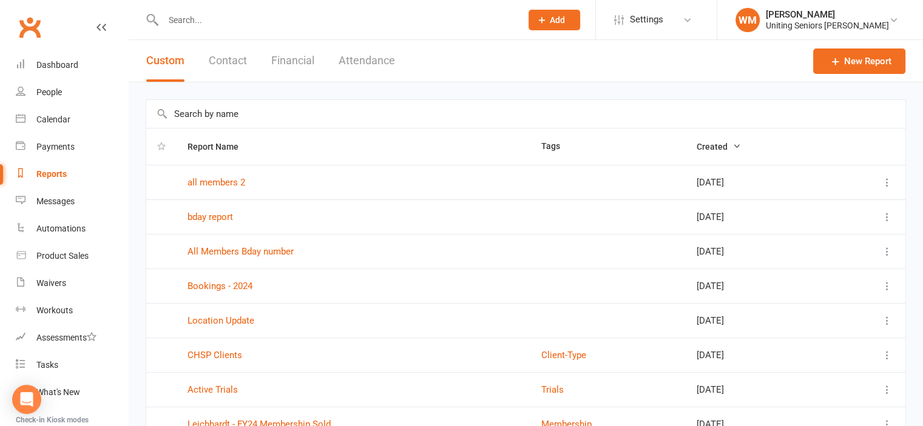
click at [206, 20] on input "text" at bounding box center [336, 20] width 353 height 17
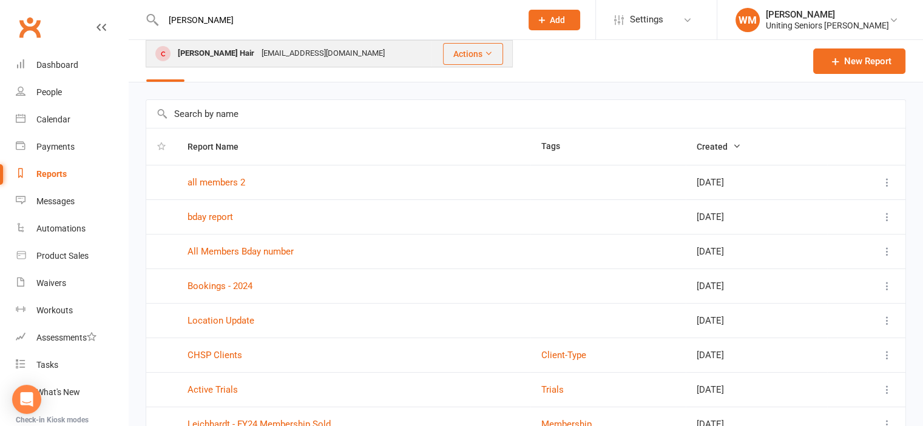
type input "fay"
click at [201, 52] on div "[PERSON_NAME] Hair" at bounding box center [216, 54] width 84 height 18
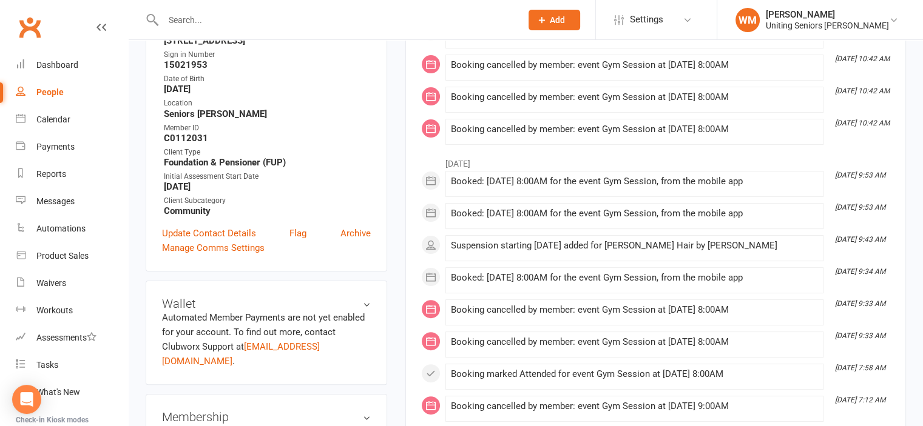
scroll to position [303, 0]
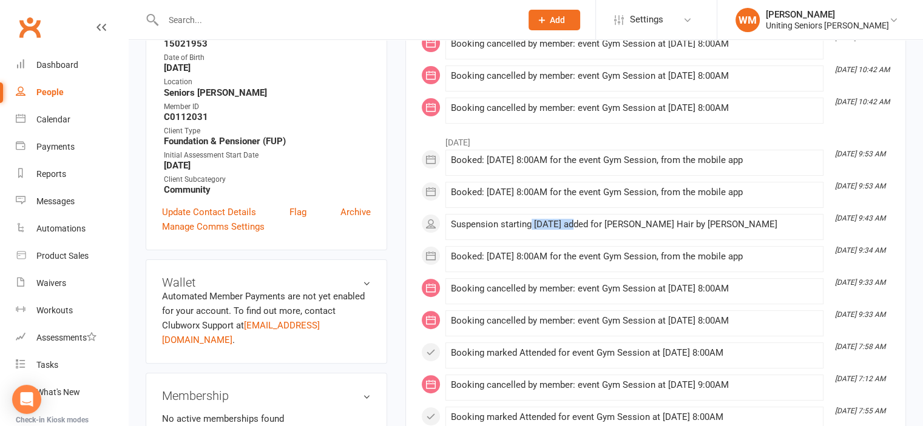
drag, startPoint x: 531, startPoint y: 220, endPoint x: 573, endPoint y: 220, distance: 41.9
click at [573, 220] on div "Suspension starting 30 Jul 2025 added for Fay Hair by Matthew Taweel" at bounding box center [634, 225] width 367 height 10
click at [522, 223] on div "Suspension starting 30 Jul 2025 added for Fay Hair by Matthew Taweel" at bounding box center [634, 225] width 367 height 10
drag, startPoint x: 860, startPoint y: 217, endPoint x: 608, endPoint y: 226, distance: 251.9
click at [608, 226] on li "Jul 29, 9:43 AM Suspension starting 30 Jul 2025 added for Fay Hair by Matthew T…" at bounding box center [634, 227] width 378 height 26
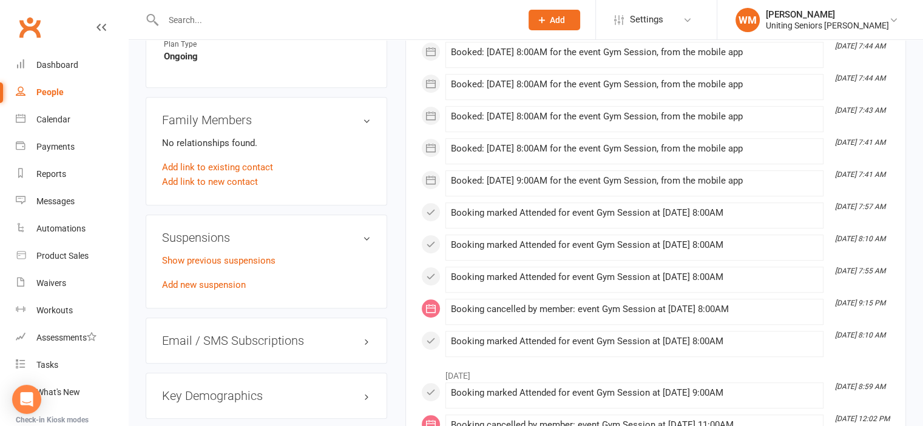
scroll to position [849, 0]
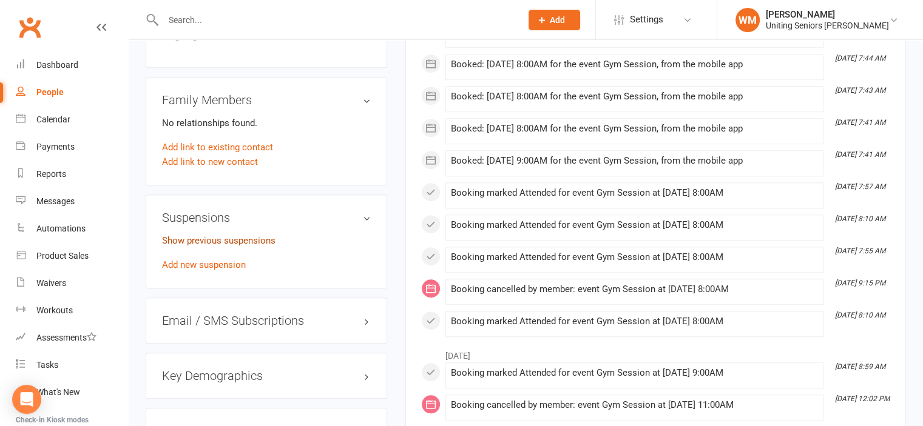
click at [219, 235] on link "Show previous suspensions" at bounding box center [218, 240] width 113 height 11
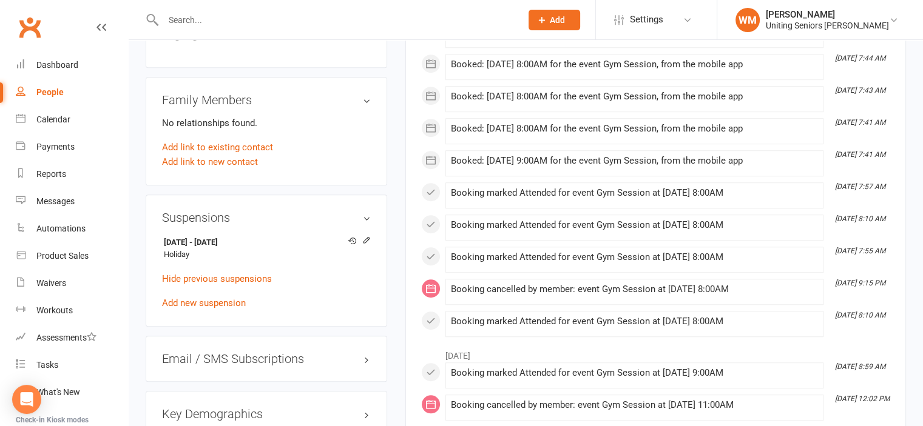
scroll to position [910, 0]
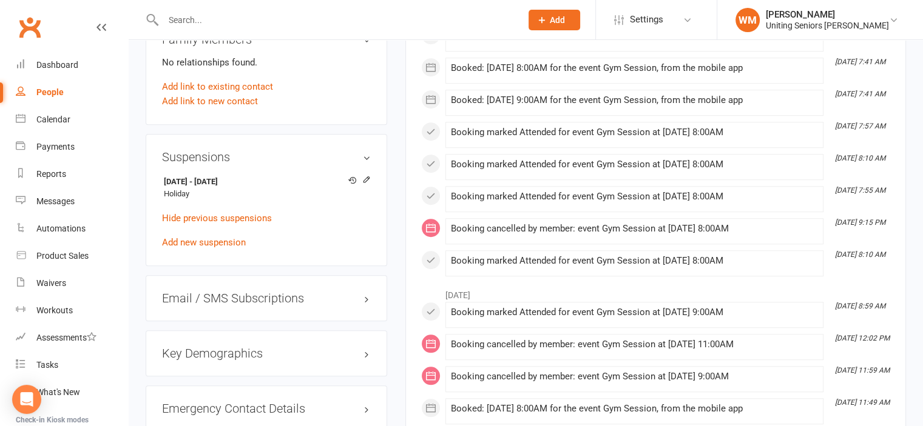
click at [529, 271] on ul "This Month Aug 18, 8:18 AM Cancellation added for Gym Monthly - Foundation & Pe…" at bounding box center [655, 173] width 469 height 1681
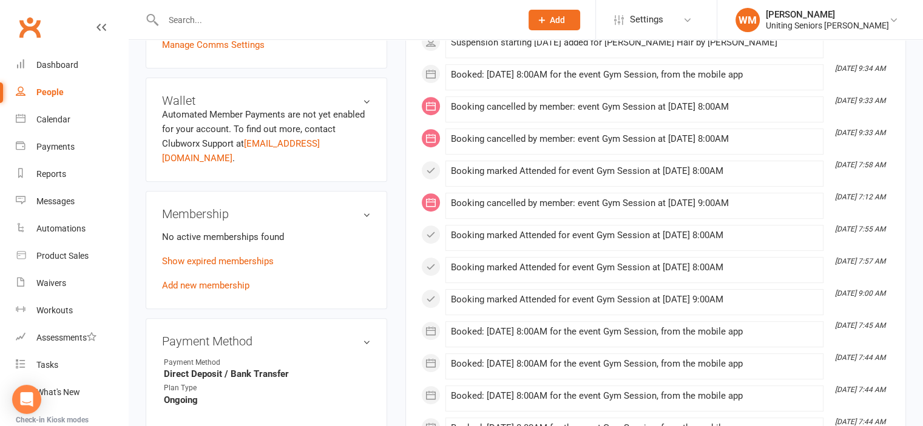
scroll to position [364, 0]
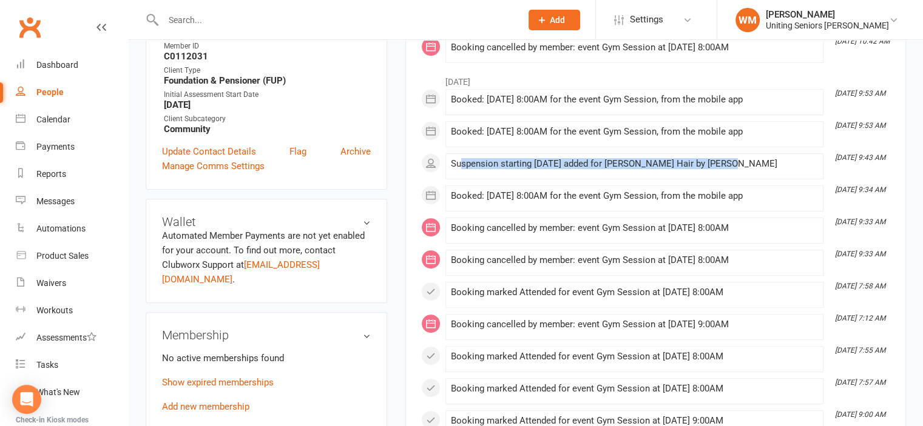
drag, startPoint x: 462, startPoint y: 167, endPoint x: 727, endPoint y: 167, distance: 265.1
click at [727, 167] on div "Suspension starting 30 Jul 2025 added for Fay Hair by Matthew Taweel" at bounding box center [634, 164] width 367 height 10
click at [53, 93] on div "People" at bounding box center [49, 92] width 27 height 10
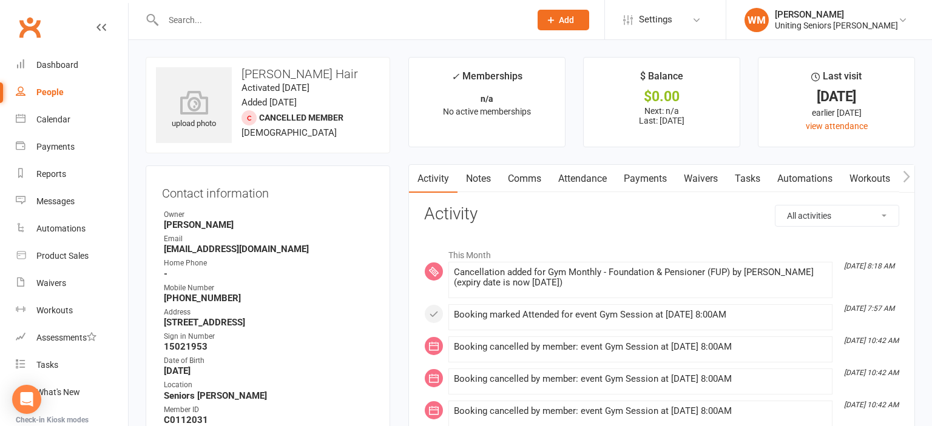
select select "100"
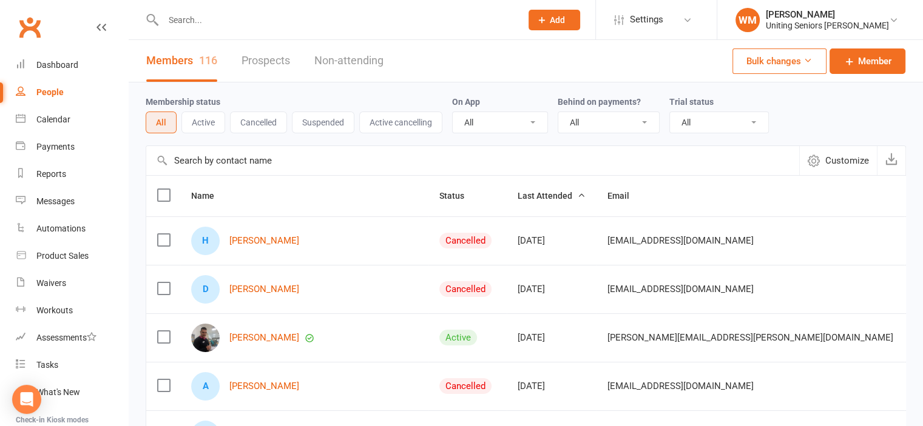
click at [320, 120] on button "Suspended" at bounding box center [323, 123] width 62 height 22
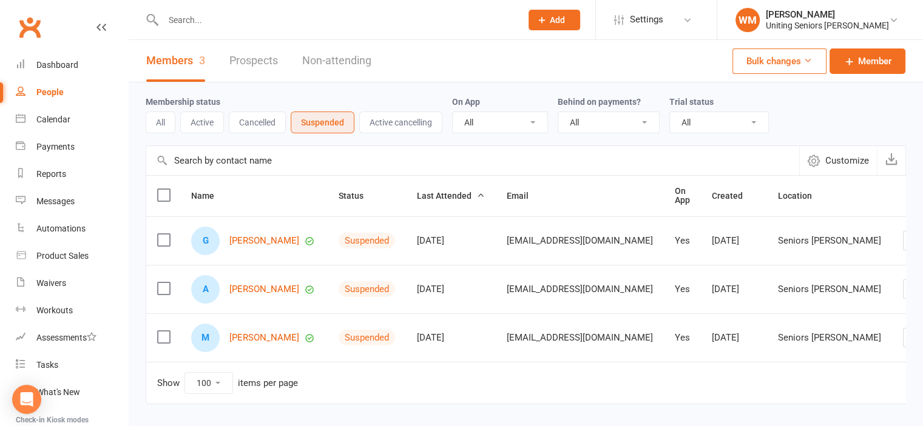
click at [385, 125] on button "Active cancelling" at bounding box center [400, 123] width 83 height 22
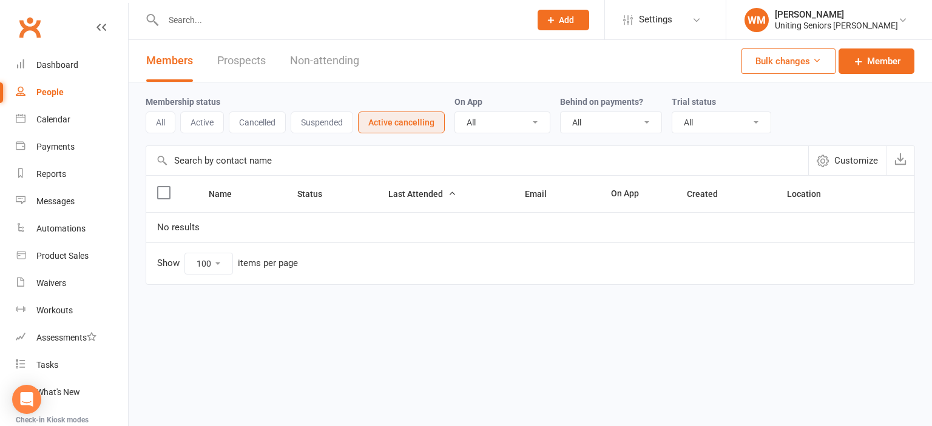
click at [263, 126] on button "Cancelled" at bounding box center [257, 123] width 57 height 22
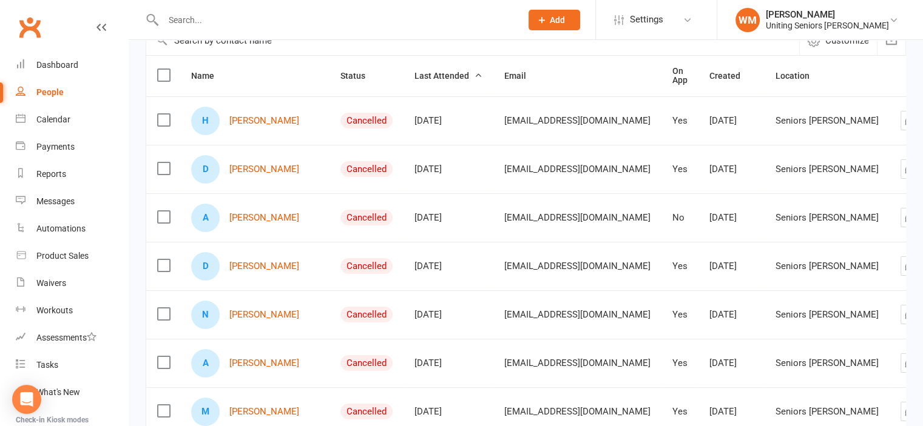
scroll to position [121, 0]
click at [419, 75] on span "Last Attended" at bounding box center [448, 75] width 68 height 10
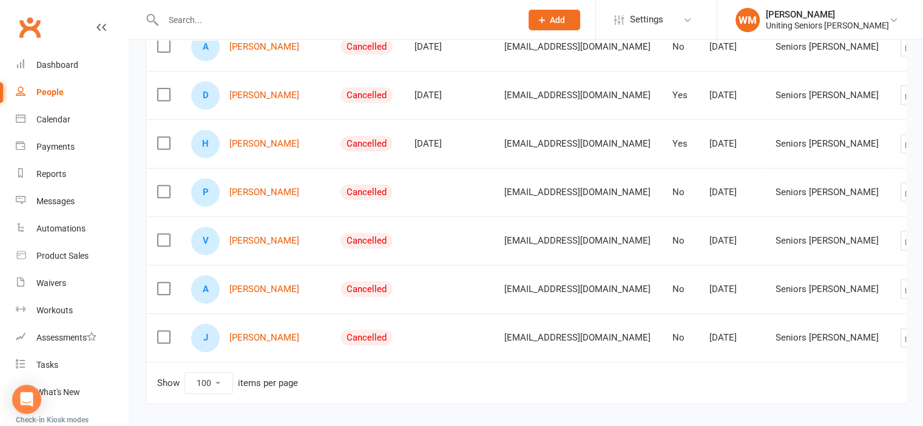
scroll to position [534, 0]
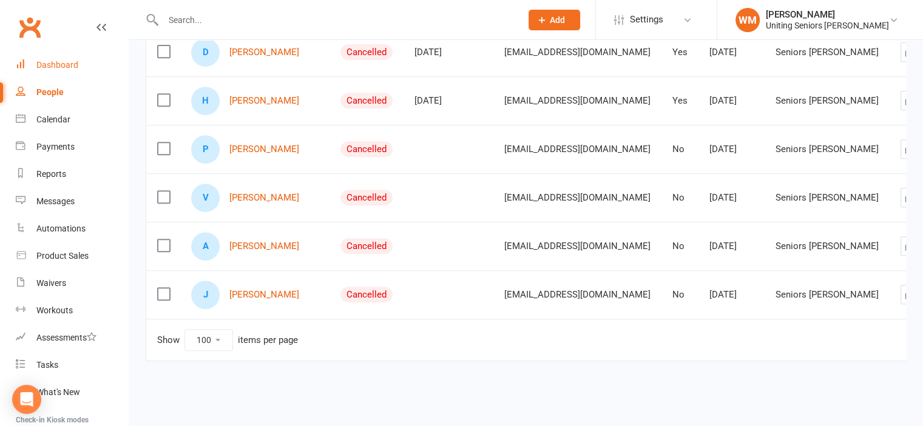
click at [36, 60] on div "Dashboard" at bounding box center [57, 65] width 42 height 10
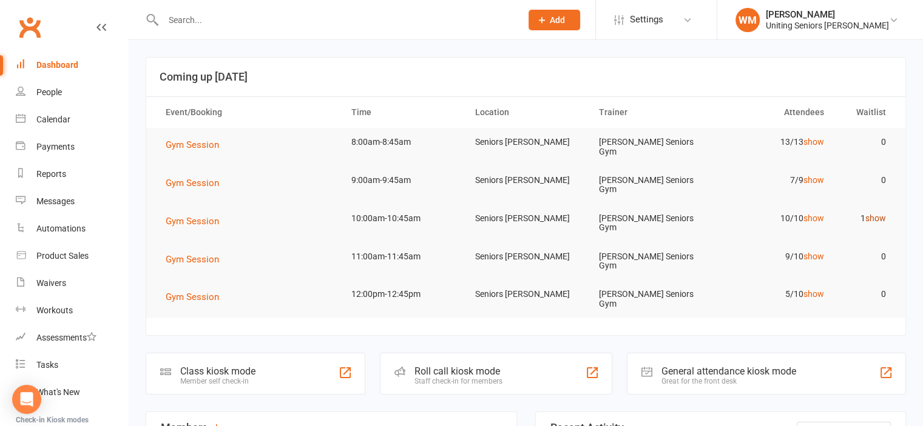
click at [869, 214] on link "show" at bounding box center [875, 219] width 21 height 10
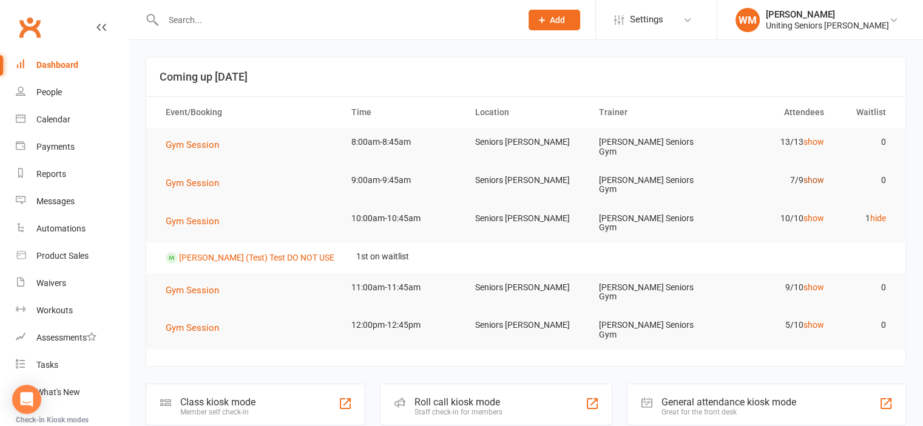
click at [808, 178] on link "show" at bounding box center [813, 180] width 21 height 10
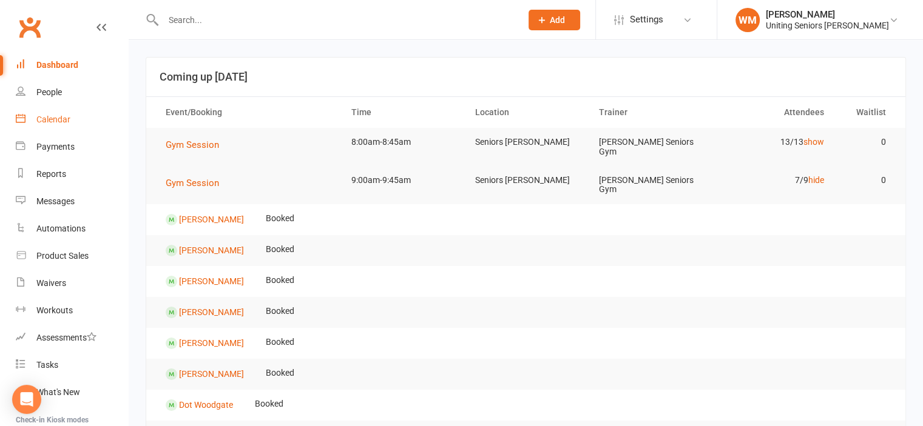
click at [55, 111] on link "Calendar" at bounding box center [72, 119] width 112 height 27
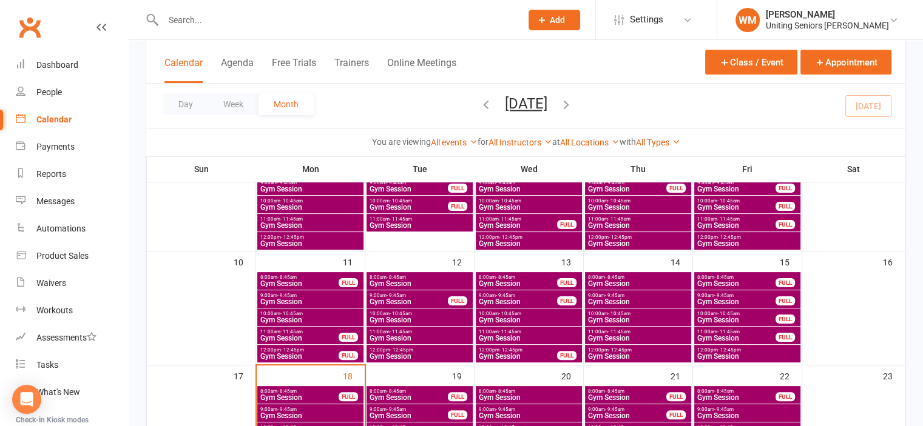
scroll to position [303, 0]
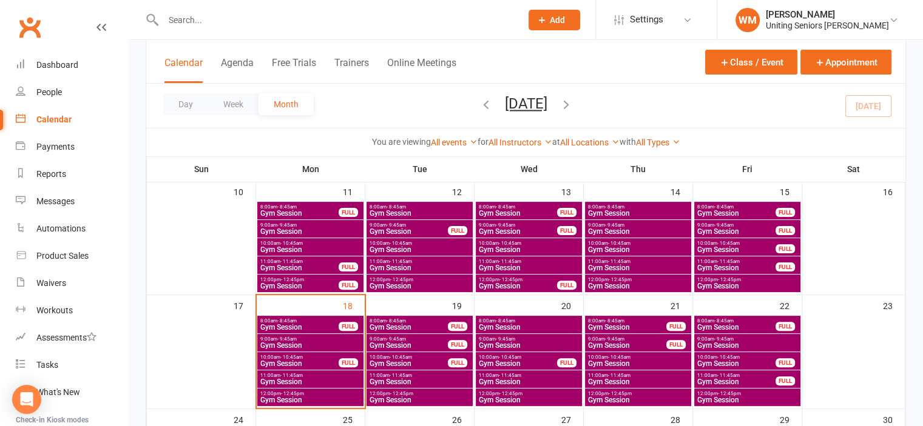
click at [303, 344] on span "Gym Session" at bounding box center [310, 345] width 101 height 7
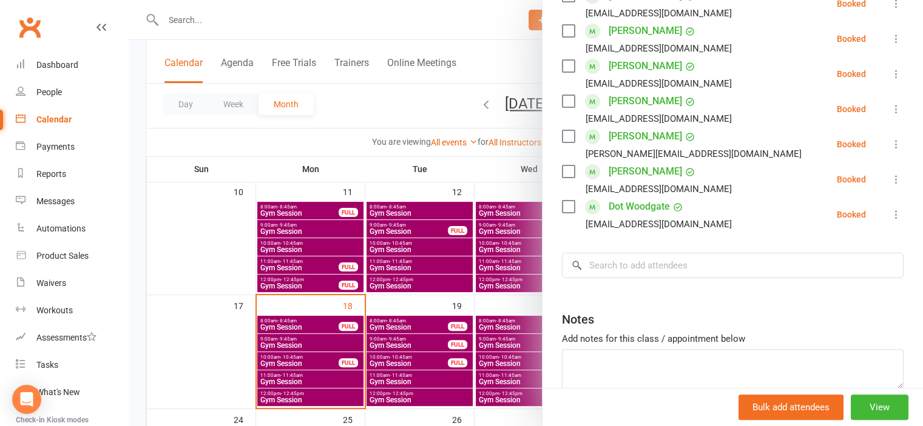
scroll to position [179, 0]
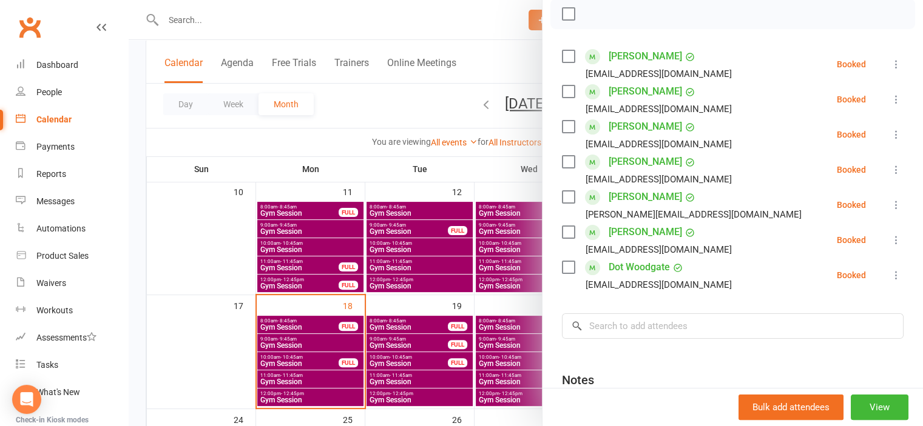
click at [279, 363] on div at bounding box center [526, 213] width 794 height 426
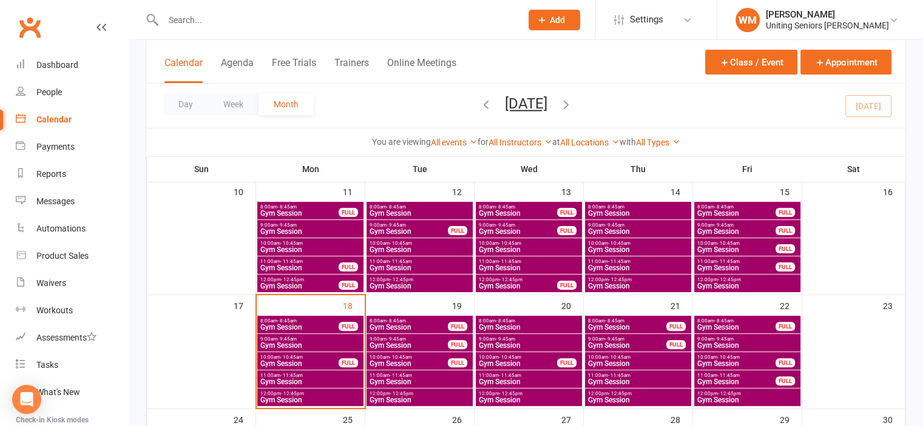
click at [278, 360] on span "Gym Session" at bounding box center [299, 363] width 79 height 7
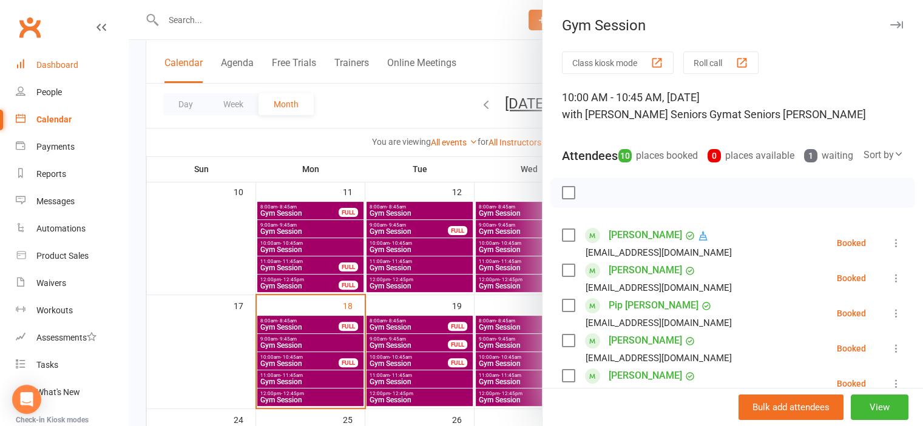
click at [55, 56] on link "Dashboard" at bounding box center [72, 65] width 112 height 27
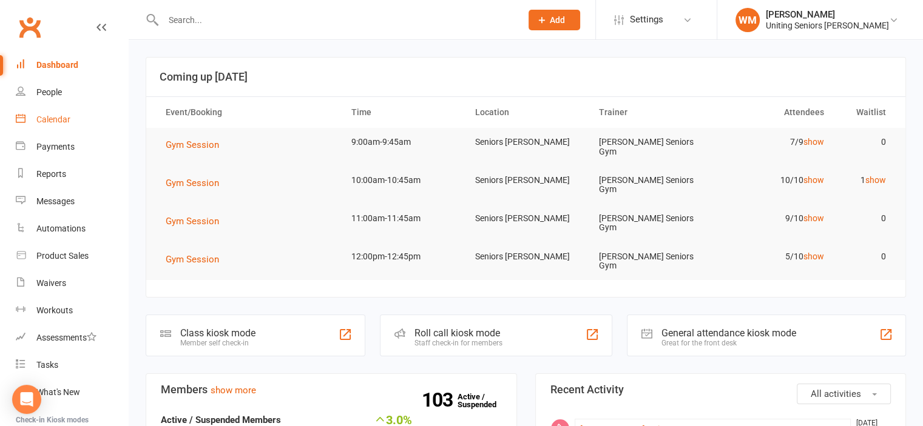
click at [52, 123] on div "Calendar" at bounding box center [53, 120] width 34 height 10
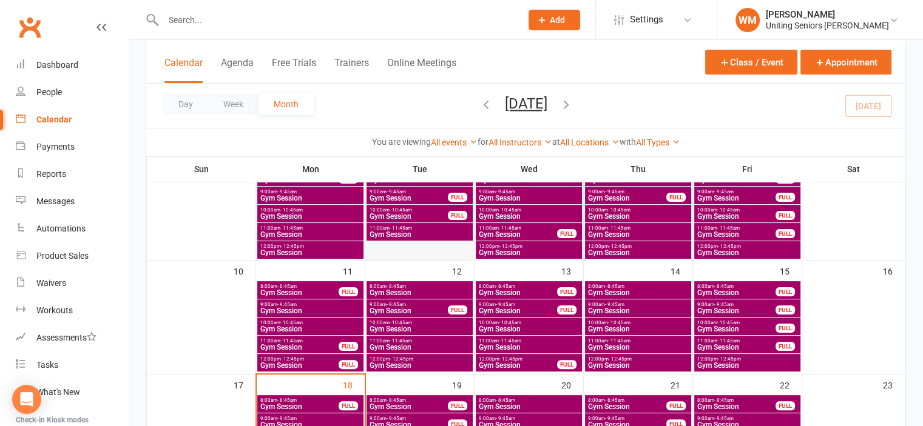
scroll to position [303, 0]
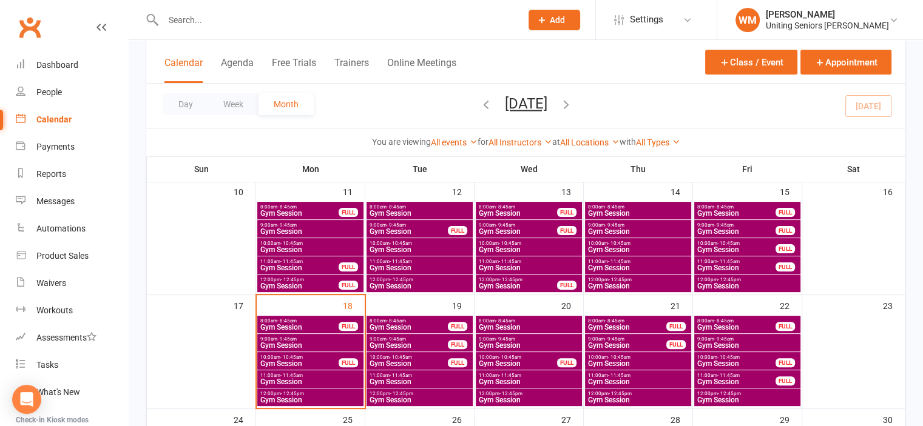
click at [499, 345] on span "Gym Session" at bounding box center [528, 345] width 101 height 7
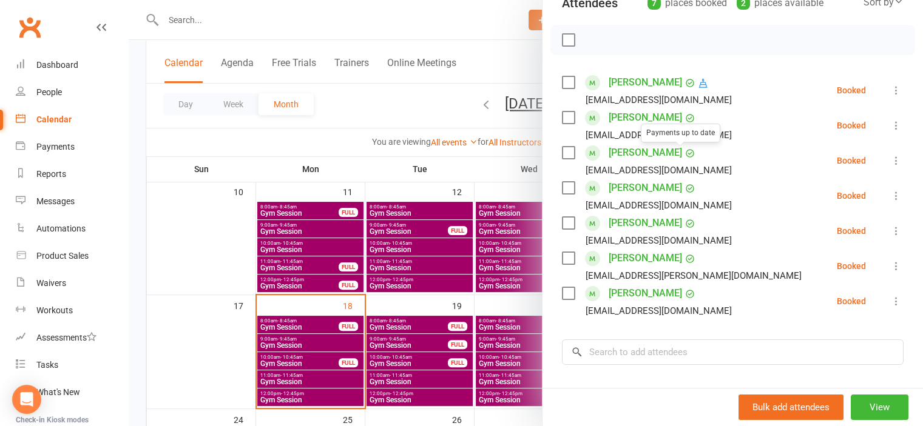
scroll to position [182, 0]
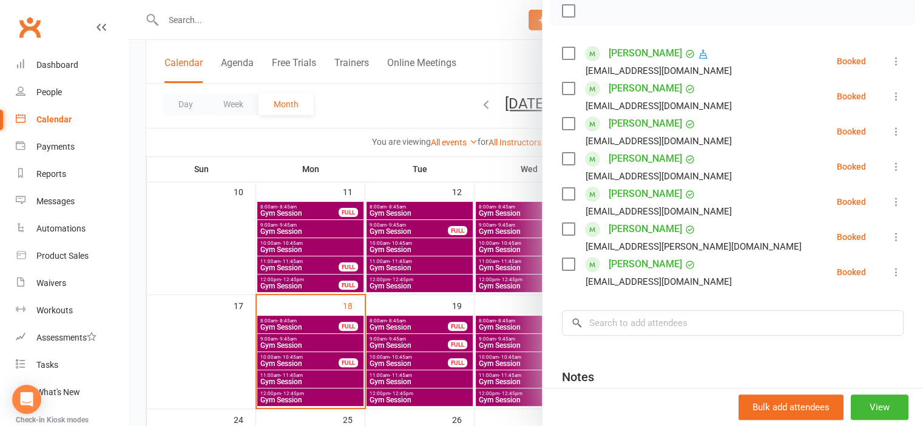
click at [890, 203] on icon at bounding box center [896, 202] width 12 height 12
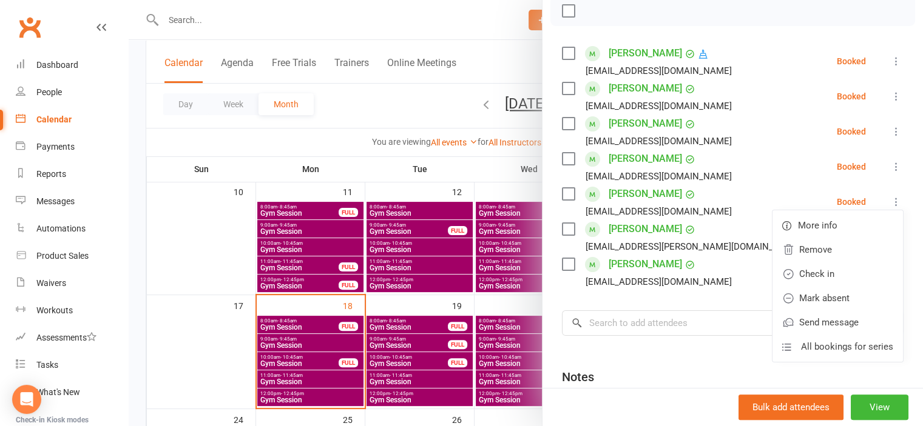
click at [206, 322] on div at bounding box center [526, 213] width 794 height 426
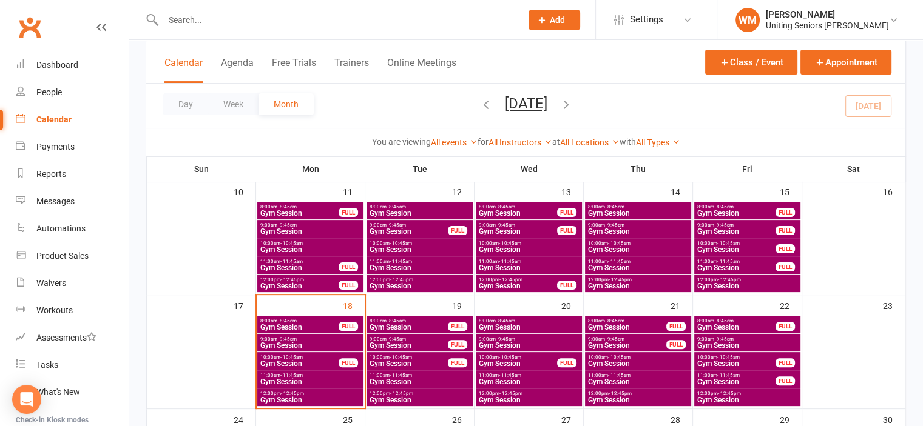
click at [295, 335] on div "9:00am - 9:45am Gym Session" at bounding box center [310, 343] width 106 height 18
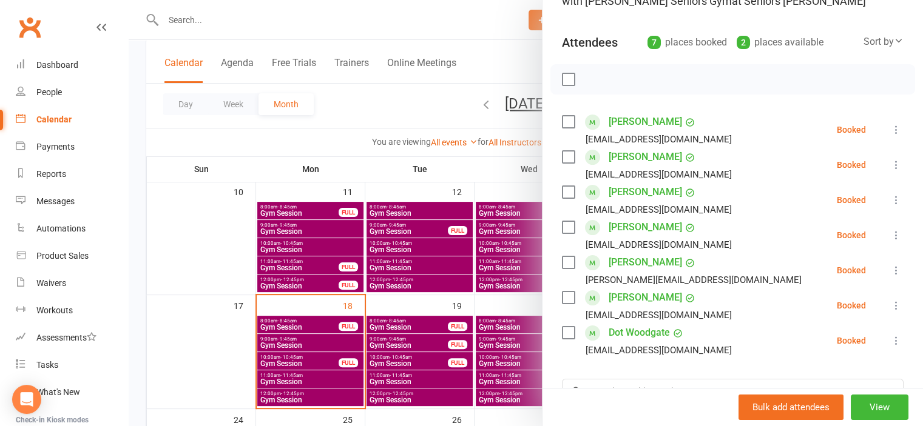
scroll to position [121, 0]
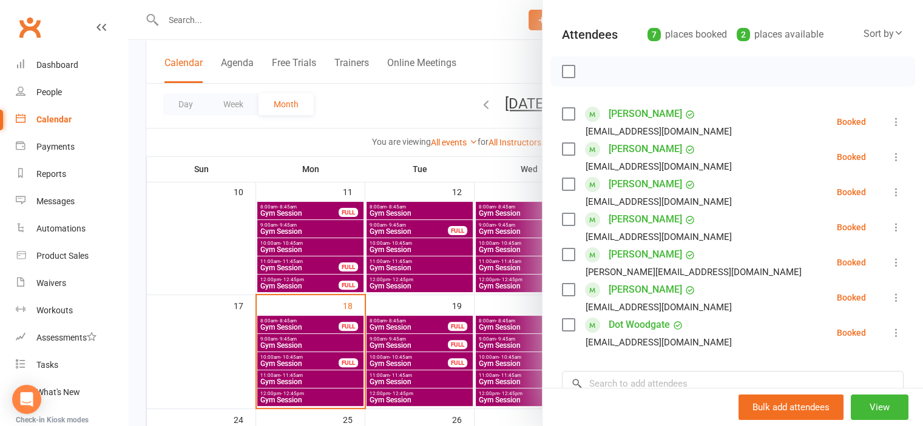
click at [890, 227] on icon at bounding box center [896, 227] width 12 height 12
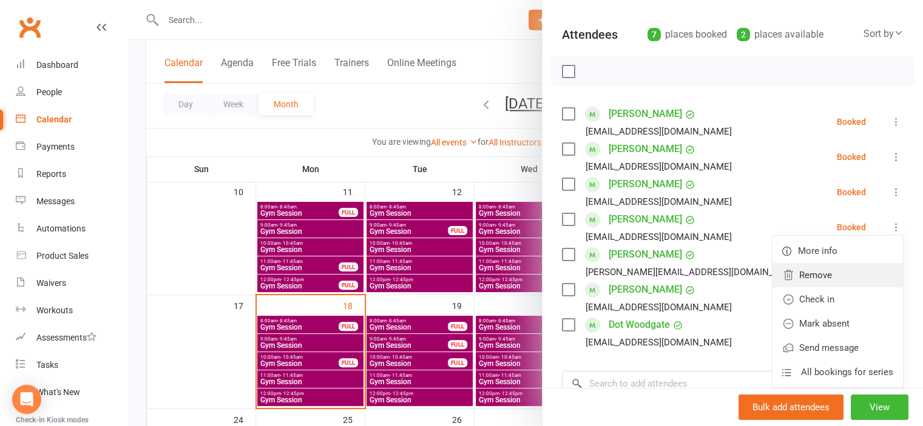
click at [824, 278] on link "Remove" at bounding box center [837, 275] width 130 height 24
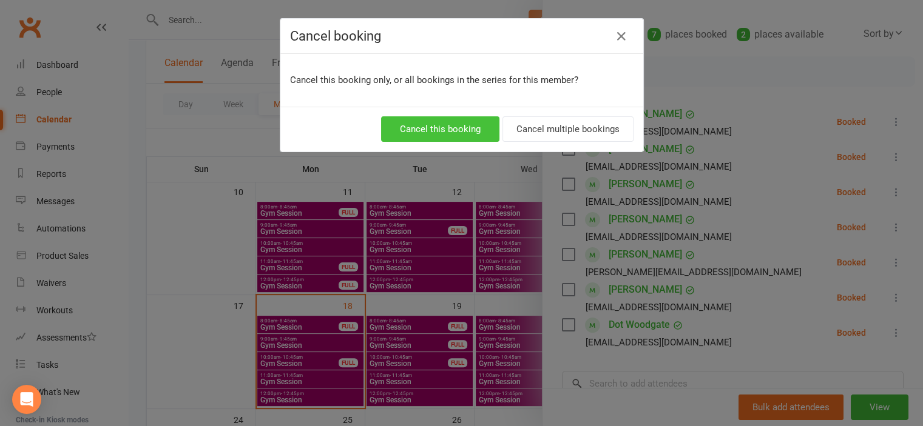
click at [444, 124] on button "Cancel this booking" at bounding box center [440, 128] width 118 height 25
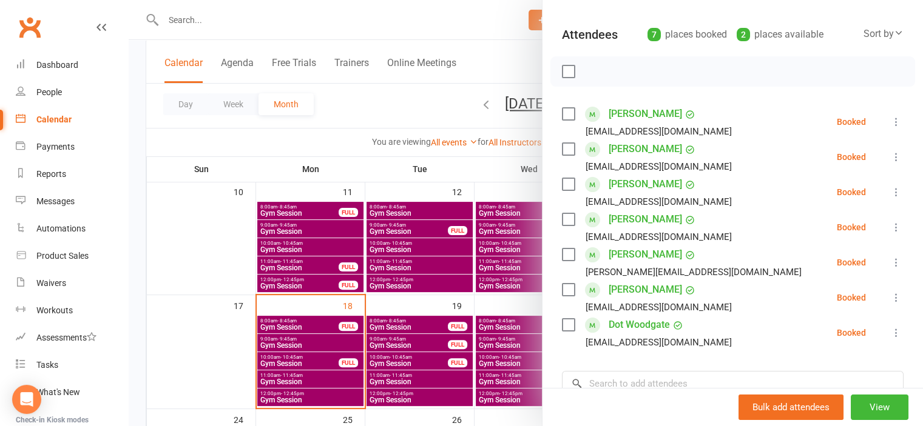
click at [247, 339] on div at bounding box center [526, 213] width 794 height 426
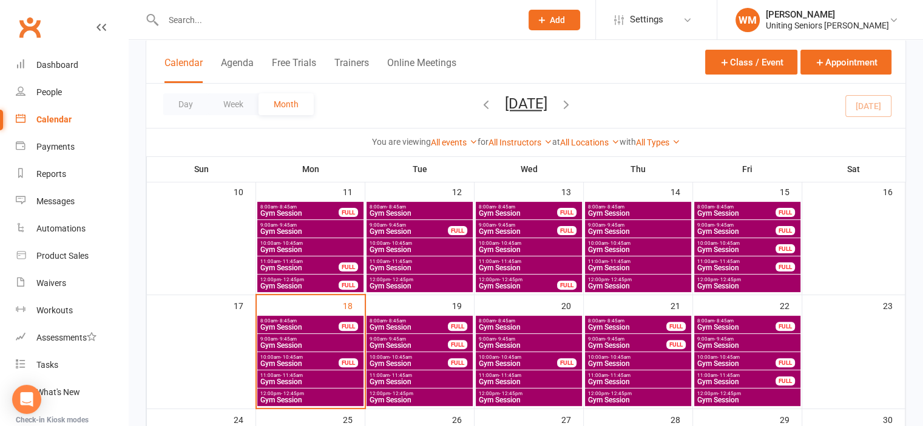
click at [565, 343] on span "Gym Session" at bounding box center [528, 345] width 101 height 7
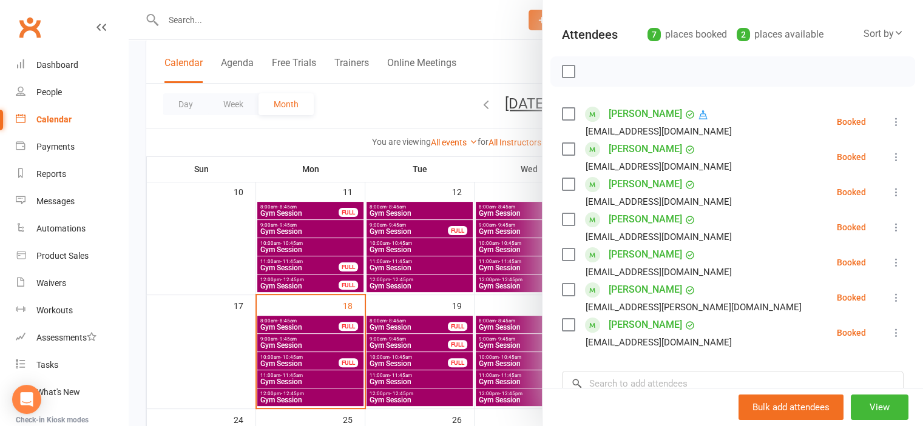
click at [890, 263] on icon at bounding box center [896, 263] width 12 height 12
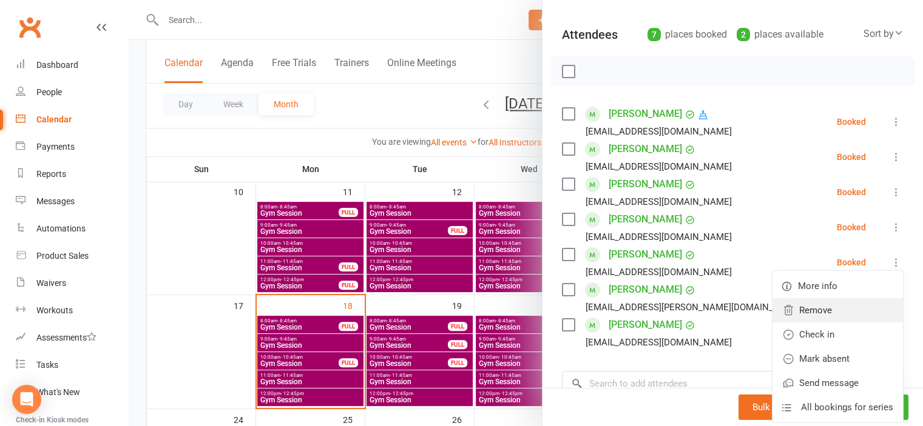
click at [813, 308] on link "Remove" at bounding box center [837, 310] width 130 height 24
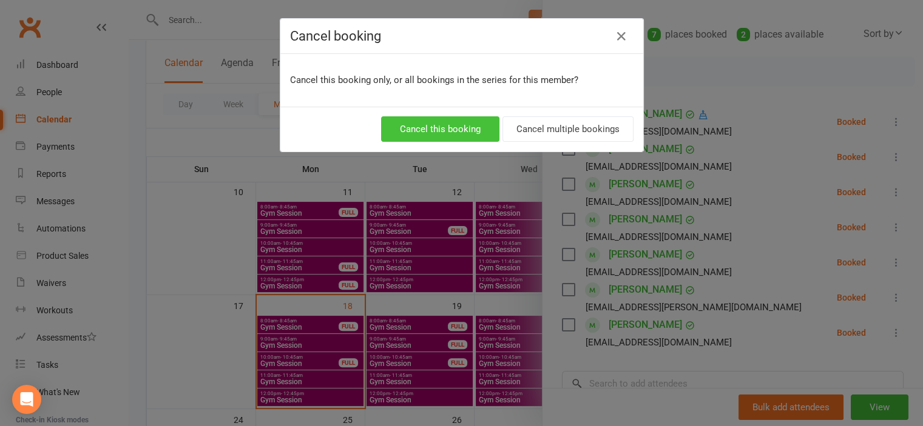
click at [444, 129] on button "Cancel this booking" at bounding box center [440, 128] width 118 height 25
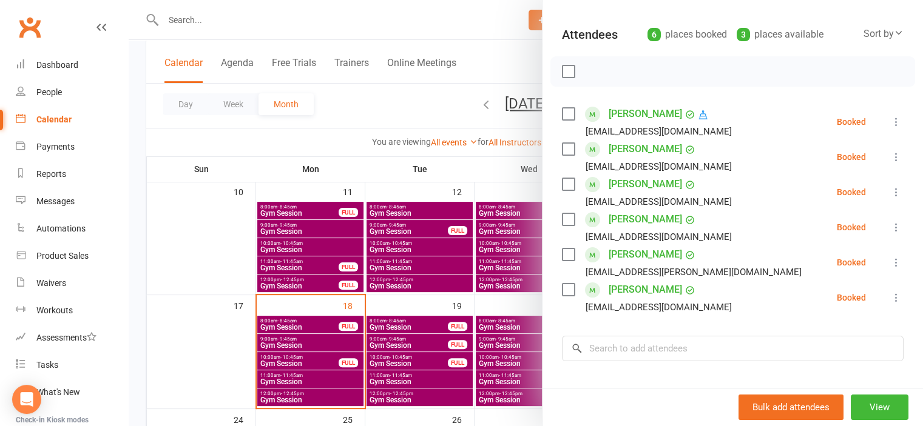
click at [199, 366] on div at bounding box center [526, 213] width 794 height 426
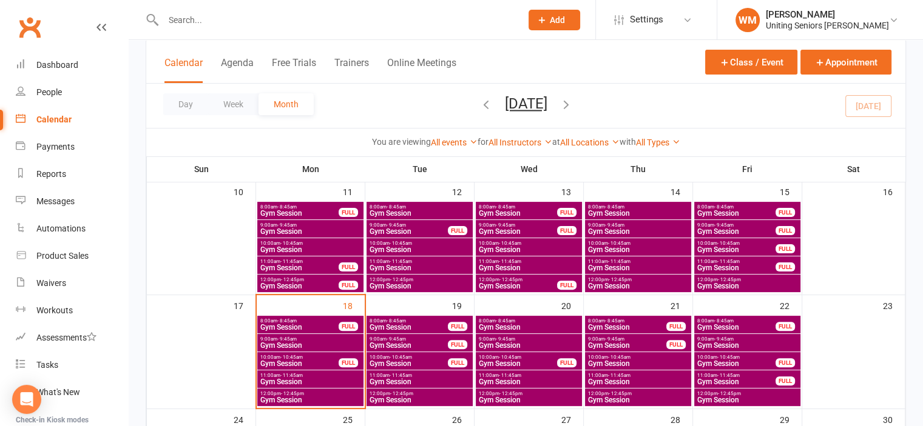
click at [705, 343] on span "Gym Session" at bounding box center [746, 345] width 101 height 7
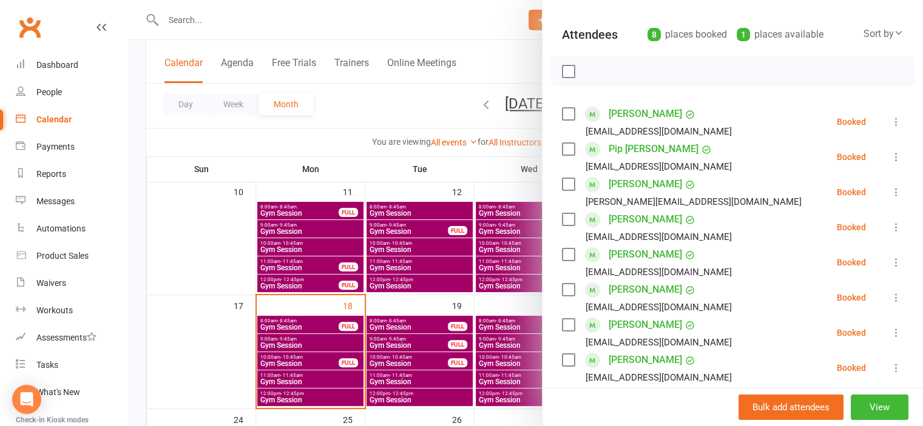
click at [890, 333] on icon at bounding box center [896, 333] width 12 height 12
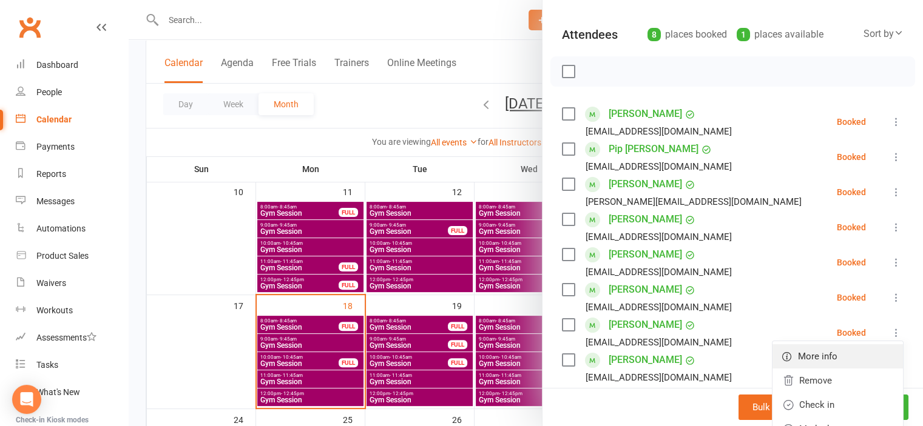
scroll to position [182, 0]
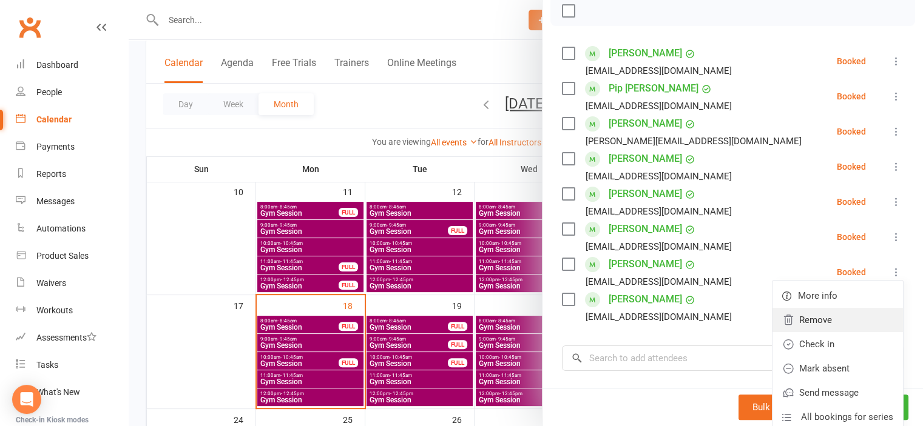
click at [832, 318] on link "Remove" at bounding box center [837, 320] width 130 height 24
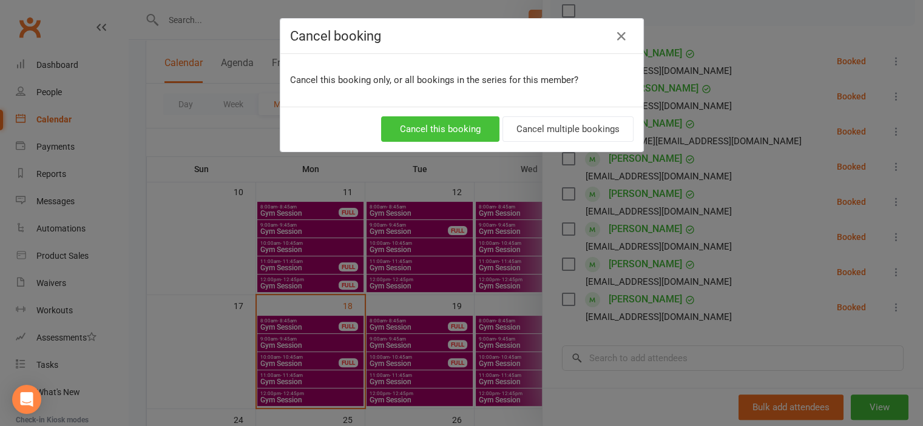
click at [437, 121] on button "Cancel this booking" at bounding box center [440, 128] width 118 height 25
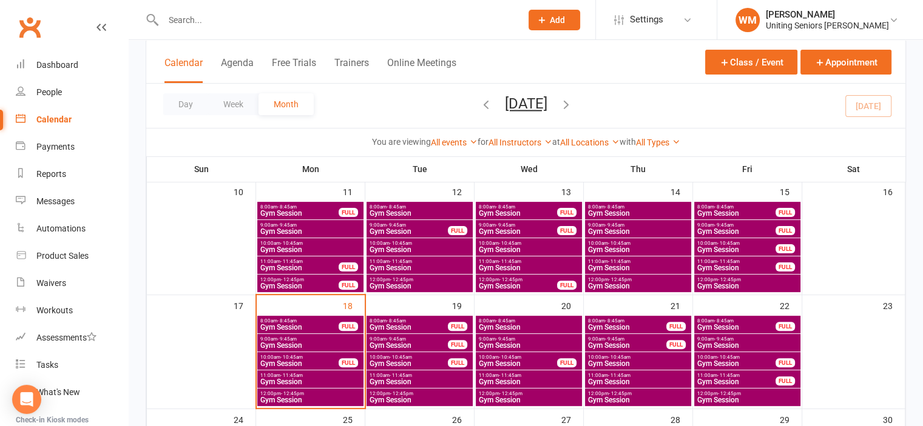
click at [199, 22] on input "text" at bounding box center [336, 20] width 353 height 17
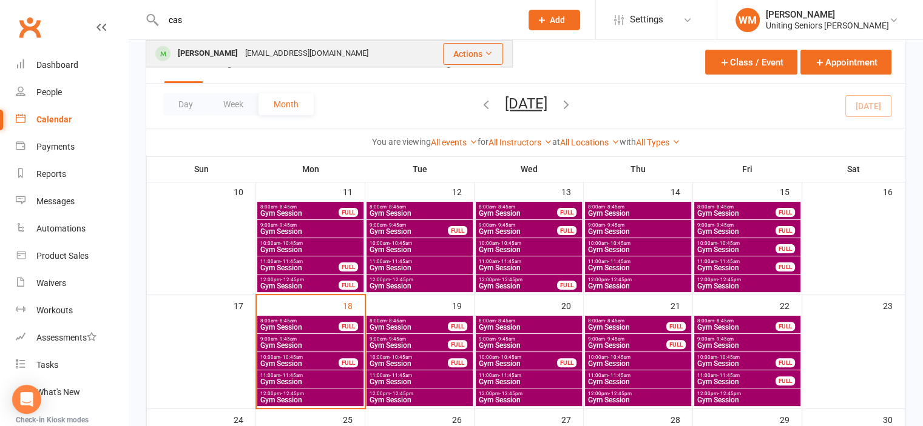
type input "cas"
click at [210, 49] on div "[PERSON_NAME]" at bounding box center [207, 54] width 67 height 18
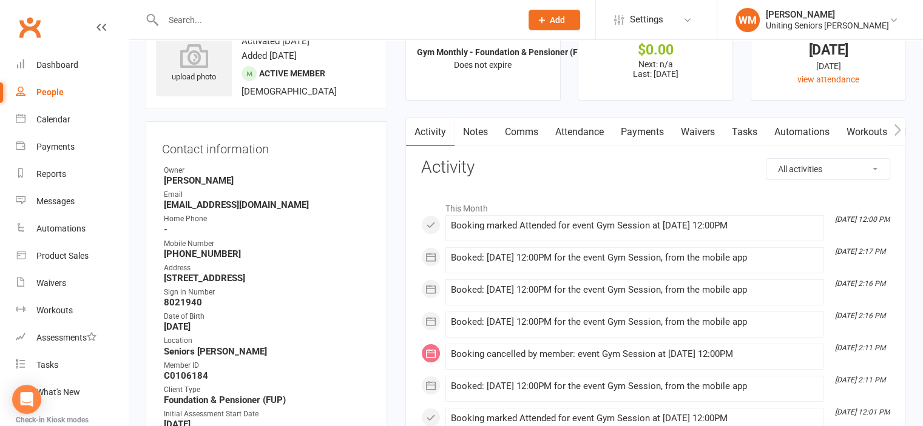
scroll to position [121, 0]
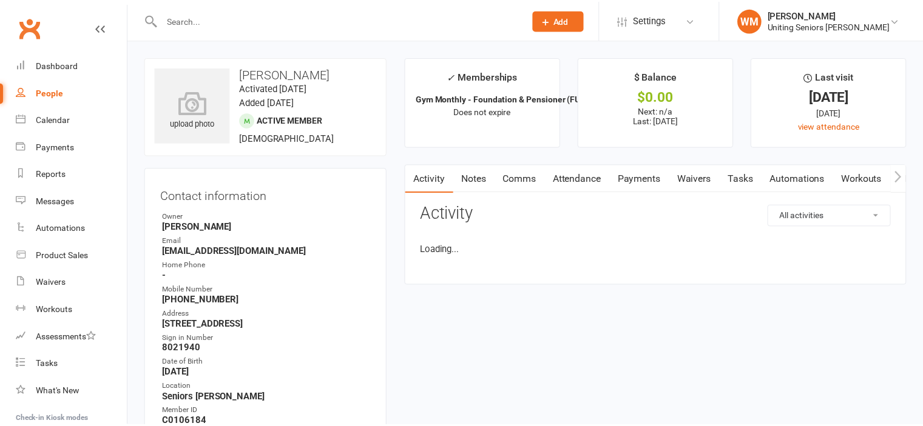
scroll to position [92, 0]
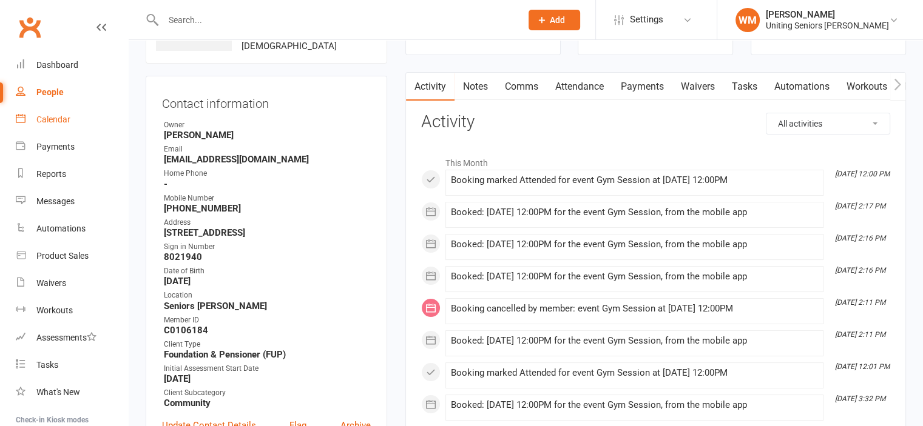
click at [31, 123] on link "Calendar" at bounding box center [72, 119] width 112 height 27
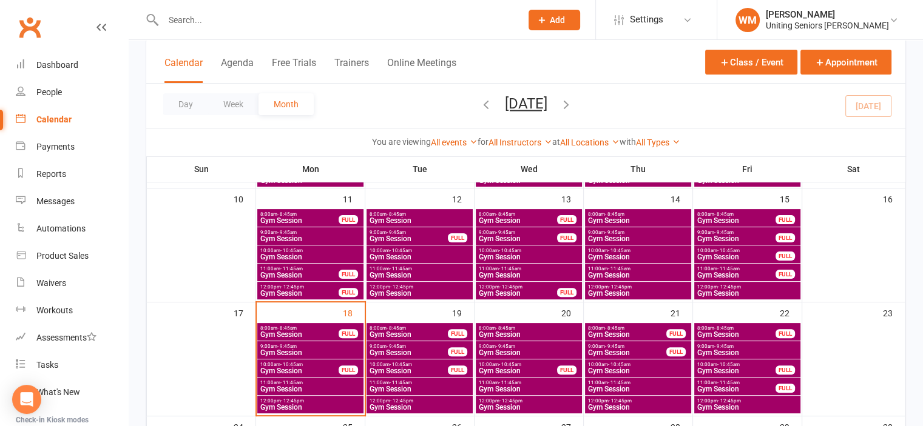
scroll to position [303, 0]
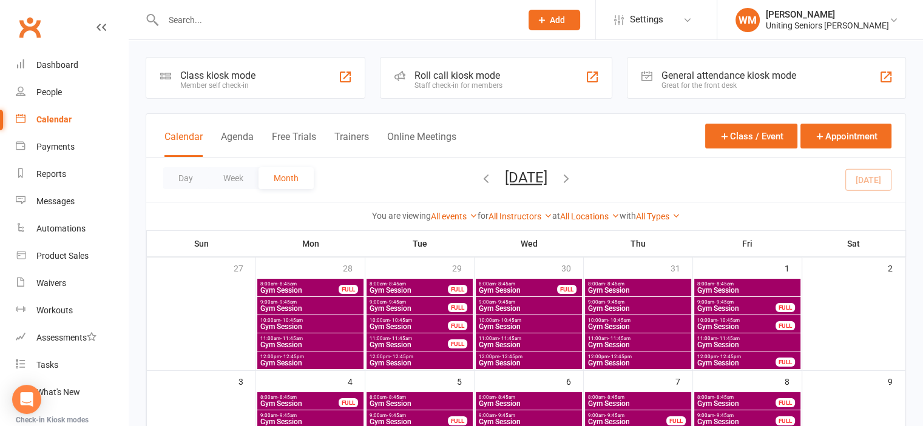
click at [189, 21] on input "text" at bounding box center [336, 20] width 353 height 17
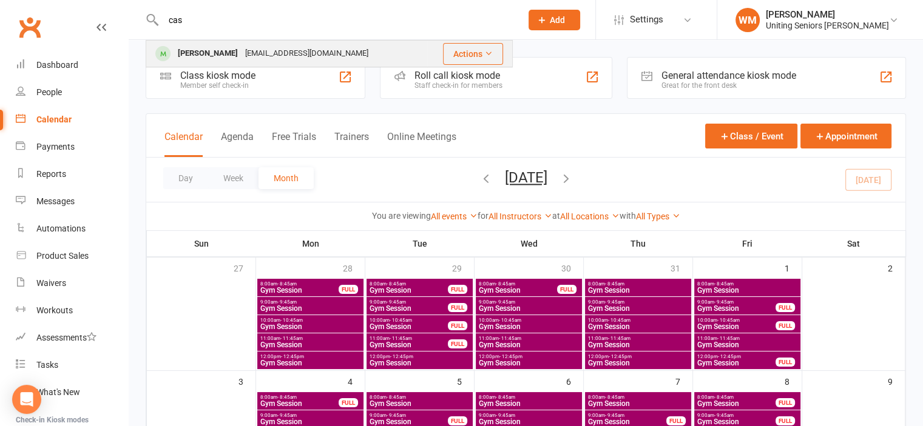
type input "cas"
click at [199, 53] on div "[PERSON_NAME]" at bounding box center [207, 54] width 67 height 18
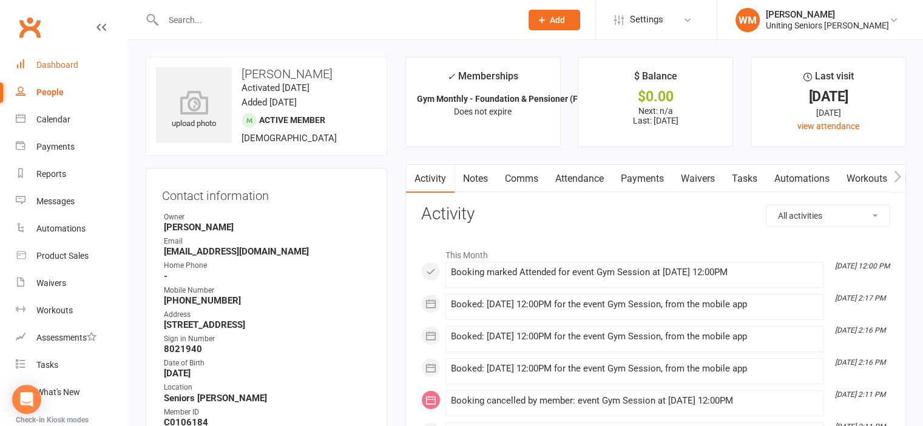
click at [41, 57] on link "Dashboard" at bounding box center [72, 65] width 112 height 27
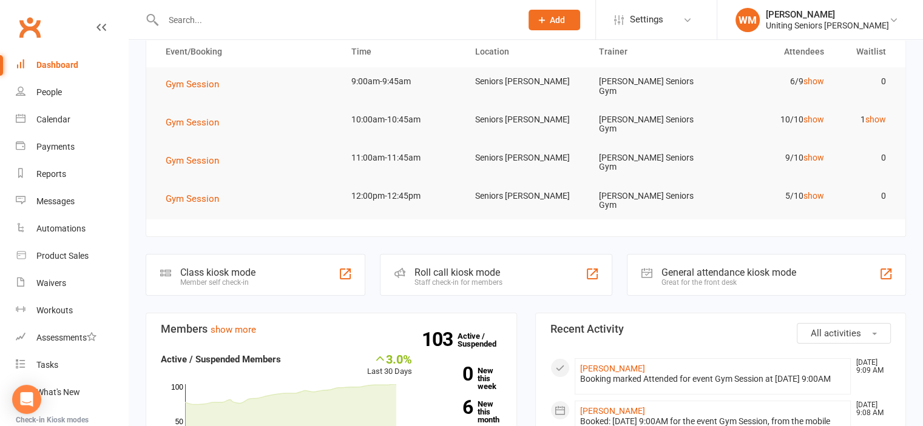
scroll to position [121, 0]
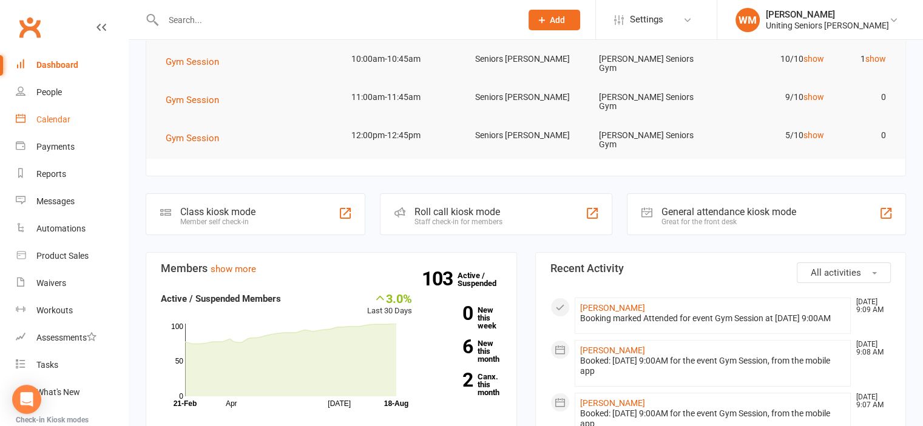
click at [39, 115] on div "Calendar" at bounding box center [53, 120] width 34 height 10
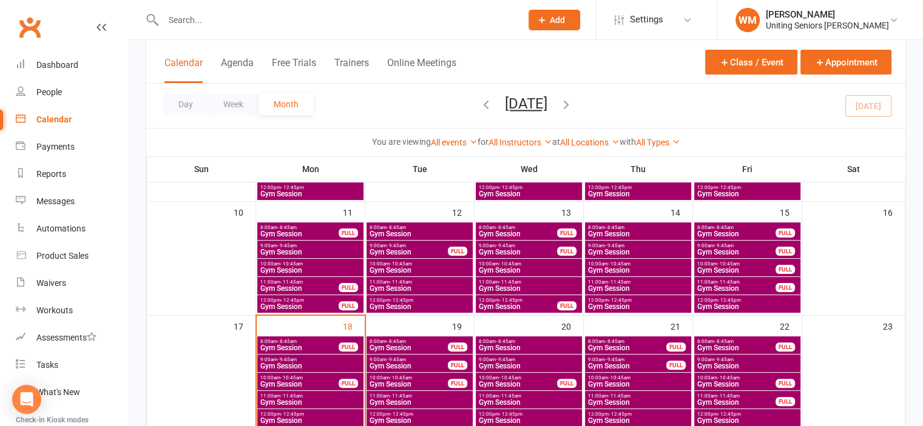
scroll to position [303, 0]
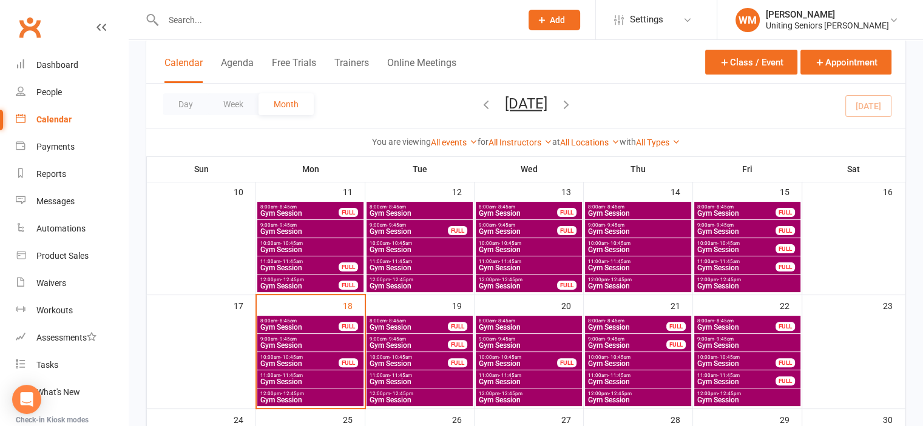
click at [308, 337] on span "9:00am - 9:45am" at bounding box center [310, 339] width 101 height 5
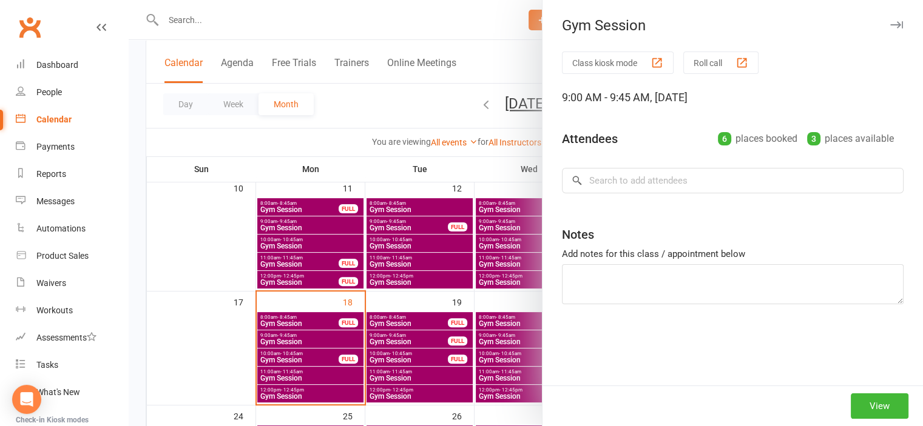
scroll to position [364, 0]
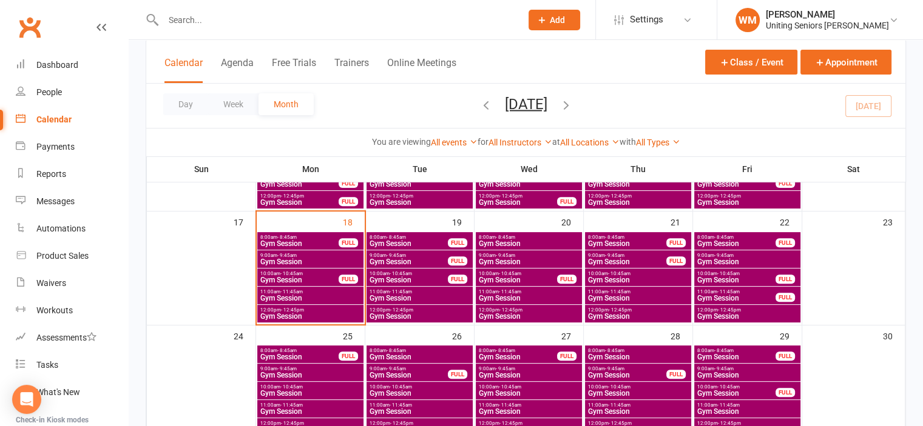
click at [282, 261] on span "Gym Session" at bounding box center [310, 261] width 101 height 7
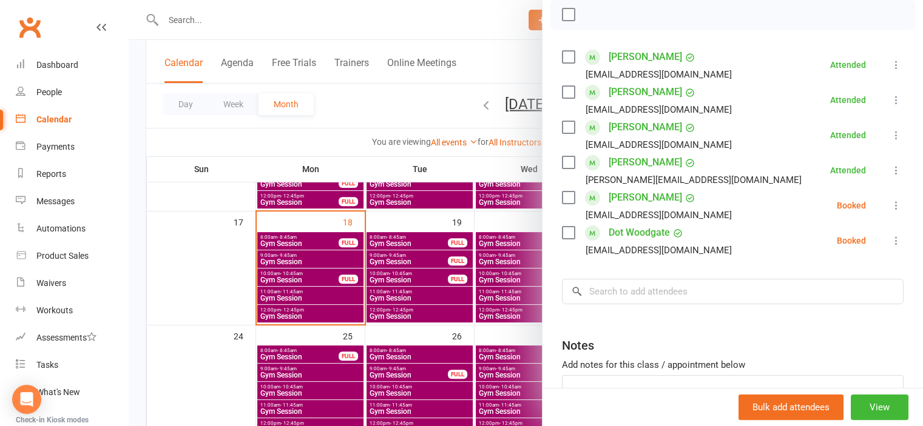
scroll to position [182, 0]
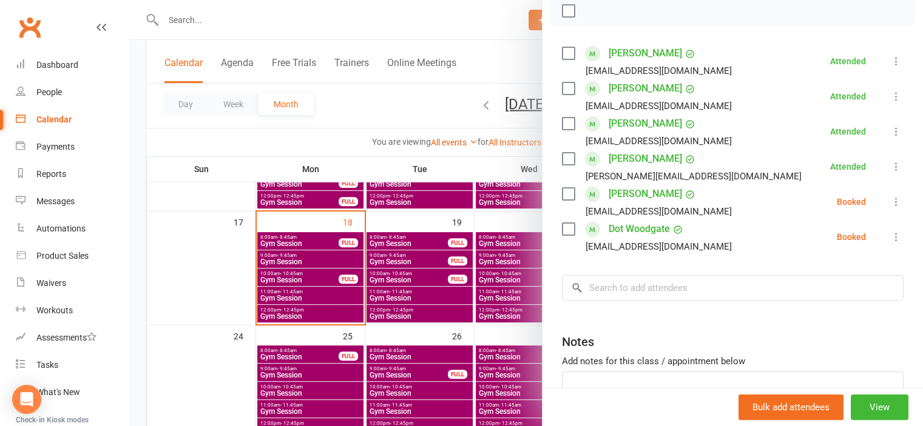
click at [890, 235] on icon at bounding box center [896, 237] width 12 height 12
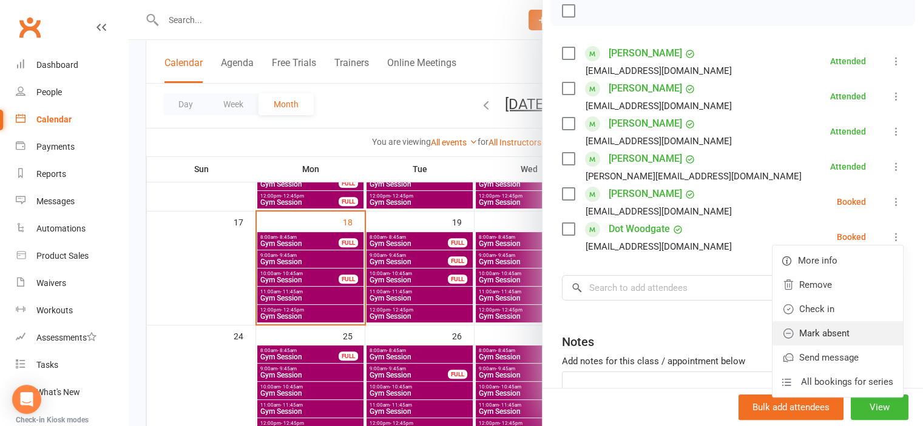
click at [829, 328] on link "Mark absent" at bounding box center [837, 334] width 130 height 24
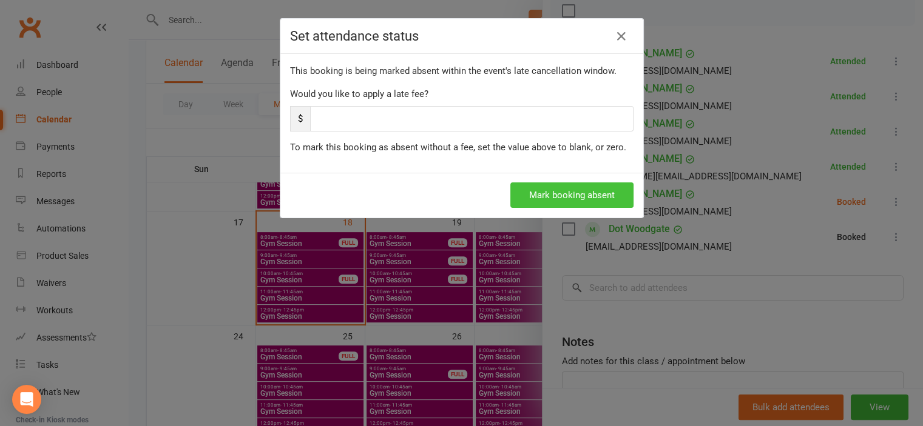
click at [537, 186] on button "Mark booking absent" at bounding box center [571, 195] width 123 height 25
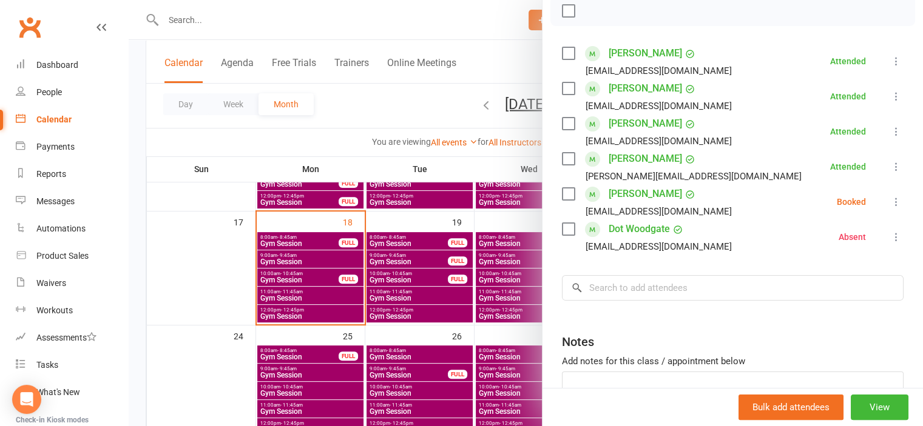
click at [890, 203] on icon at bounding box center [896, 202] width 12 height 12
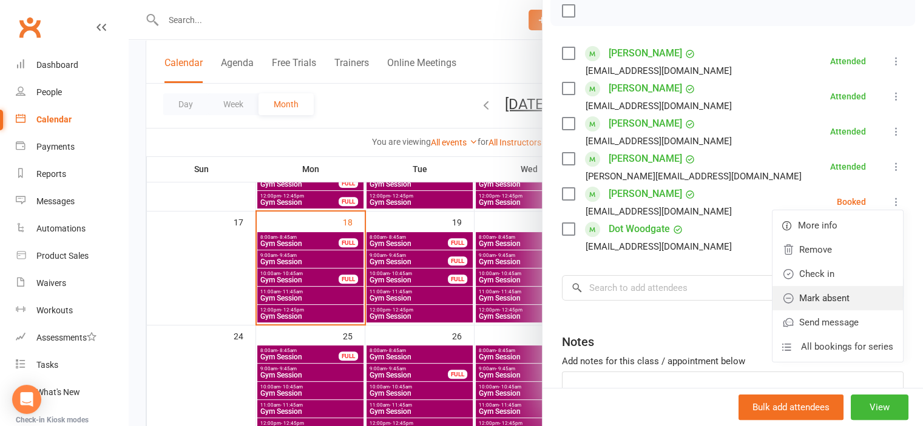
click at [818, 295] on link "Mark absent" at bounding box center [837, 298] width 130 height 24
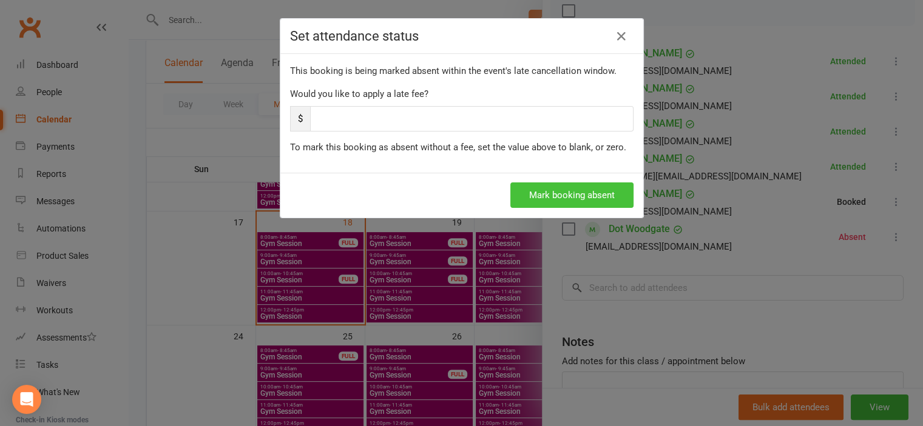
click at [529, 187] on button "Mark booking absent" at bounding box center [571, 195] width 123 height 25
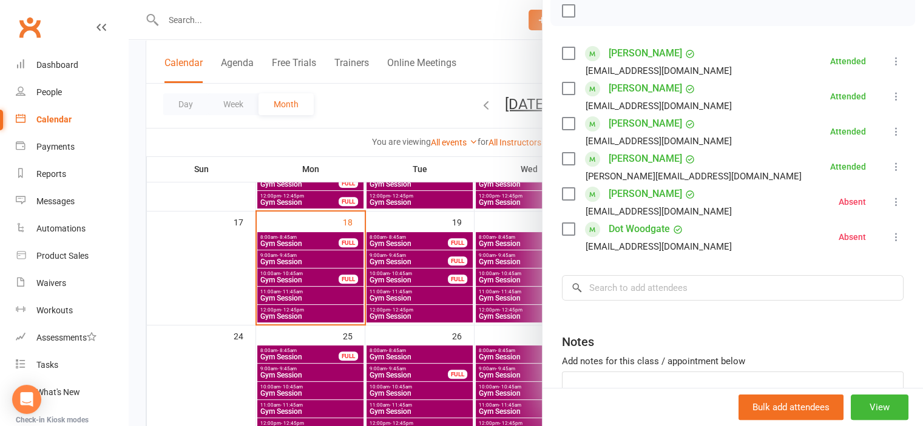
click at [238, 268] on div at bounding box center [526, 213] width 794 height 426
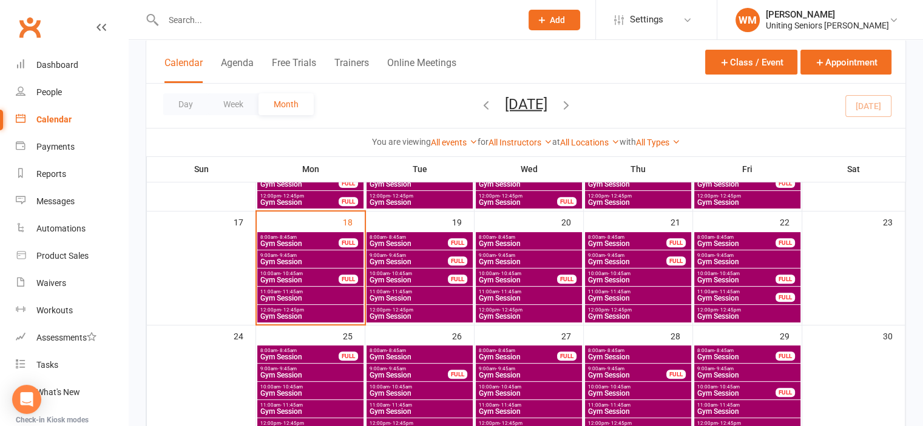
click at [198, 22] on input "text" at bounding box center [336, 20] width 353 height 17
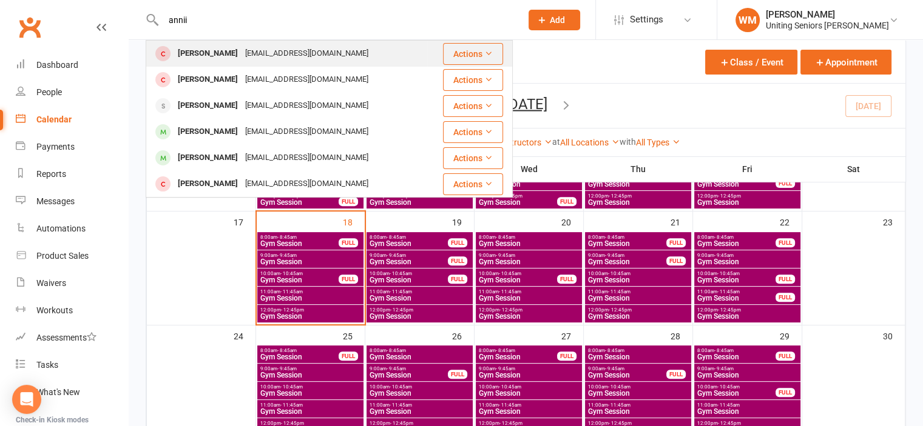
type input "annii"
click at [257, 47] on div "[EMAIL_ADDRESS][DOMAIN_NAME]" at bounding box center [306, 54] width 130 height 18
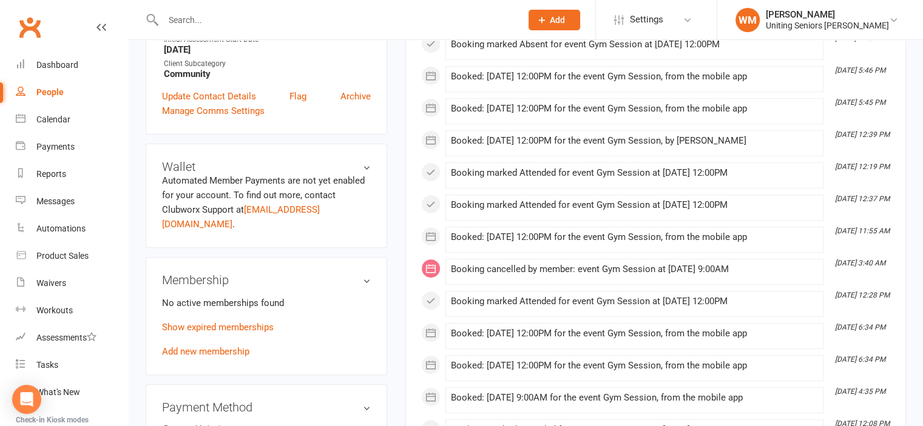
scroll to position [485, 0]
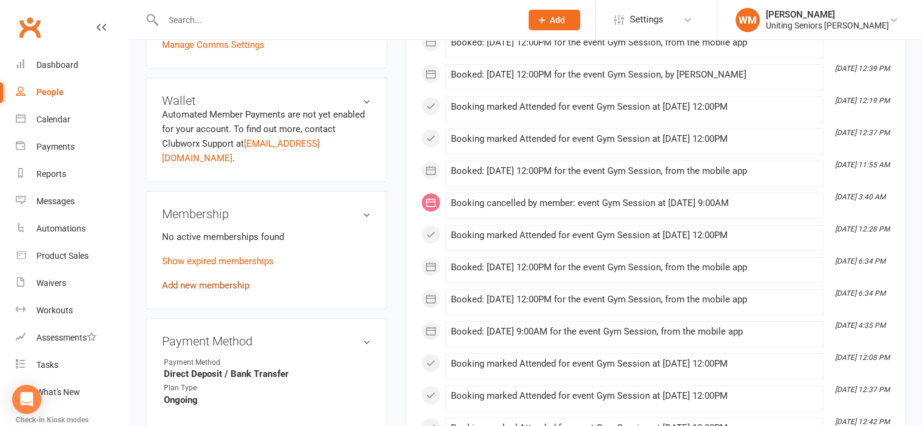
click at [204, 280] on link "Add new membership" at bounding box center [205, 285] width 87 height 11
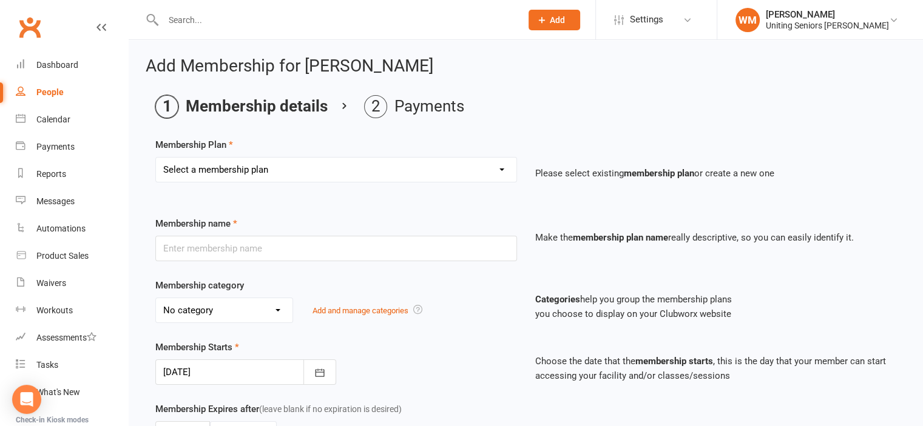
click at [369, 166] on select "Select a membership plan Create new Membership Plan Initial Assessment + Set Up…" at bounding box center [336, 170] width 360 height 24
select select "7"
click at [156, 158] on select "Select a membership plan Create new Membership Plan Initial Assessment + Set Up…" at bounding box center [336, 170] width 360 height 24
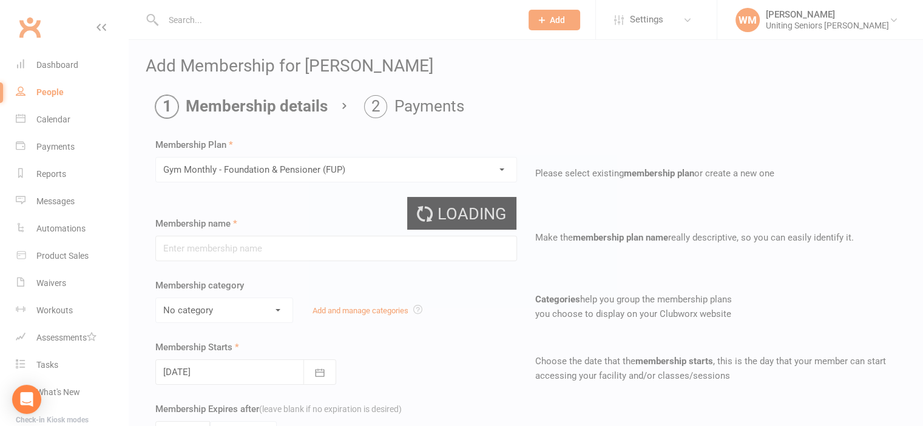
type input "Gym Monthly - Foundation & Pensioner (FUP)"
select select "4"
type input "0"
type input "1"
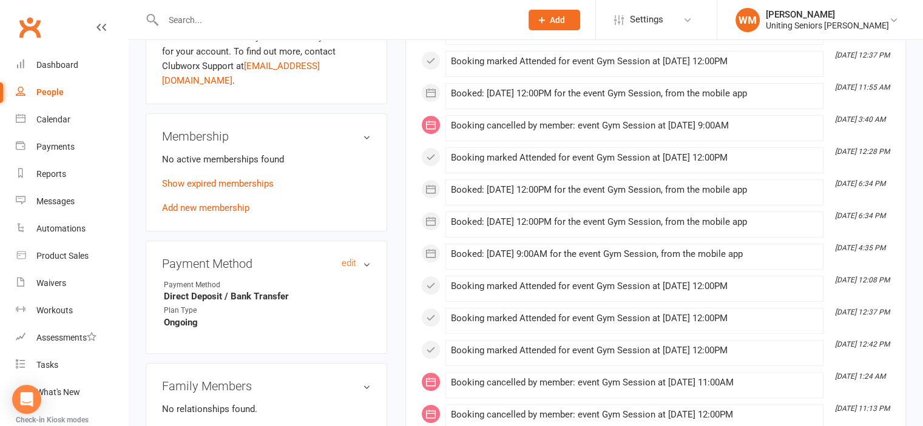
scroll to position [546, 0]
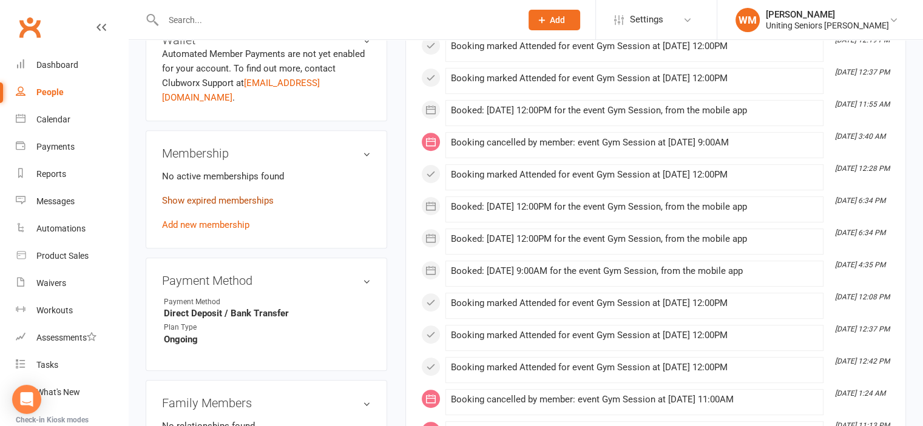
click at [257, 195] on link "Show expired memberships" at bounding box center [218, 200] width 112 height 11
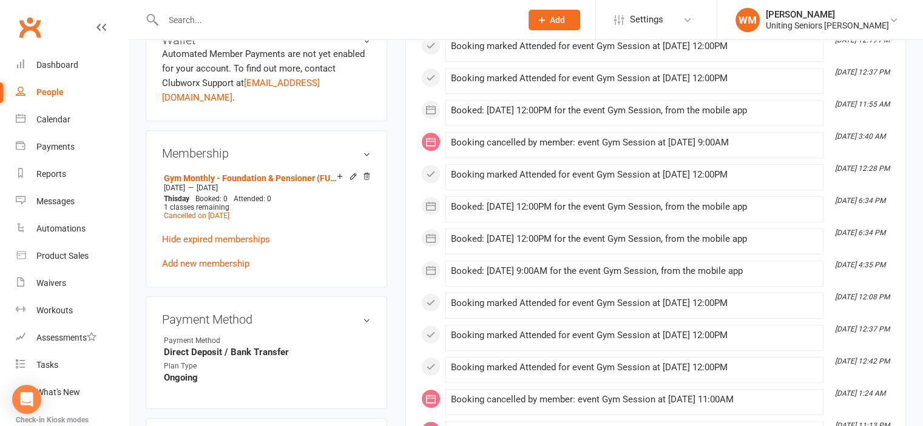
scroll to position [485, 0]
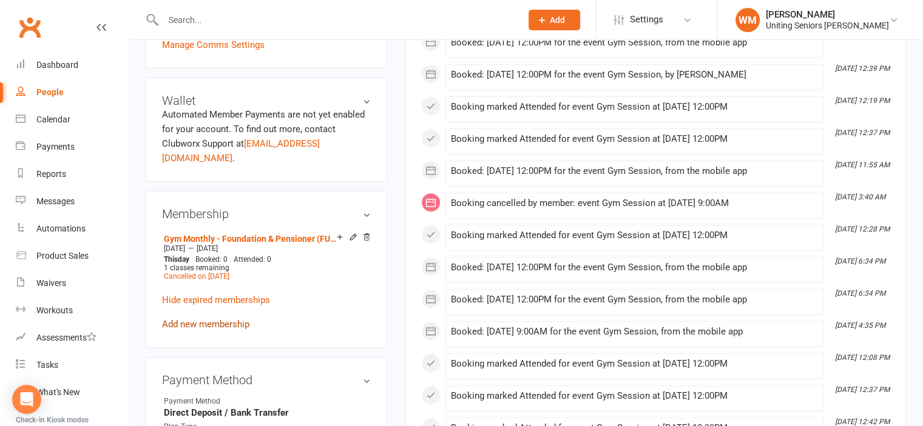
click at [224, 319] on link "Add new membership" at bounding box center [205, 324] width 87 height 11
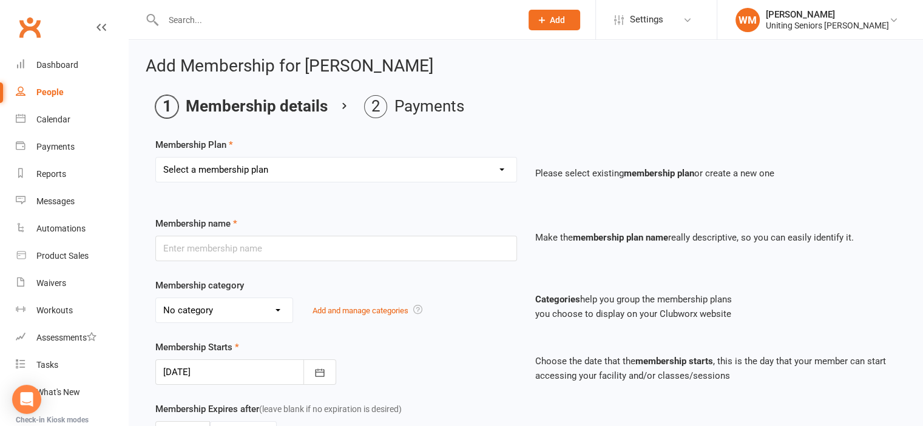
click at [250, 161] on select "Select a membership plan Create new Membership Plan Initial Assessment + Set Up…" at bounding box center [336, 170] width 360 height 24
select select "7"
click at [156, 158] on select "Select a membership plan Create new Membership Plan Initial Assessment + Set Up…" at bounding box center [336, 170] width 360 height 24
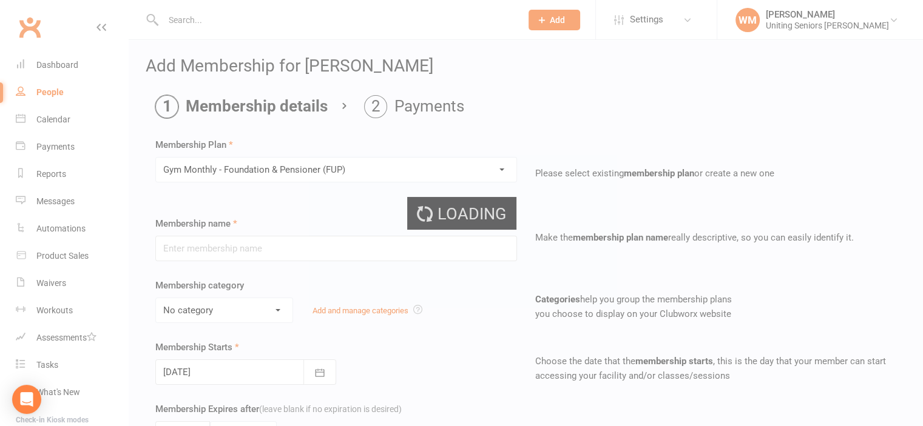
type input "Gym Monthly - Foundation & Pensioner (FUP)"
select select "4"
type input "0"
type input "1"
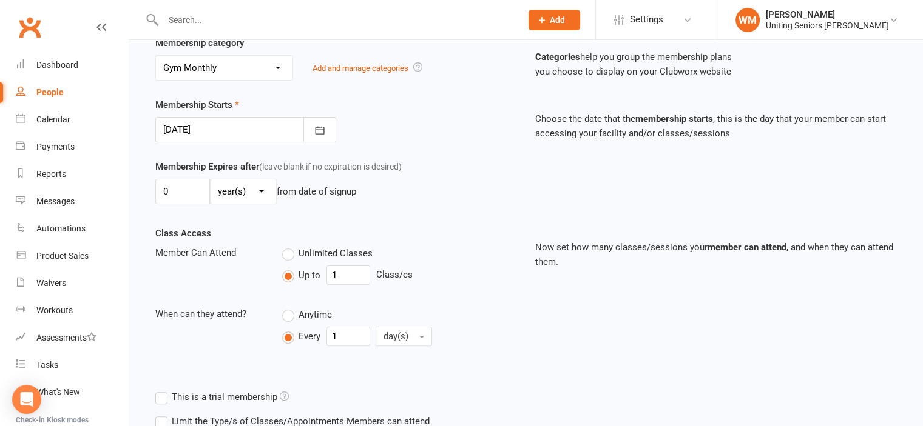
scroll to position [359, 0]
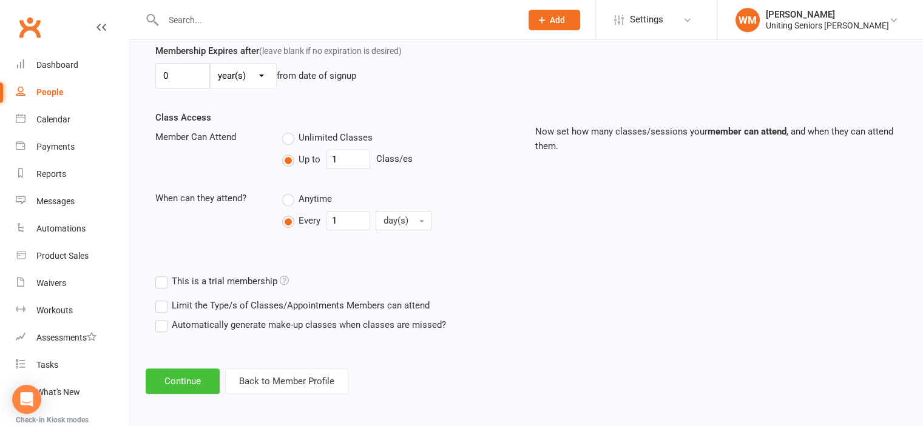
click at [203, 374] on button "Continue" at bounding box center [183, 381] width 74 height 25
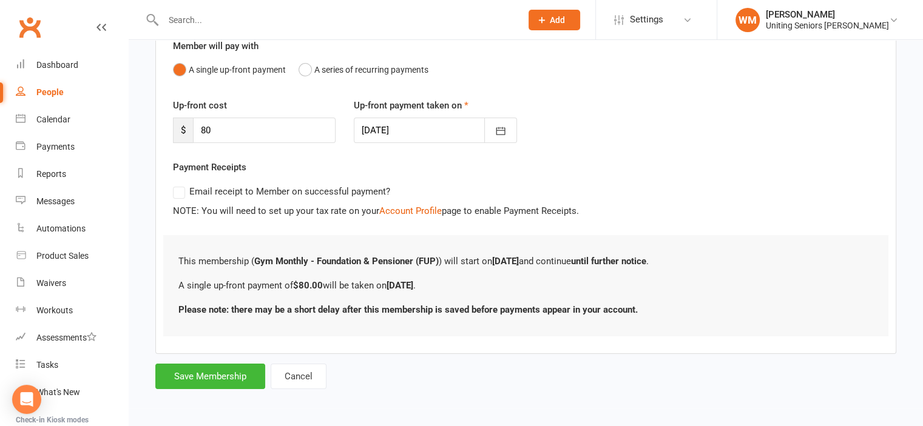
scroll to position [0, 0]
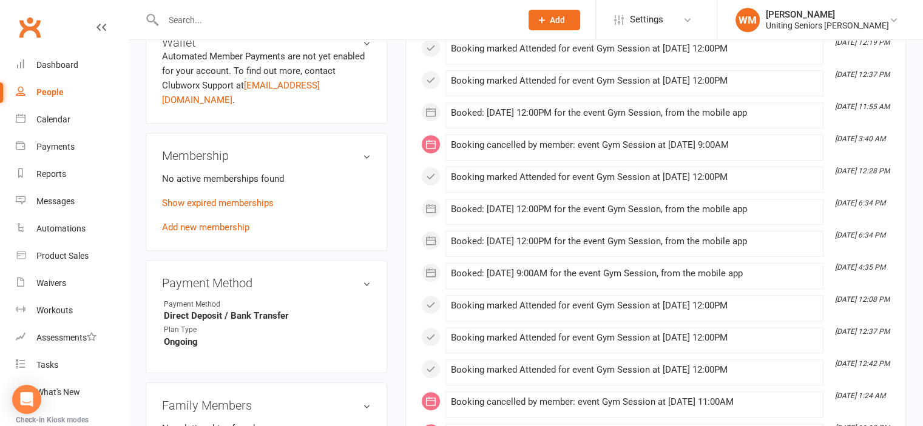
scroll to position [546, 0]
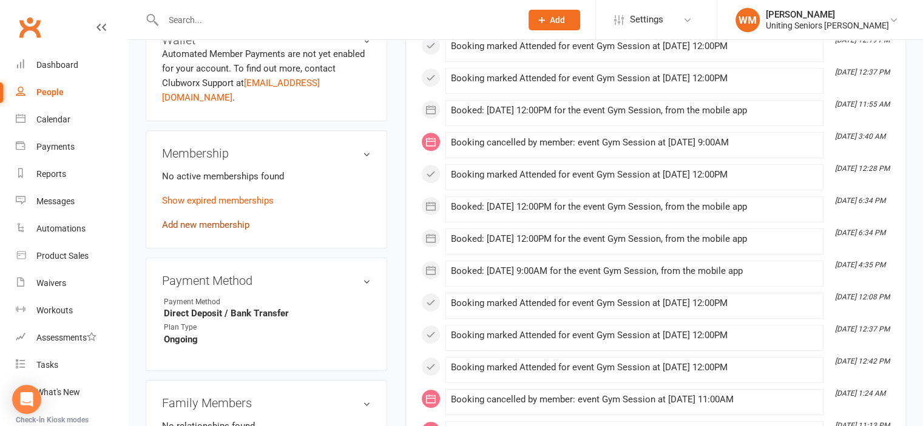
click at [220, 220] on link "Add new membership" at bounding box center [205, 225] width 87 height 11
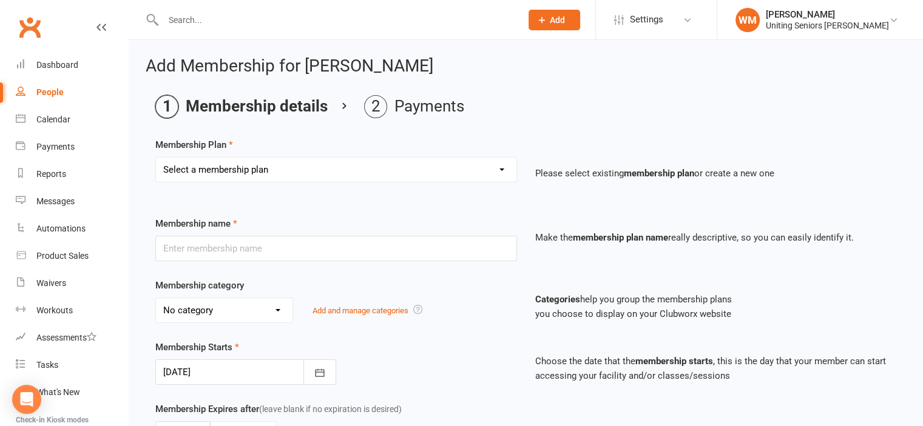
click at [260, 165] on select "Select a membership plan Create new Membership Plan Initial Assessment + Set Up…" at bounding box center [336, 170] width 360 height 24
select select "7"
click at [156, 158] on select "Select a membership plan Create new Membership Plan Initial Assessment + Set Up…" at bounding box center [336, 170] width 360 height 24
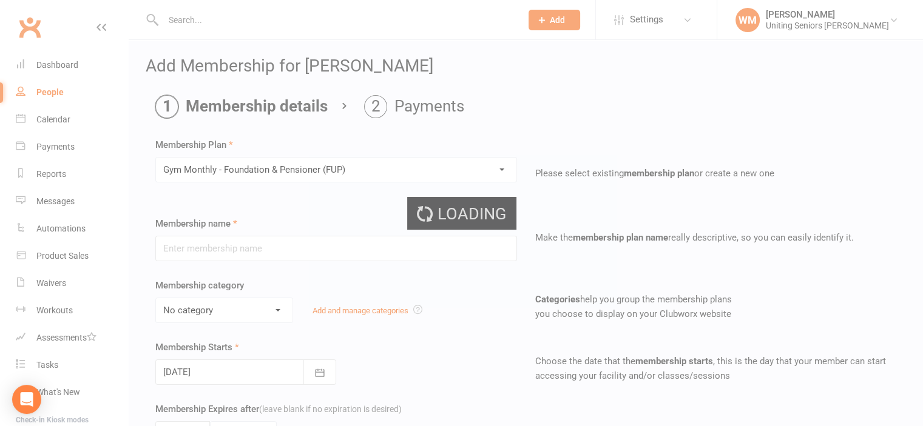
type input "Gym Monthly - Foundation & Pensioner (FUP)"
select select "4"
type input "0"
type input "1"
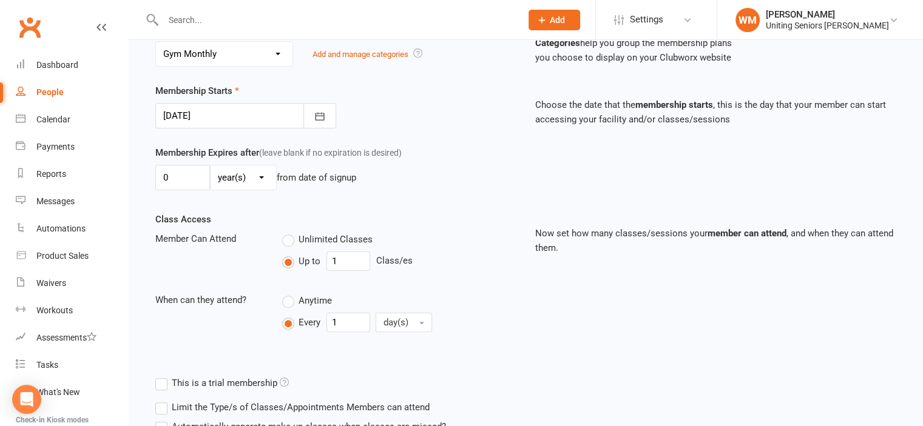
scroll to position [359, 0]
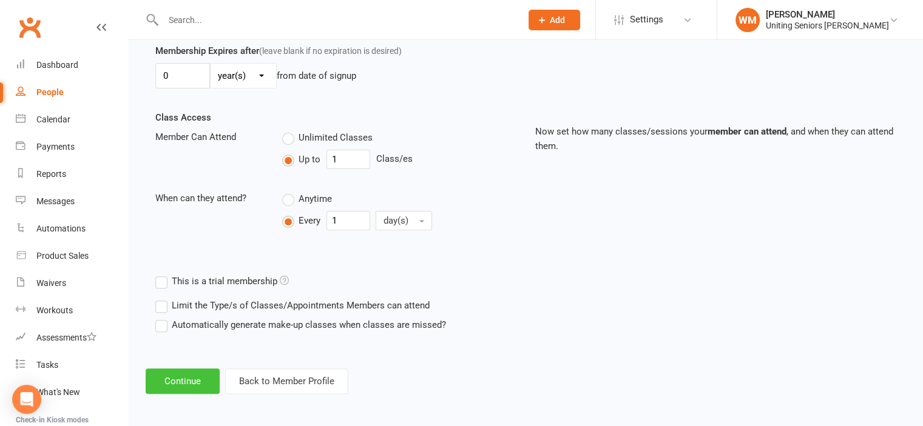
click at [197, 381] on button "Continue" at bounding box center [183, 381] width 74 height 25
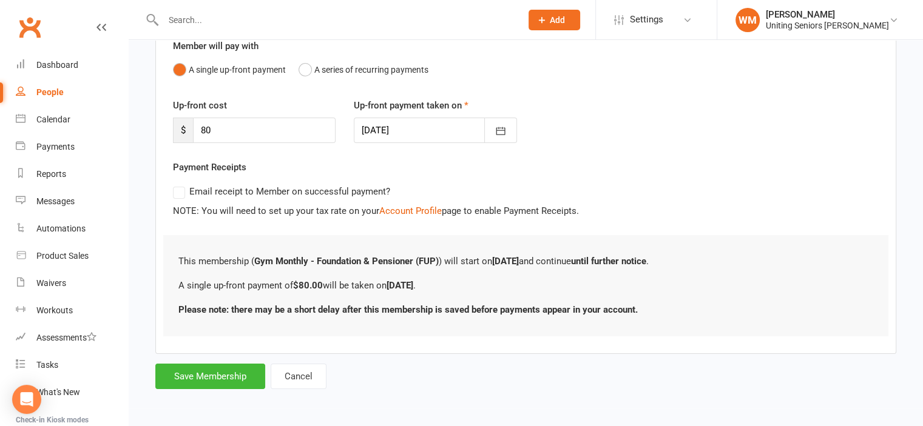
scroll to position [0, 0]
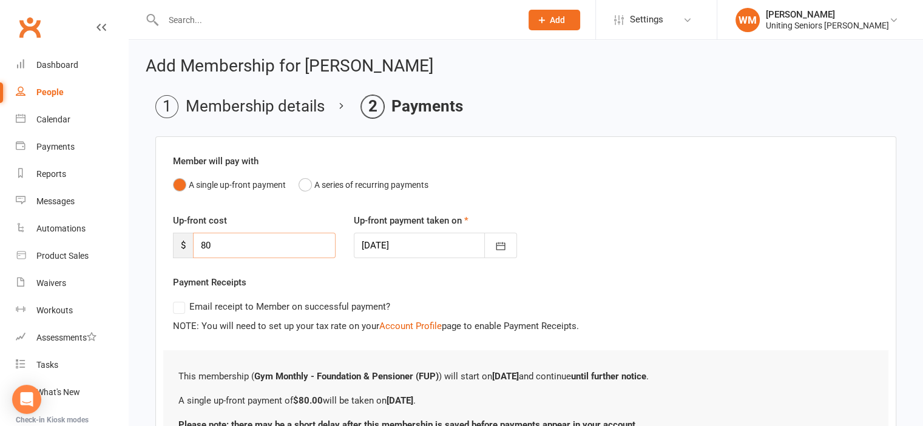
drag, startPoint x: 220, startPoint y: 243, endPoint x: 187, endPoint y: 237, distance: 33.2
click at [187, 237] on div "$ 80" at bounding box center [254, 245] width 163 height 25
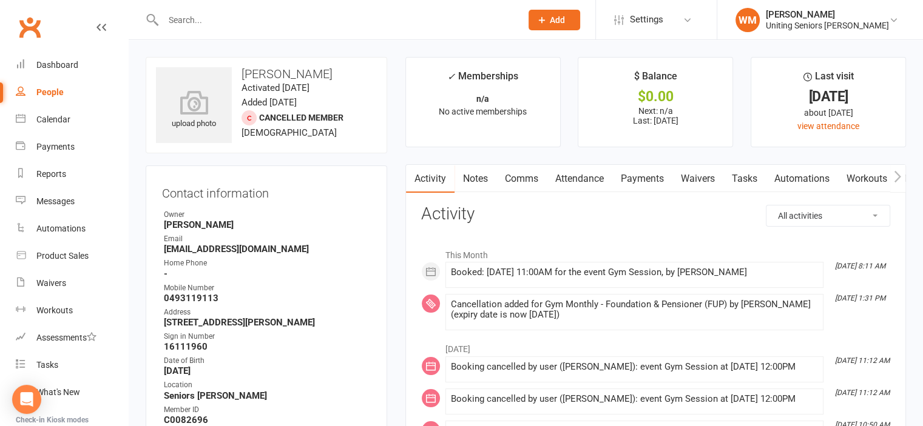
click at [274, 115] on span "Cancelled member" at bounding box center [301, 118] width 84 height 10
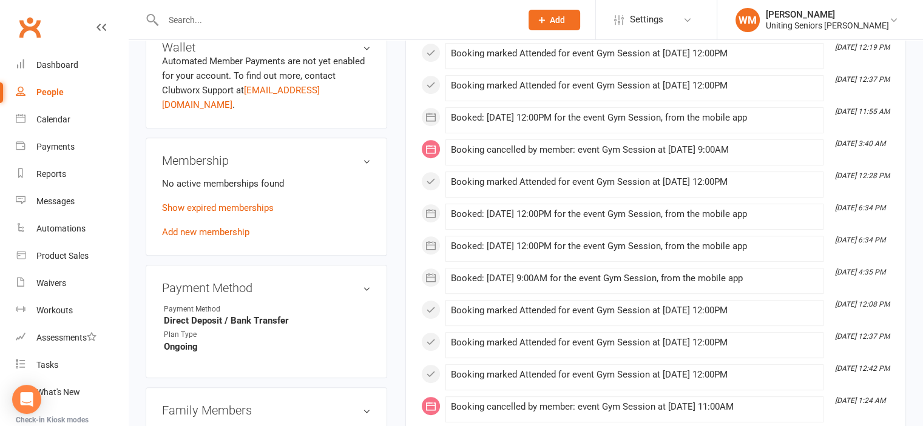
scroll to position [546, 0]
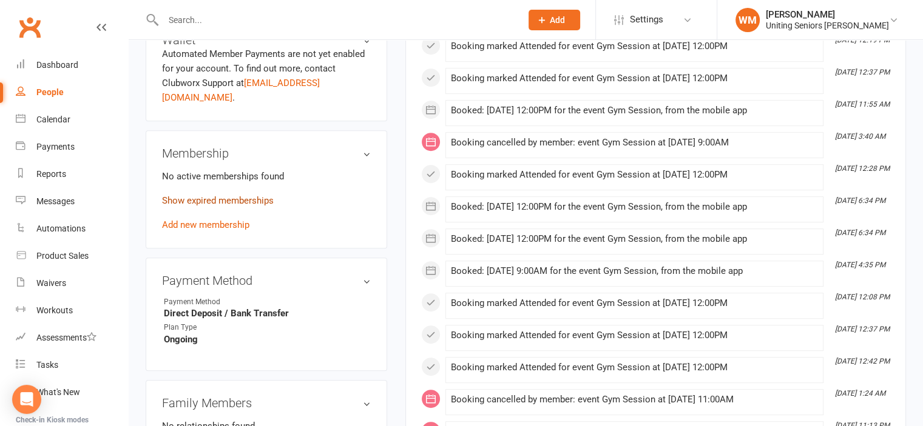
click at [238, 195] on link "Show expired memberships" at bounding box center [218, 200] width 112 height 11
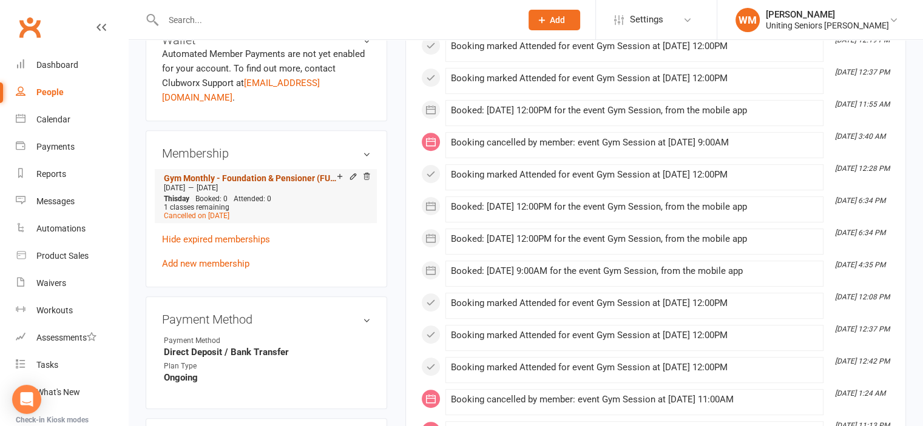
click at [239, 173] on link "Gym Monthly - Foundation & Pensioner (FUP)" at bounding box center [250, 178] width 173 height 10
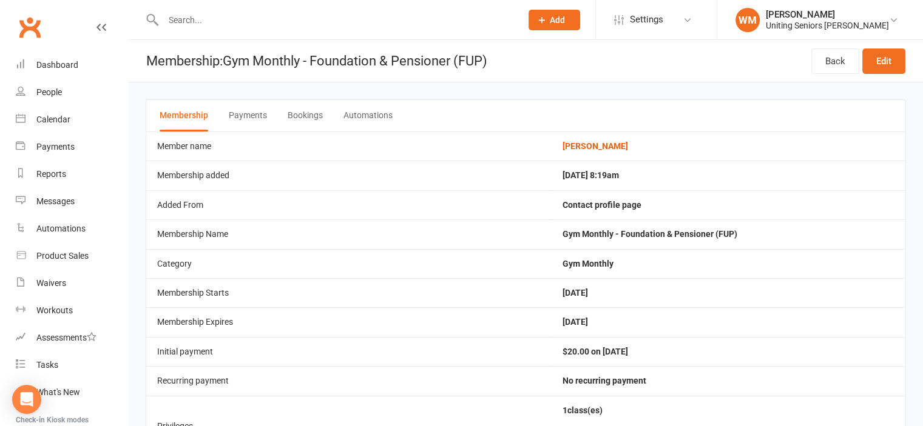
click at [194, 26] on input "text" at bounding box center [336, 20] width 353 height 17
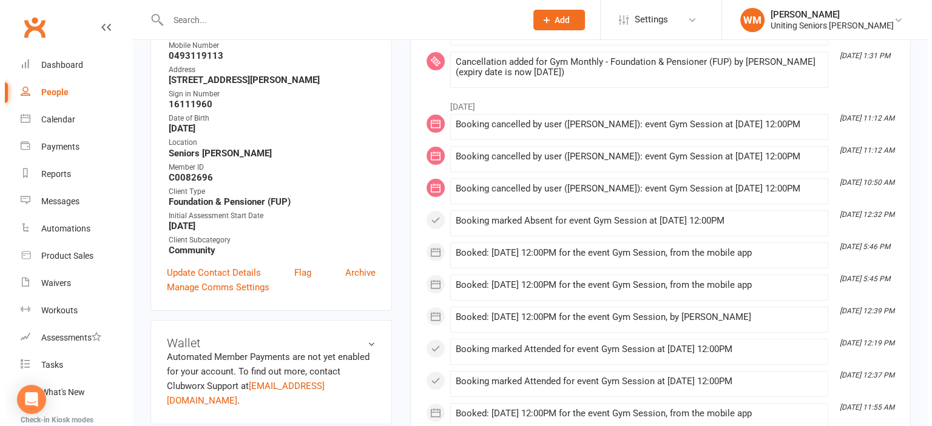
scroll to position [303, 0]
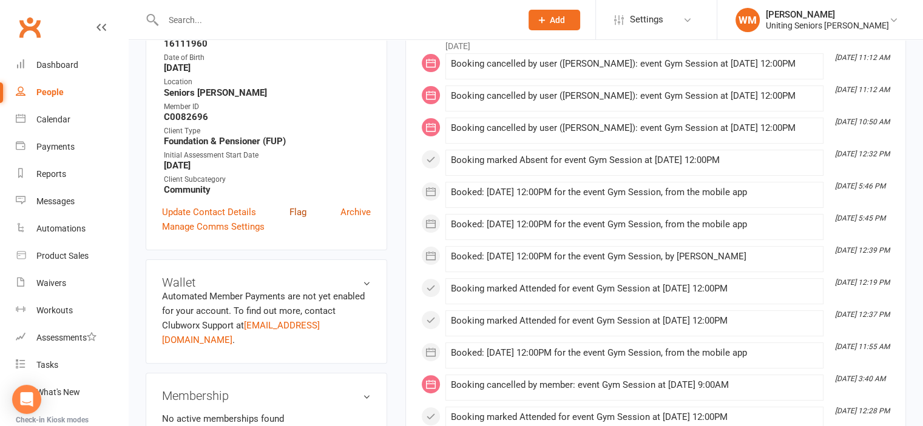
click at [298, 214] on link "Flag" at bounding box center [297, 212] width 17 height 15
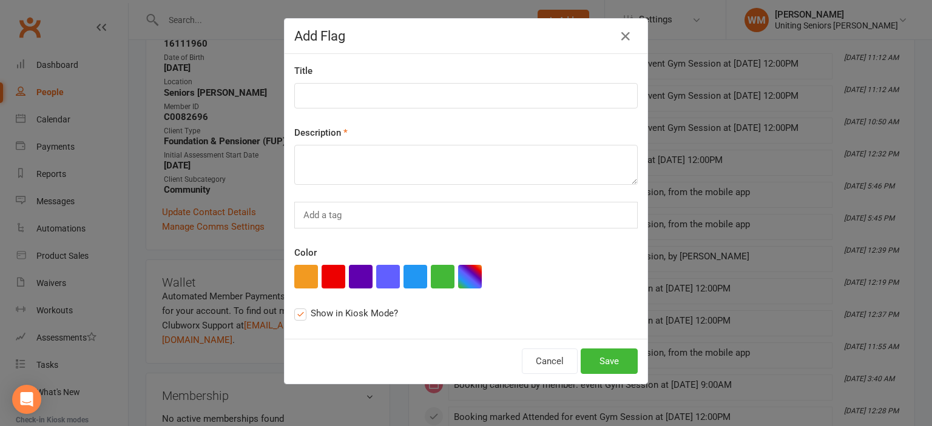
click at [294, 317] on label "Show in Kiosk Mode?" at bounding box center [346, 313] width 104 height 15
click at [294, 306] on input "Show in Kiosk Mode?" at bounding box center [298, 306] width 8 height 0
click at [335, 94] on input at bounding box center [465, 95] width 343 height 25
type input "Fee Reduction"
click at [374, 171] on textarea at bounding box center [465, 165] width 343 height 40
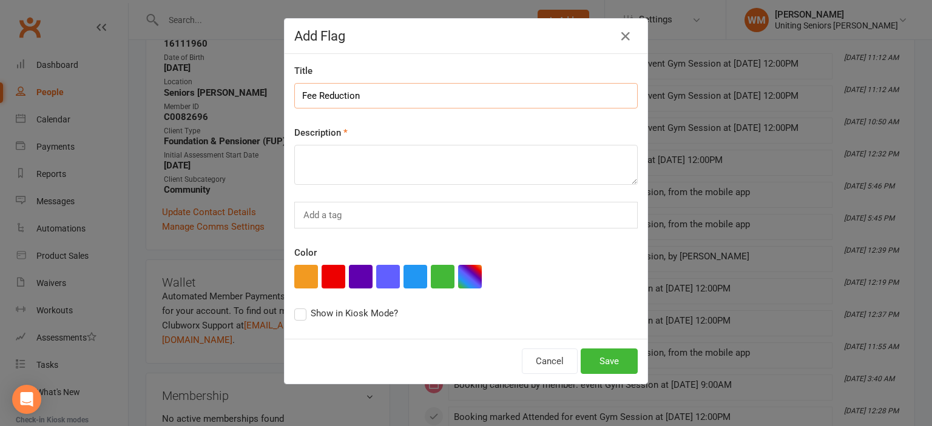
drag, startPoint x: 265, startPoint y: 82, endPoint x: 131, endPoint y: 58, distance: 136.2
click at [131, 58] on div "Add Flag Title Fee Reduction Description Add a tag Color Show in Kiosk Mode? Ca…" at bounding box center [466, 213] width 932 height 426
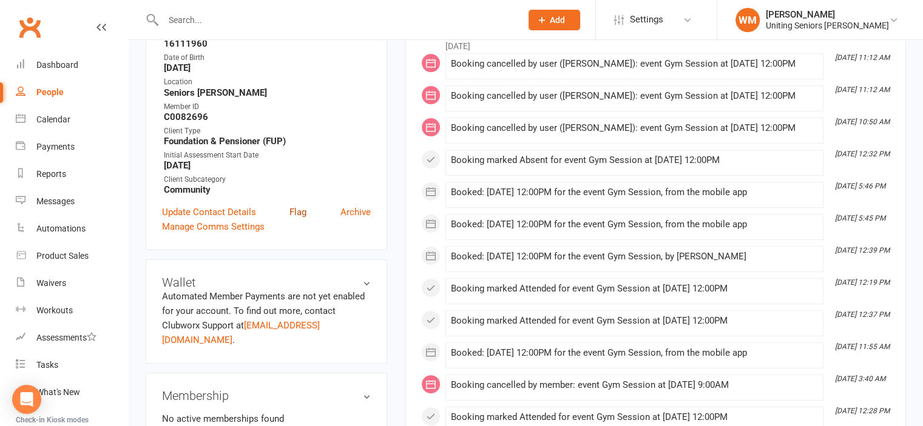
click at [301, 214] on link "Flag" at bounding box center [297, 212] width 17 height 15
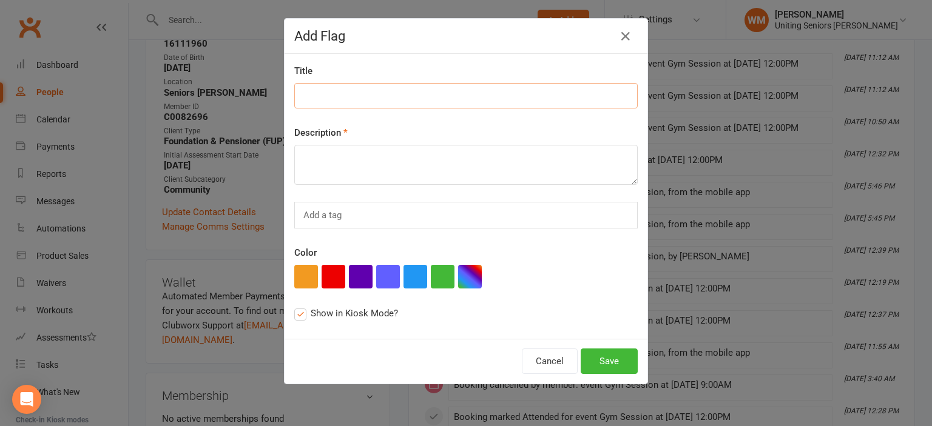
click at [332, 88] on input at bounding box center [465, 95] width 343 height 25
paste input "[URL][DOMAIN_NAME]"
type input "[URL][DOMAIN_NAME]"
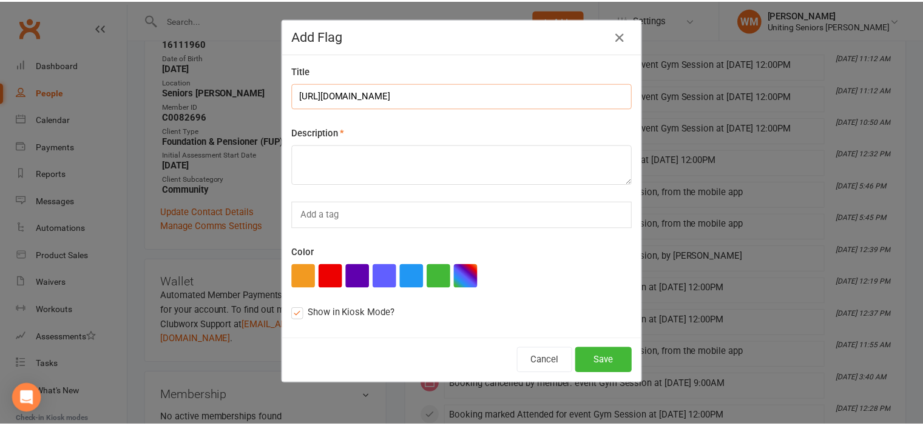
scroll to position [0, 0]
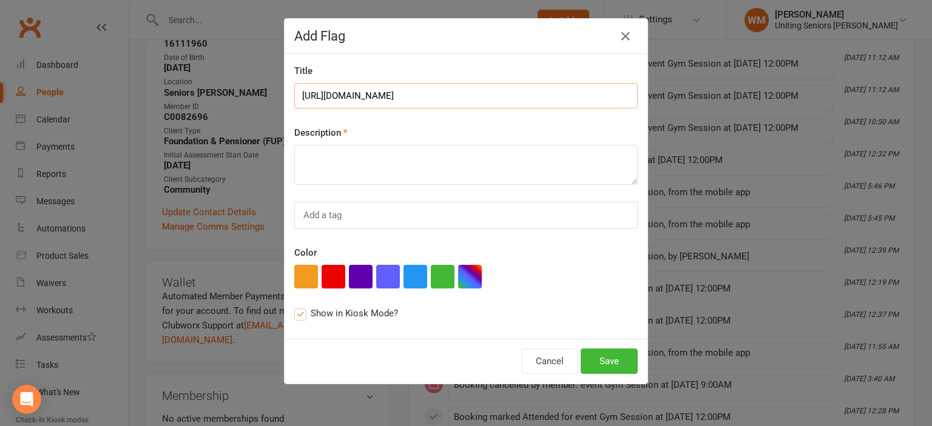
drag, startPoint x: 616, startPoint y: 94, endPoint x: 87, endPoint y: 99, distance: 529.6
click at [87, 99] on div "Add Flag Title [URL][DOMAIN_NAME] Description Add a tag Color Show in Kiosk Mod…" at bounding box center [466, 213] width 932 height 426
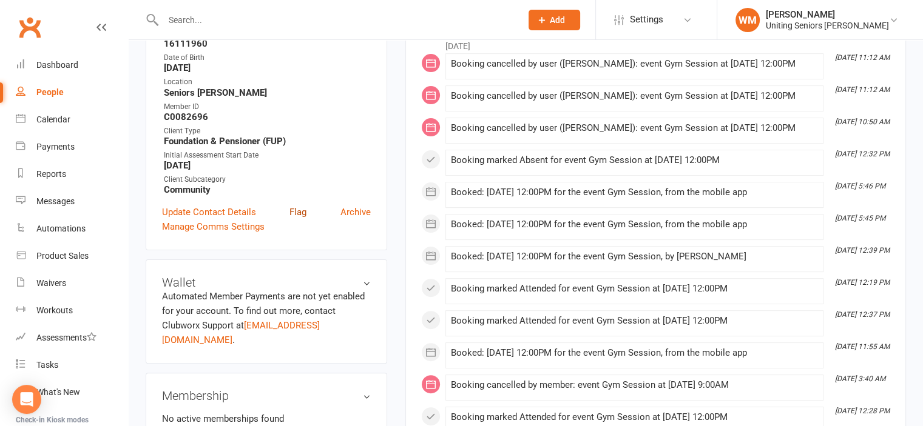
click at [297, 212] on link "Flag" at bounding box center [297, 212] width 17 height 15
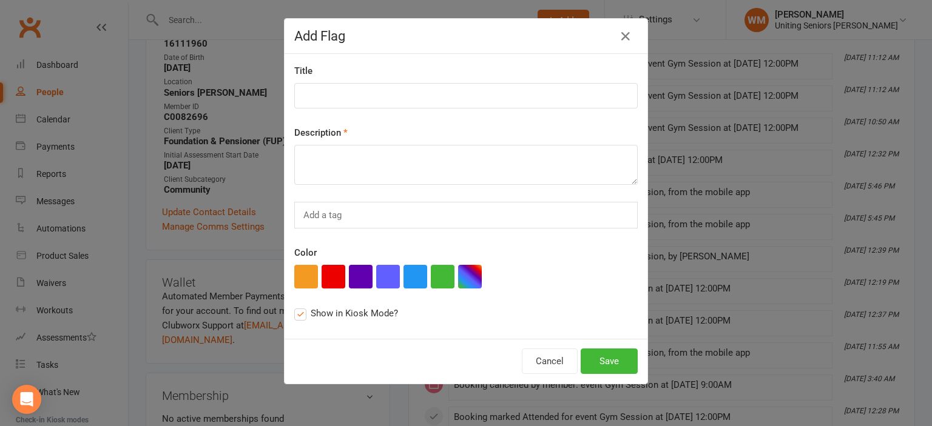
click at [381, 82] on div "Title" at bounding box center [465, 86] width 343 height 45
click at [377, 86] on input at bounding box center [465, 95] width 343 height 25
type input "Fee Reduction"
click at [443, 149] on textarea at bounding box center [465, 165] width 343 height 40
click at [296, 312] on label "Show in Kiosk Mode?" at bounding box center [346, 313] width 104 height 15
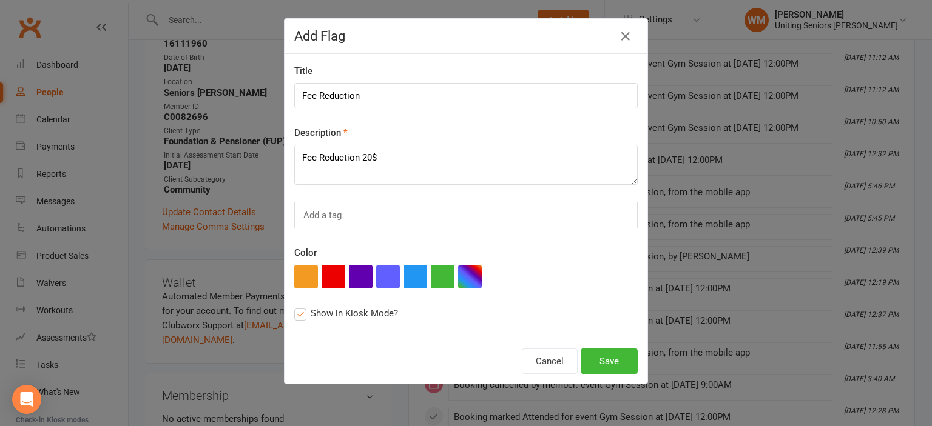
click at [296, 306] on input "Show in Kiosk Mode?" at bounding box center [298, 306] width 8 height 0
click at [441, 151] on textarea "Fee Reduction 20$" at bounding box center [465, 165] width 343 height 40
type textarea "Fee Reduction 20$monthly"
click at [591, 355] on button "Save" at bounding box center [609, 361] width 57 height 25
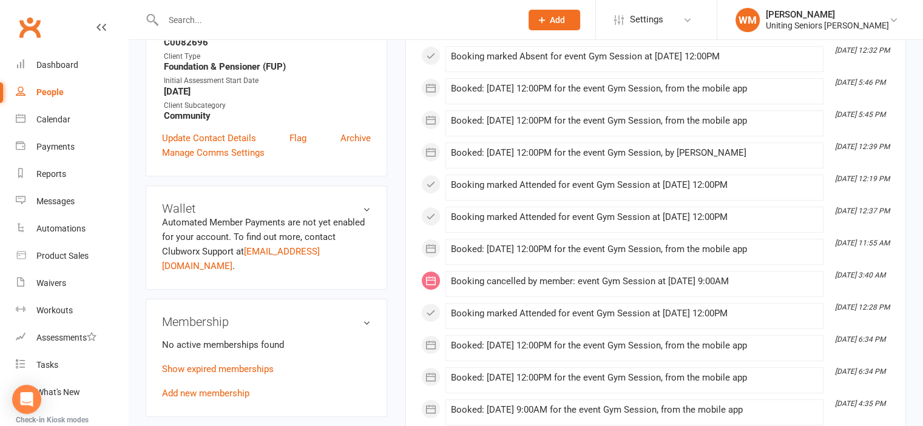
scroll to position [425, 0]
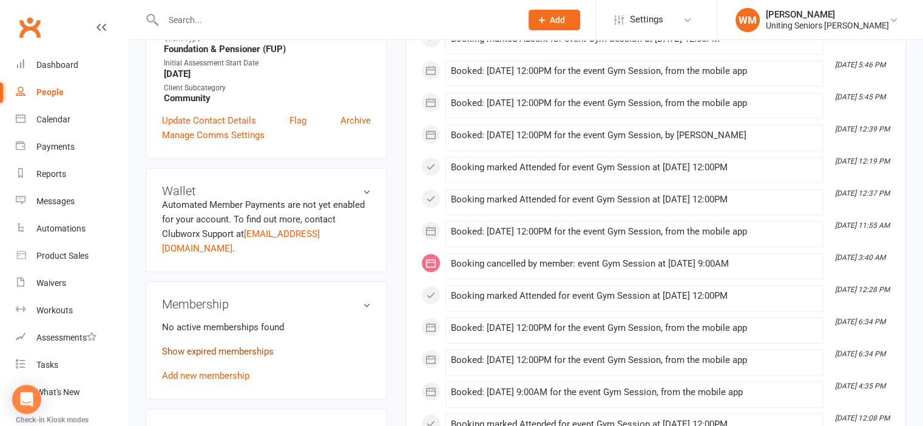
click at [226, 346] on link "Show expired memberships" at bounding box center [218, 351] width 112 height 11
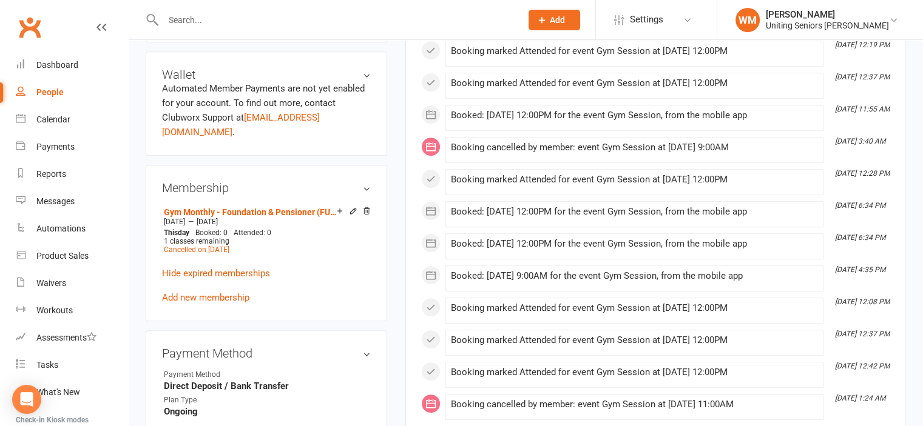
scroll to position [607, 0]
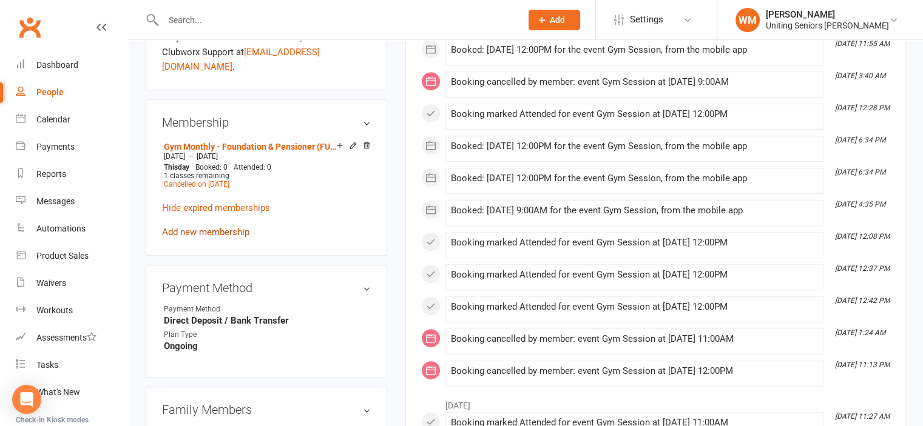
click at [218, 227] on link "Add new membership" at bounding box center [205, 232] width 87 height 11
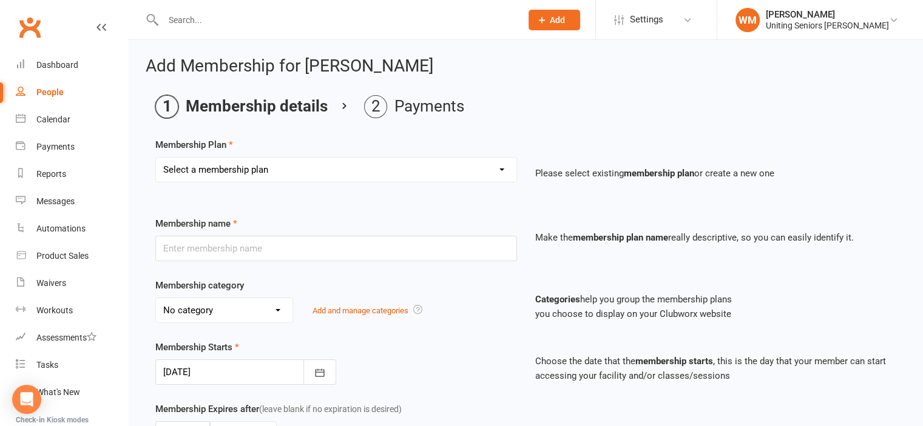
click at [272, 164] on select "Select a membership plan Create new Membership Plan Initial Assessment + Set Up…" at bounding box center [336, 170] width 360 height 24
select select "7"
click at [156, 158] on select "Select a membership plan Create new Membership Plan Initial Assessment + Set Up…" at bounding box center [336, 170] width 360 height 24
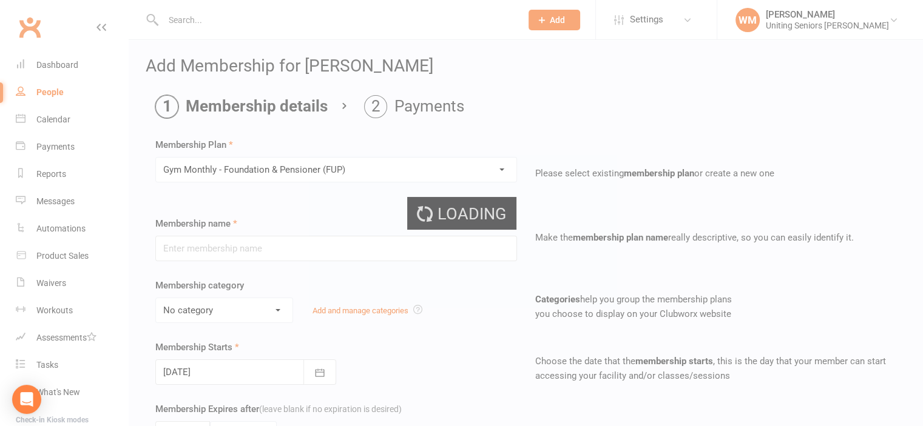
type input "Gym Monthly - Foundation & Pensioner (FUP)"
select select "4"
type input "0"
type input "1"
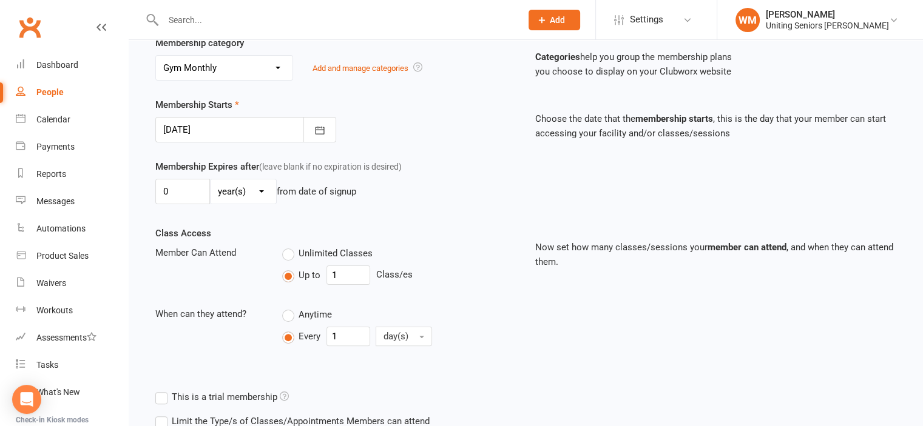
scroll to position [359, 0]
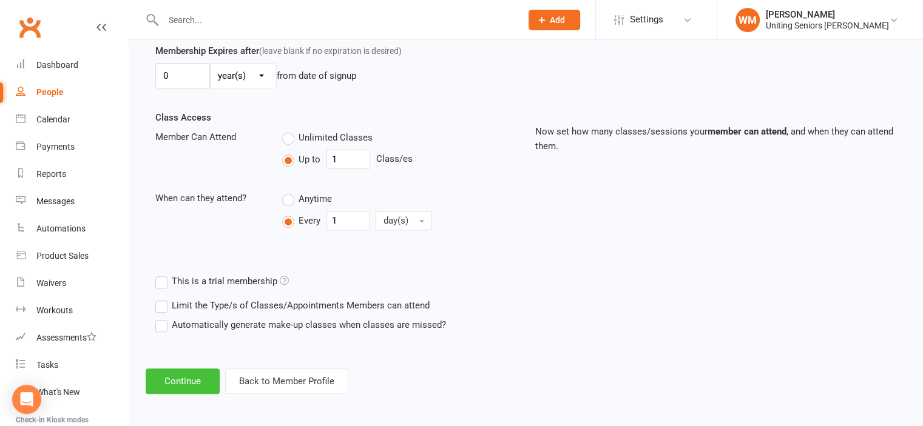
click at [182, 376] on button "Continue" at bounding box center [183, 381] width 74 height 25
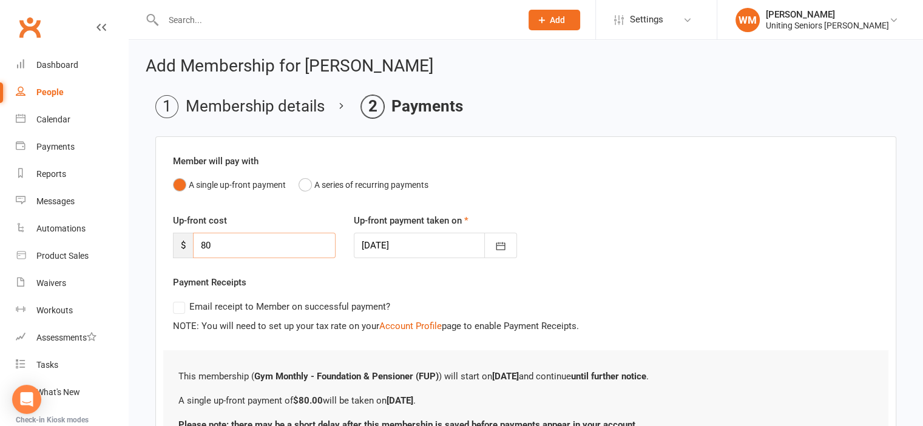
drag, startPoint x: 224, startPoint y: 243, endPoint x: 197, endPoint y: 243, distance: 27.3
click at [197, 243] on input "80" at bounding box center [264, 245] width 143 height 25
type input "20"
click at [585, 297] on div "Email receipt to Member on successful payment?" at bounding box center [520, 307] width 715 height 24
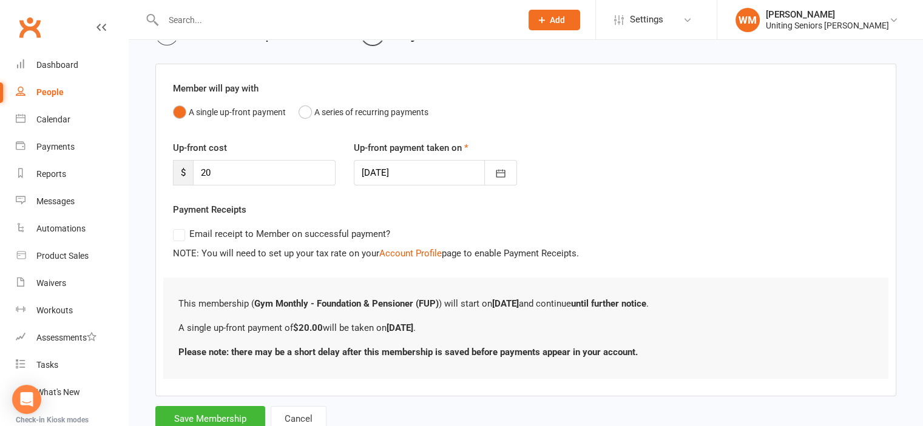
scroll to position [114, 0]
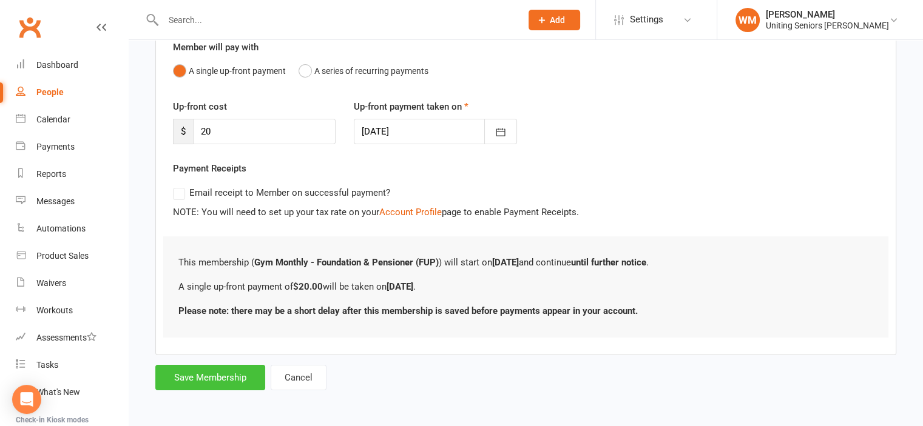
click at [181, 375] on button "Save Membership" at bounding box center [210, 377] width 110 height 25
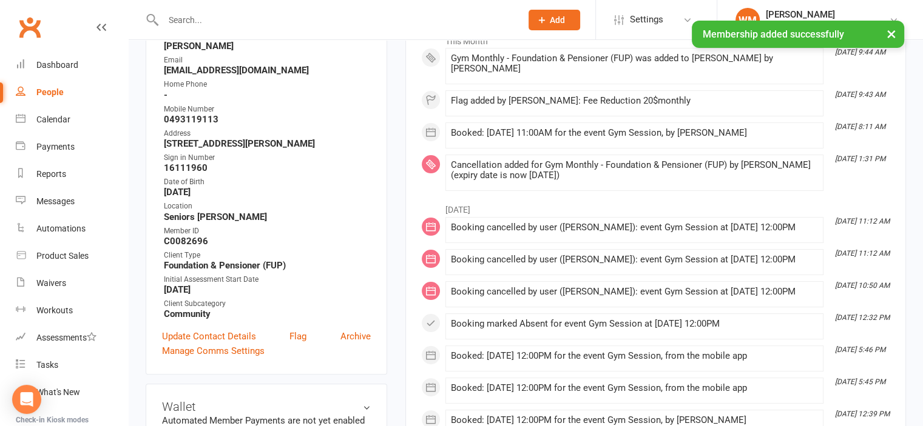
scroll to position [303, 0]
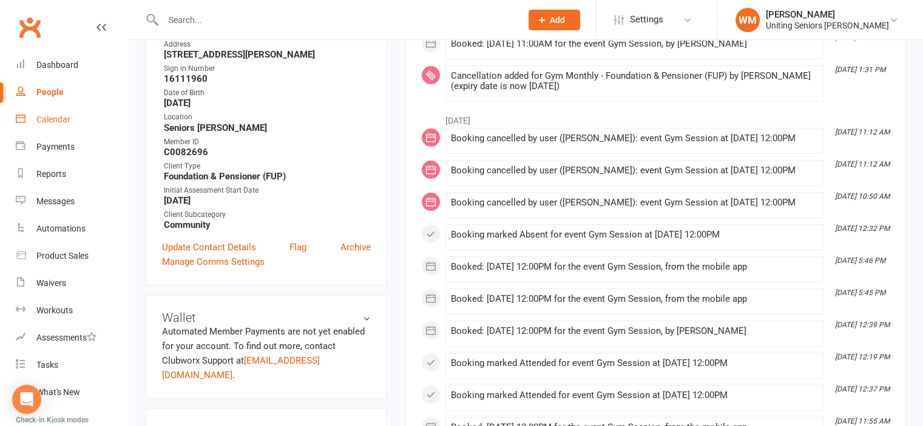
click at [26, 118] on link "Calendar" at bounding box center [72, 119] width 112 height 27
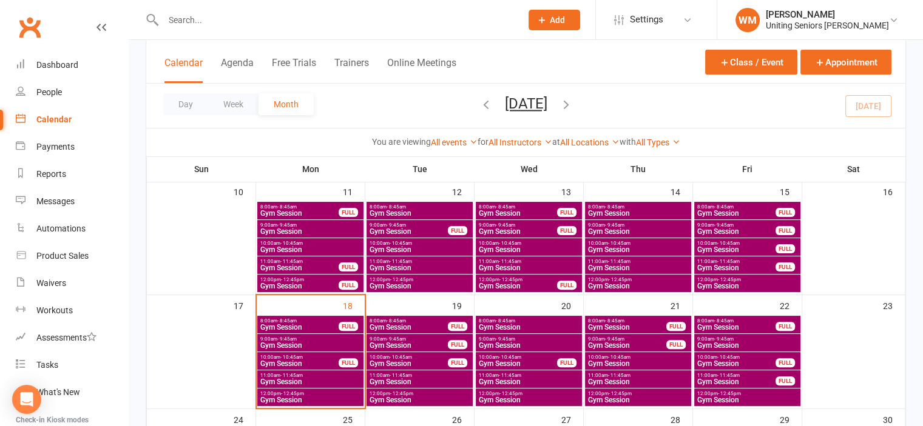
scroll to position [243, 0]
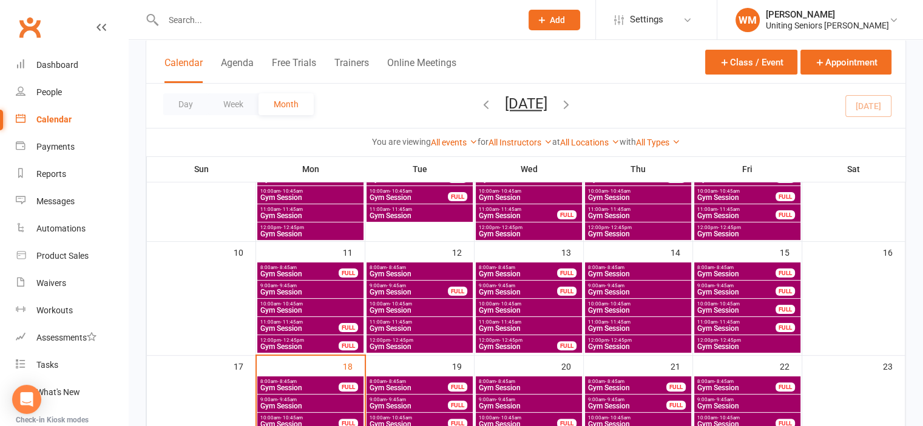
click at [726, 232] on span "Gym Session" at bounding box center [746, 234] width 101 height 7
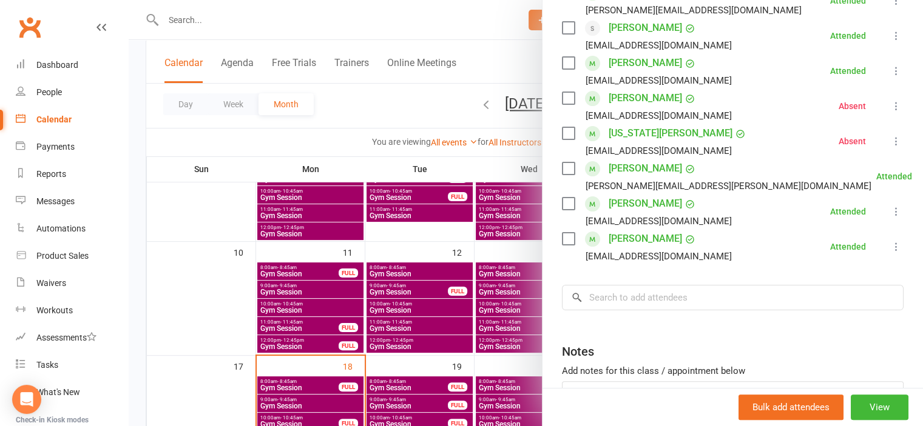
click at [229, 288] on div at bounding box center [526, 213] width 794 height 426
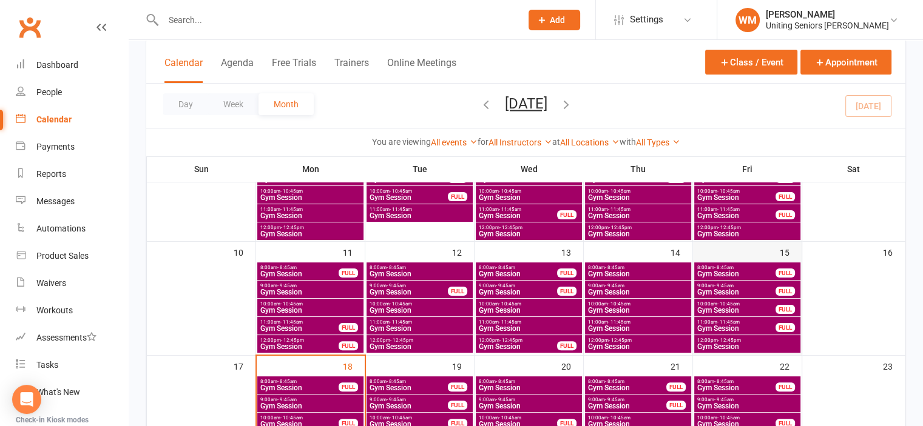
scroll to position [182, 0]
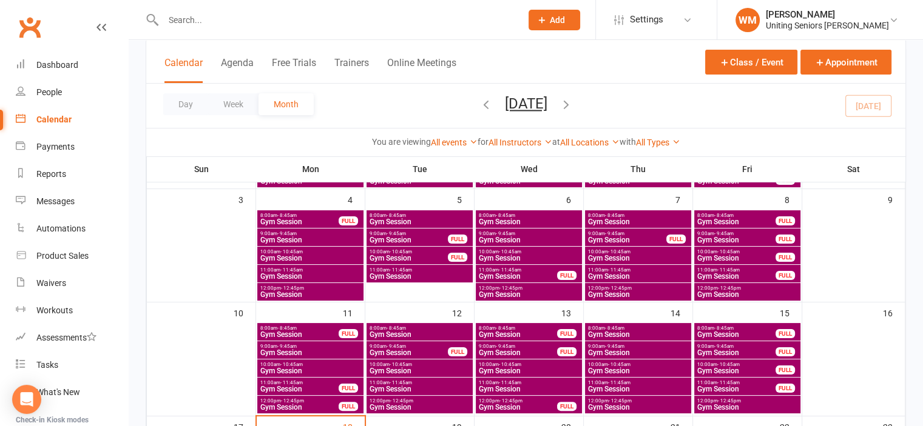
click at [741, 273] on span "Gym Session" at bounding box center [735, 276] width 79 height 7
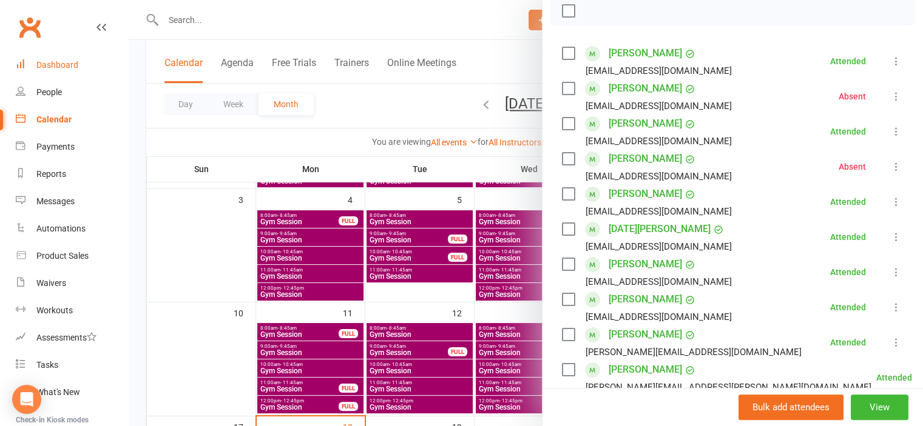
click at [40, 58] on link "Dashboard" at bounding box center [72, 65] width 112 height 27
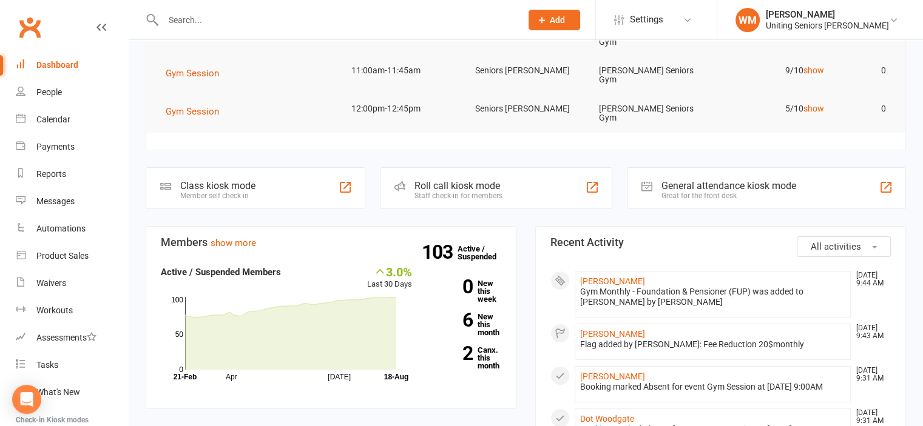
scroll to position [182, 0]
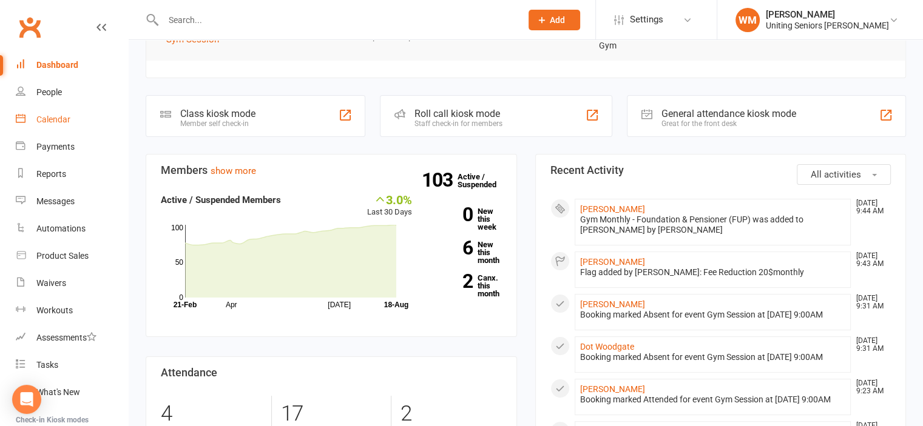
click at [31, 110] on link "Calendar" at bounding box center [72, 119] width 112 height 27
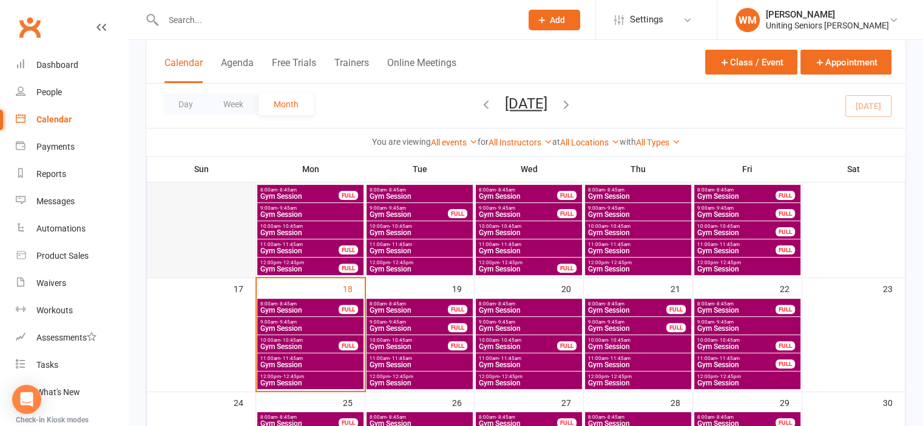
scroll to position [364, 0]
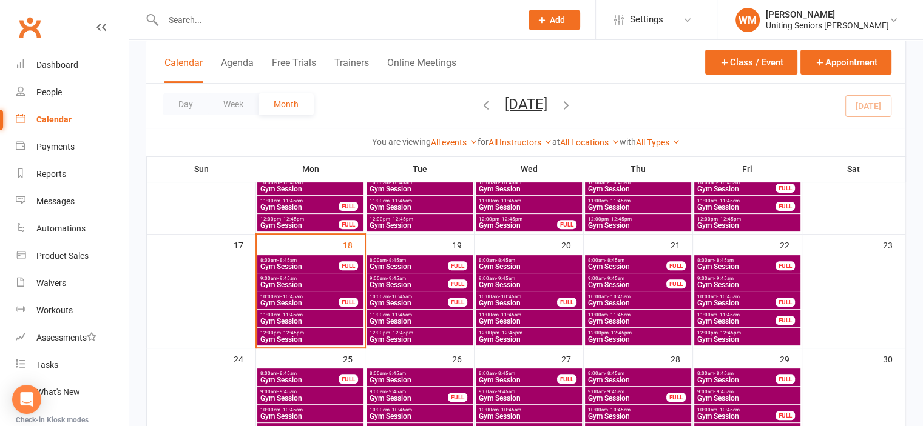
click at [288, 285] on span "Gym Session" at bounding box center [310, 284] width 101 height 7
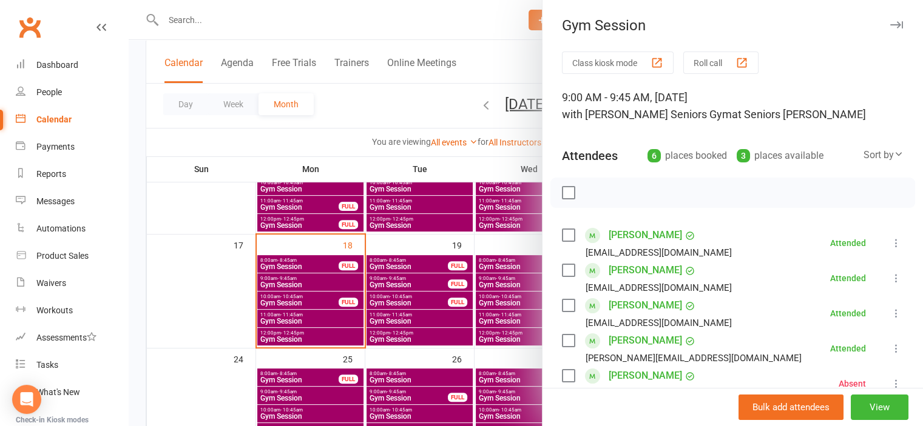
scroll to position [121, 0]
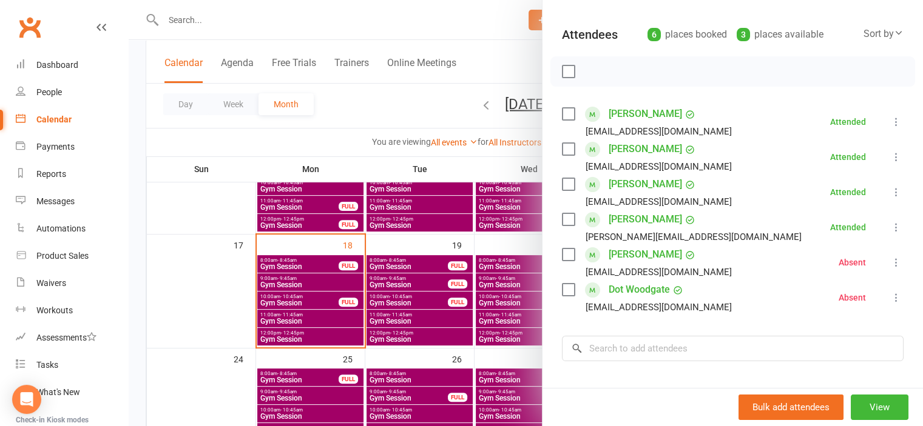
click at [247, 303] on div at bounding box center [526, 213] width 794 height 426
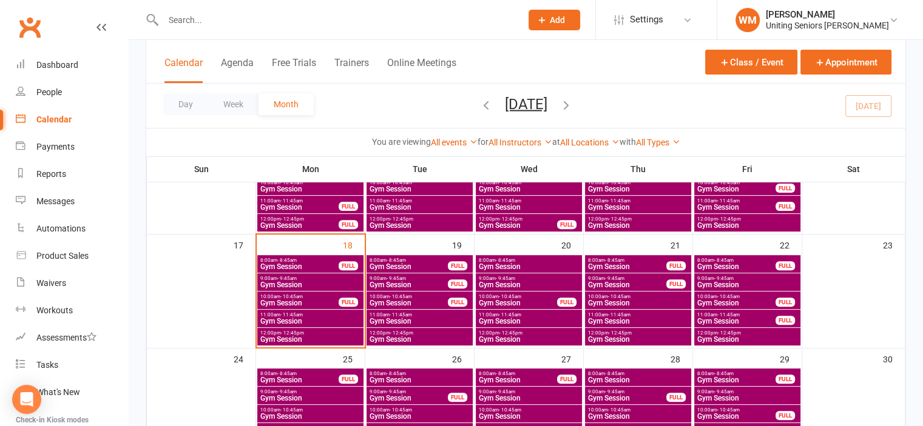
click at [275, 297] on span "10:00am - 10:45am" at bounding box center [299, 296] width 79 height 5
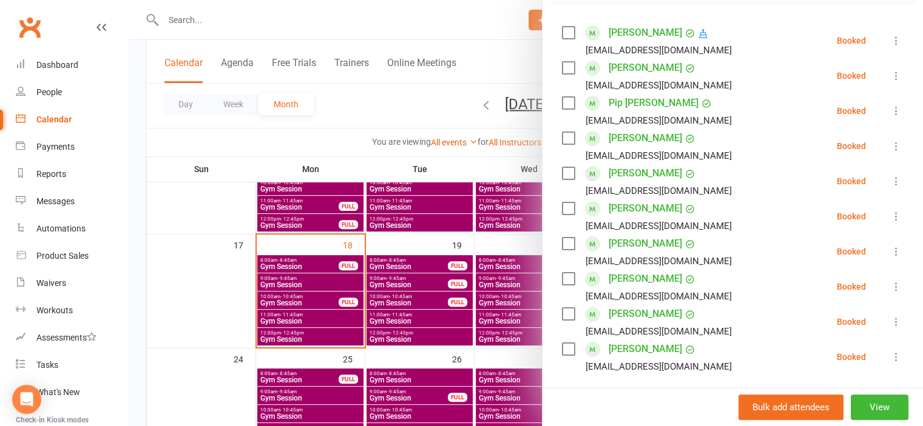
scroll to position [182, 0]
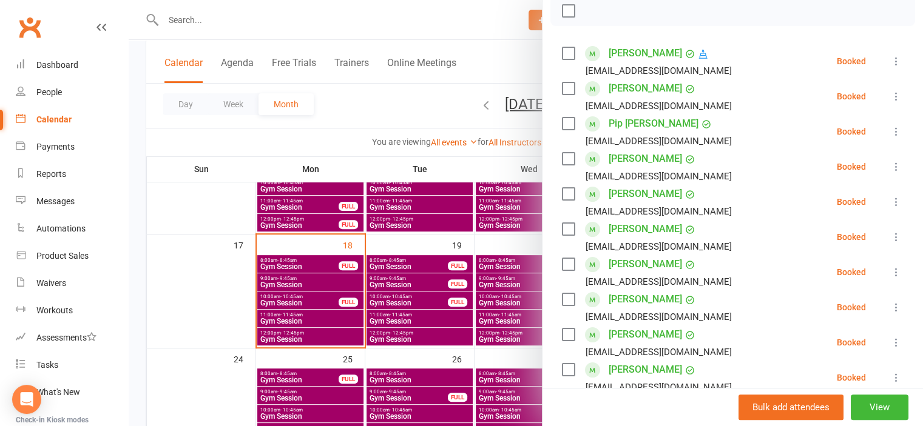
click at [230, 302] on div at bounding box center [526, 213] width 794 height 426
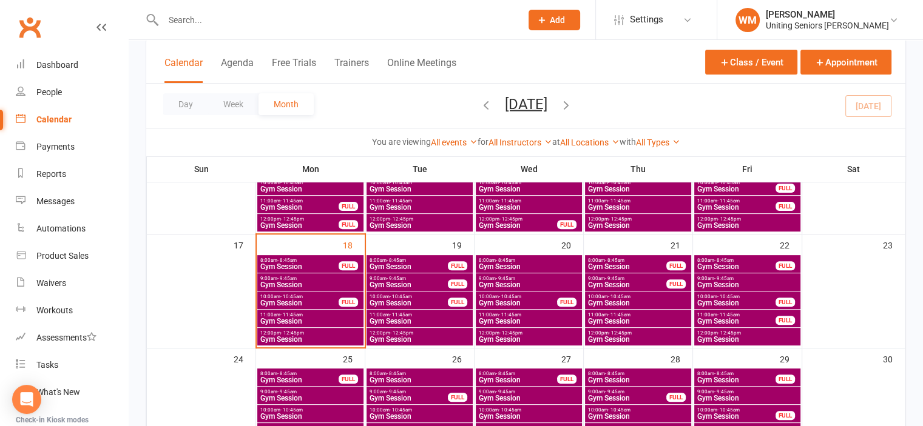
click at [287, 318] on span "Gym Session" at bounding box center [310, 321] width 101 height 7
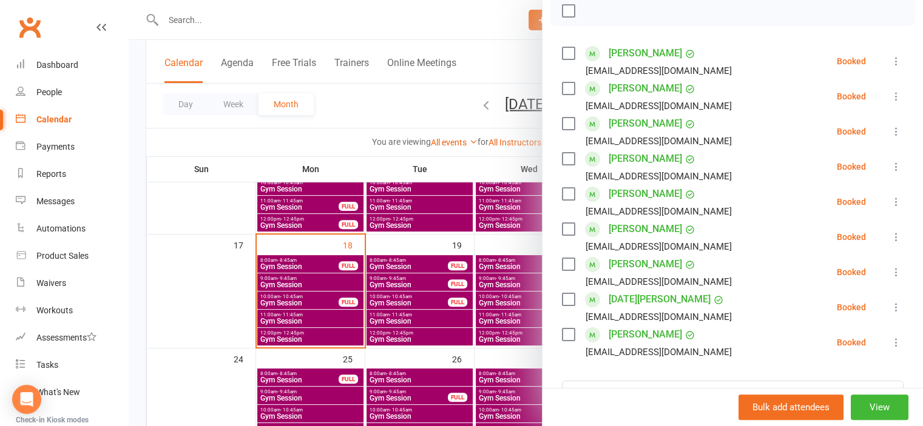
click at [212, 327] on div at bounding box center [526, 213] width 794 height 426
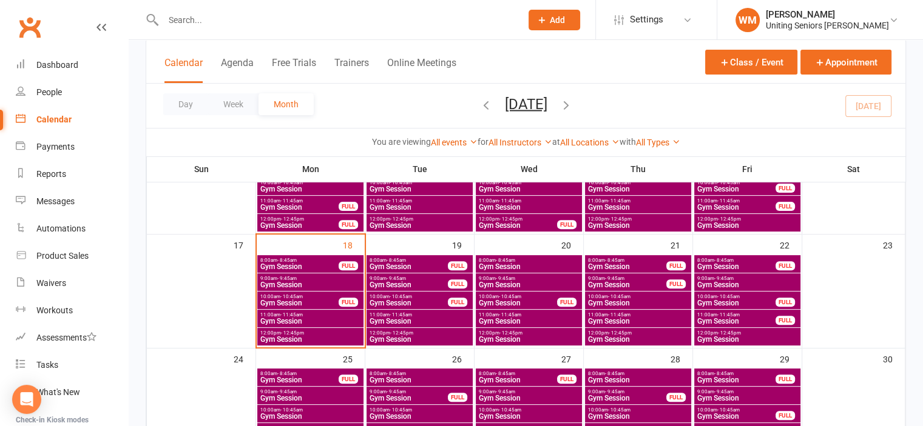
click at [276, 336] on span "Gym Session" at bounding box center [310, 339] width 101 height 7
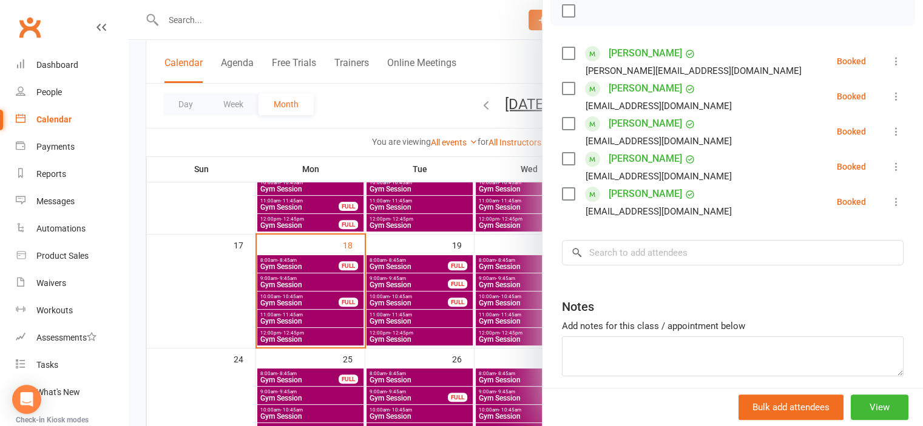
click at [209, 310] on div at bounding box center [526, 213] width 794 height 426
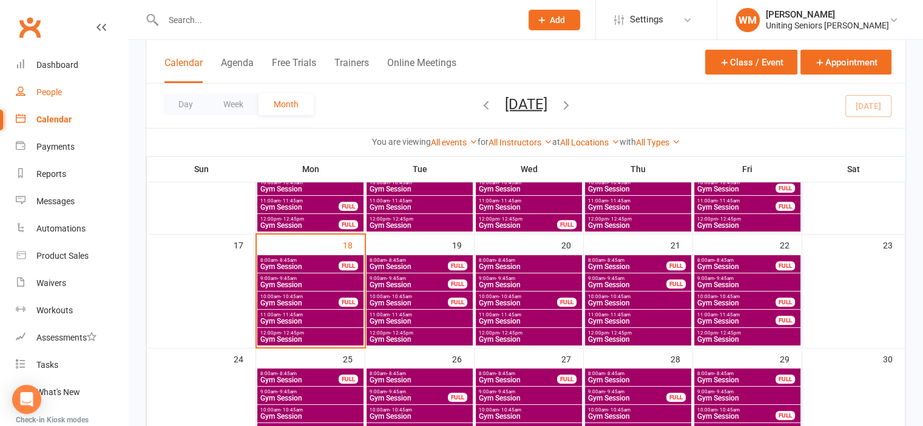
click at [53, 93] on div "People" at bounding box center [48, 92] width 25 height 10
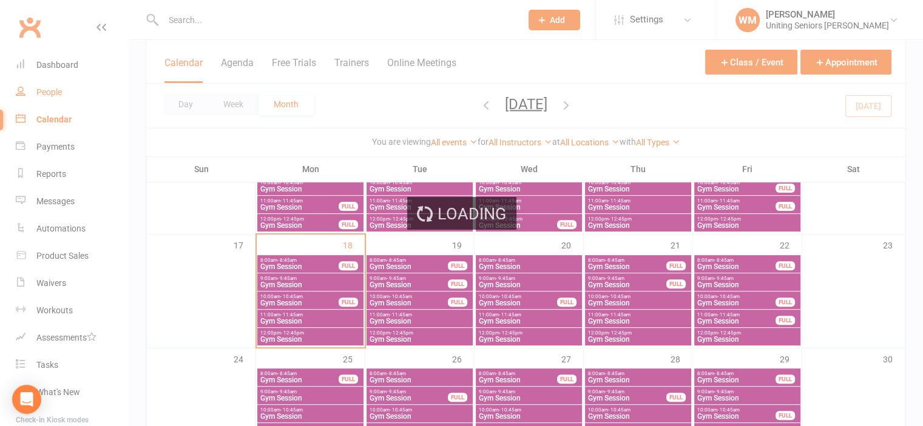
select select "100"
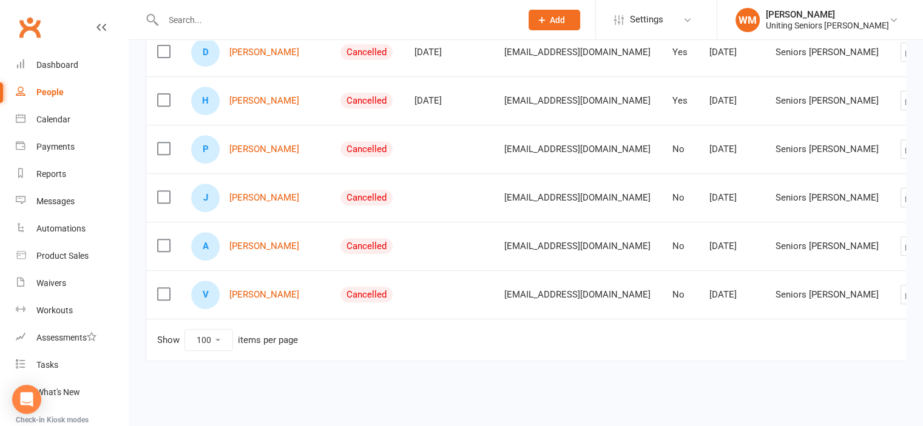
scroll to position [486, 0]
click at [66, 67] on div "Dashboard" at bounding box center [57, 65] width 42 height 10
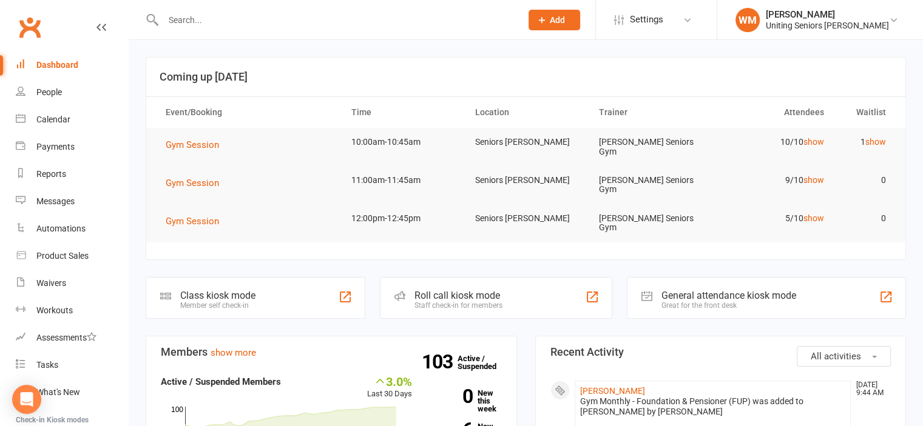
click at [265, 18] on input "text" at bounding box center [336, 20] width 353 height 17
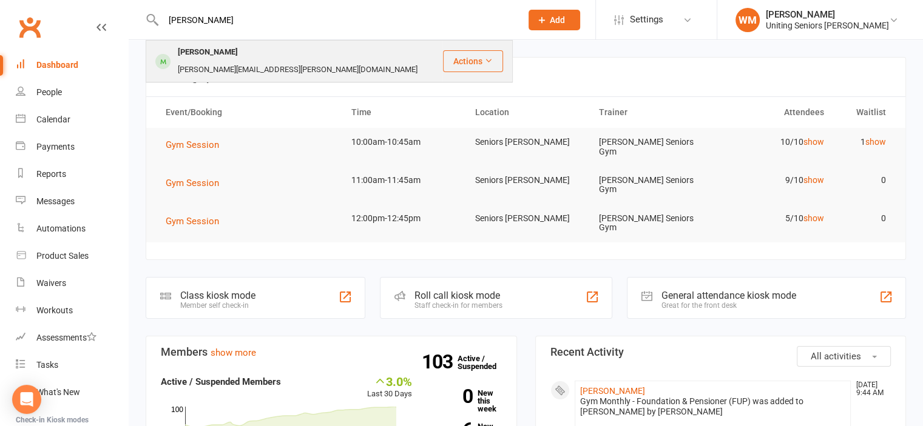
type input "[PERSON_NAME]"
click at [342, 56] on div "[PERSON_NAME] [PERSON_NAME][EMAIL_ADDRESS][PERSON_NAME][DOMAIN_NAME]" at bounding box center [294, 61] width 295 height 40
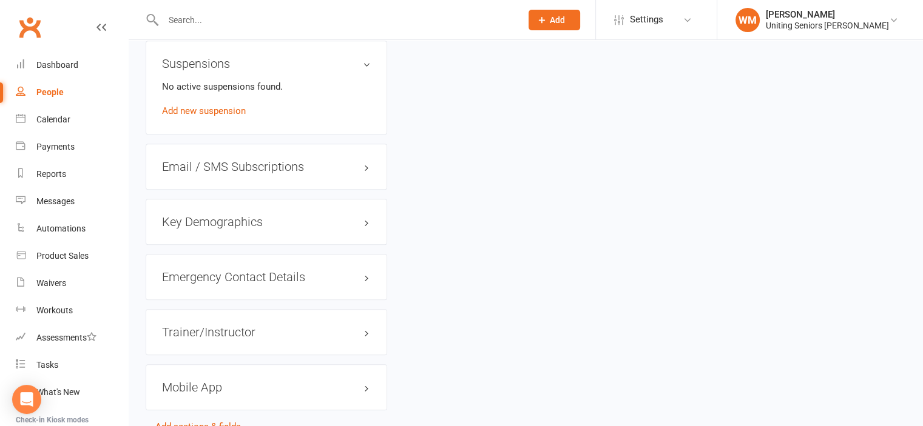
scroll to position [1071, 0]
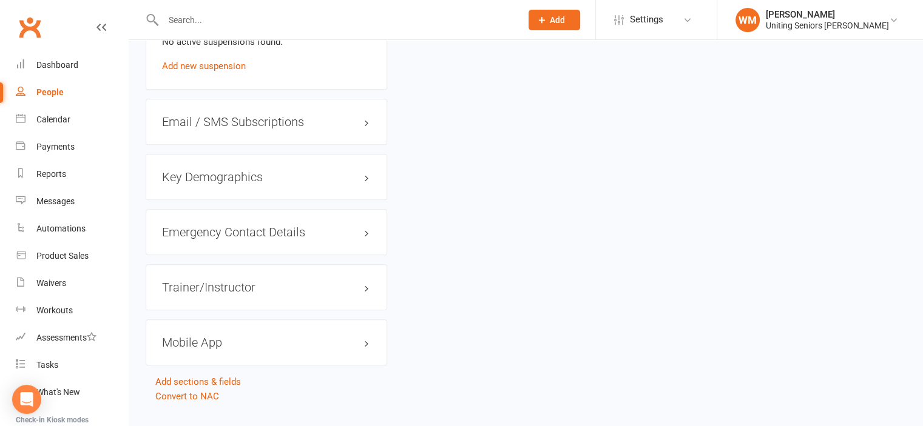
click at [219, 336] on h3 "Mobile App" at bounding box center [266, 342] width 209 height 13
click at [212, 359] on li "Enabled:" at bounding box center [266, 368] width 209 height 19
click at [212, 363] on div at bounding box center [208, 367] width 21 height 8
click at [198, 366] on input "checkbox" at bounding box center [198, 366] width 0 height 0
click at [208, 382] on strong "All features enabled" at bounding box center [202, 389] width 81 height 15
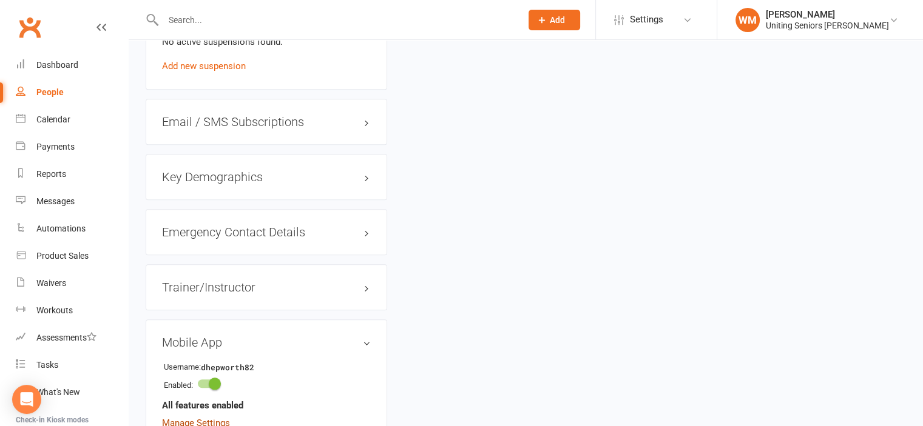
click at [207, 418] on link "Manage Settings" at bounding box center [196, 423] width 68 height 11
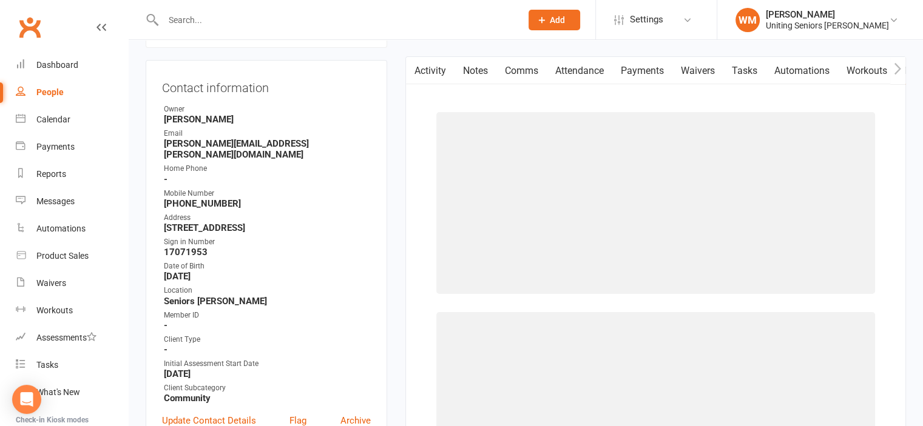
scroll to position [104, 0]
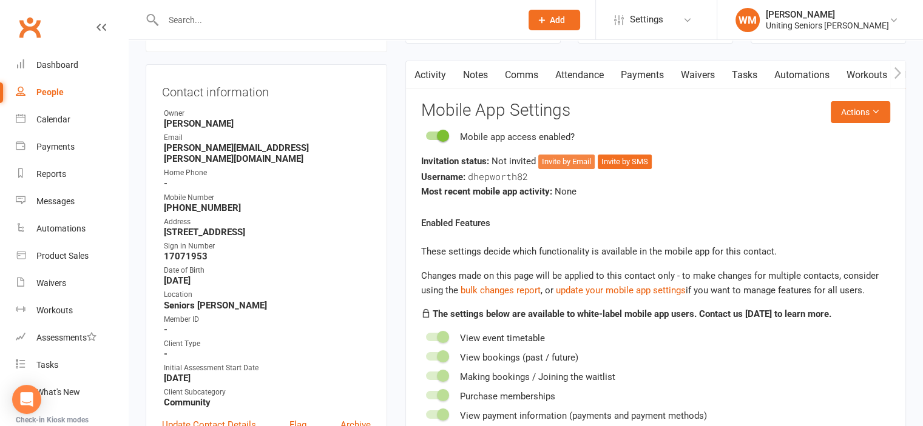
click at [567, 158] on button "Invite by Email" at bounding box center [566, 162] width 56 height 15
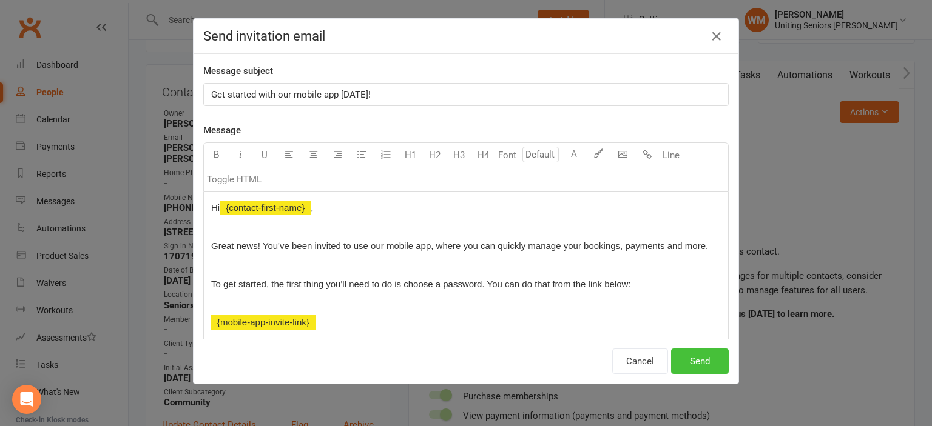
click at [694, 357] on button "Send" at bounding box center [700, 361] width 58 height 25
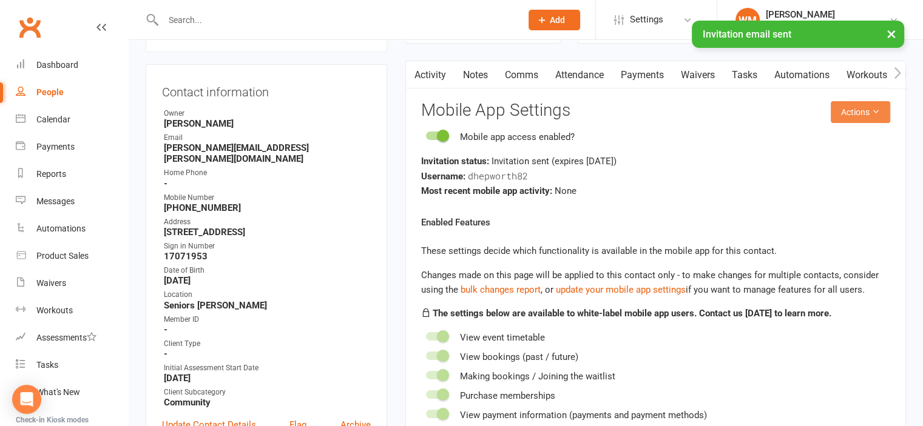
click at [876, 111] on icon at bounding box center [875, 111] width 8 height 8
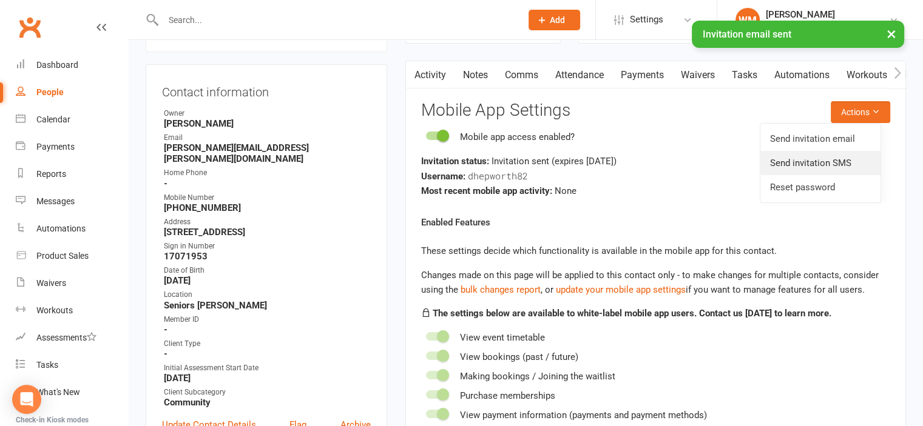
click at [827, 163] on link "Send invitation SMS" at bounding box center [820, 163] width 120 height 24
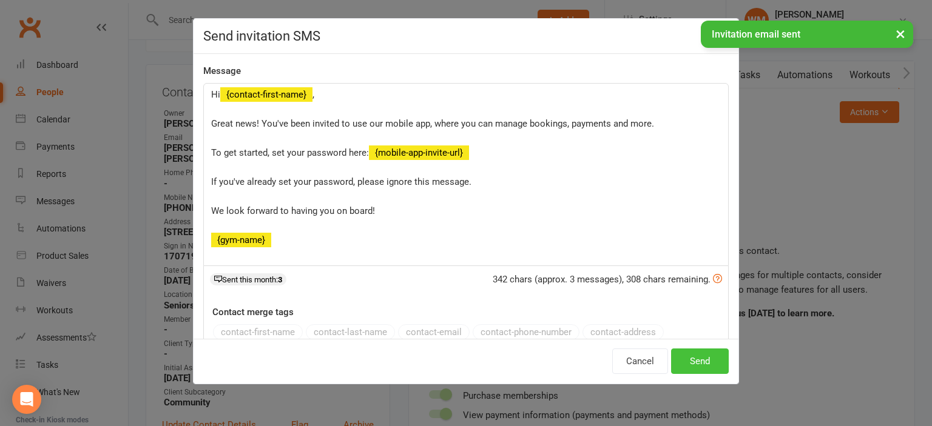
click at [690, 363] on button "Send" at bounding box center [700, 361] width 58 height 25
